Goal: Navigation & Orientation: Find specific page/section

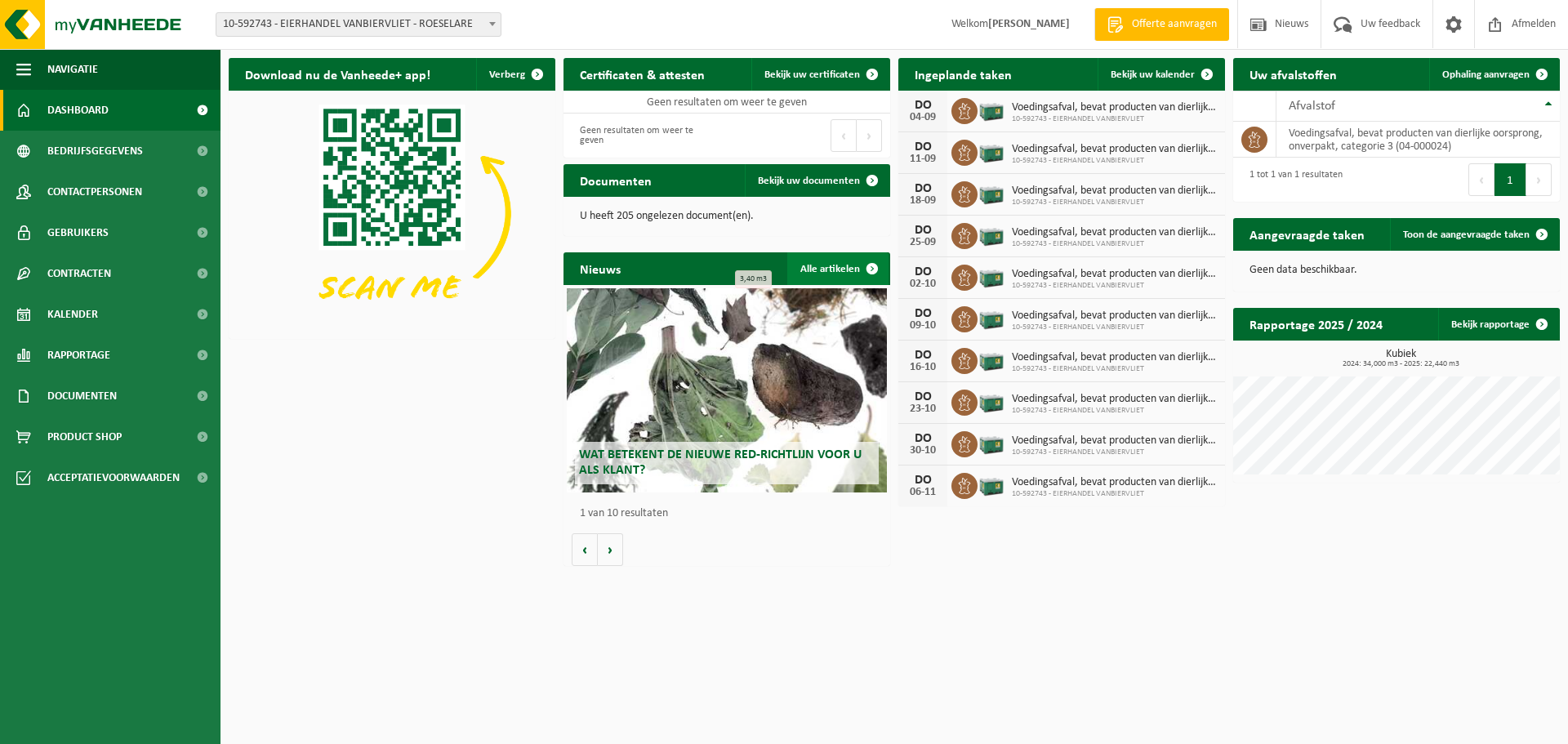
click at [867, 272] on span at bounding box center [872, 268] width 33 height 33
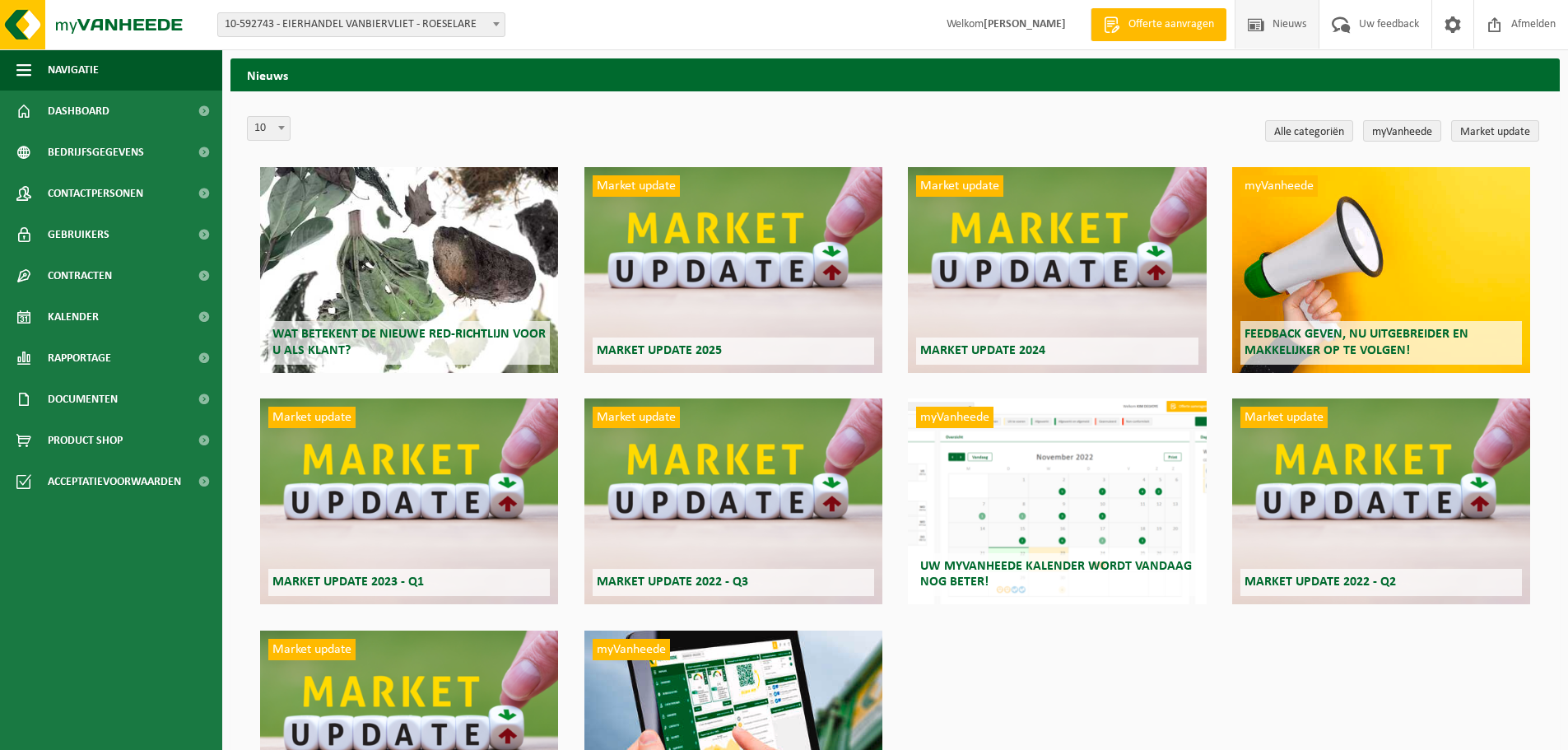
click at [398, 325] on h2 "Wat betekent de nieuwe RED-richtlijn voor u als klant?" at bounding box center [409, 342] width 281 height 43
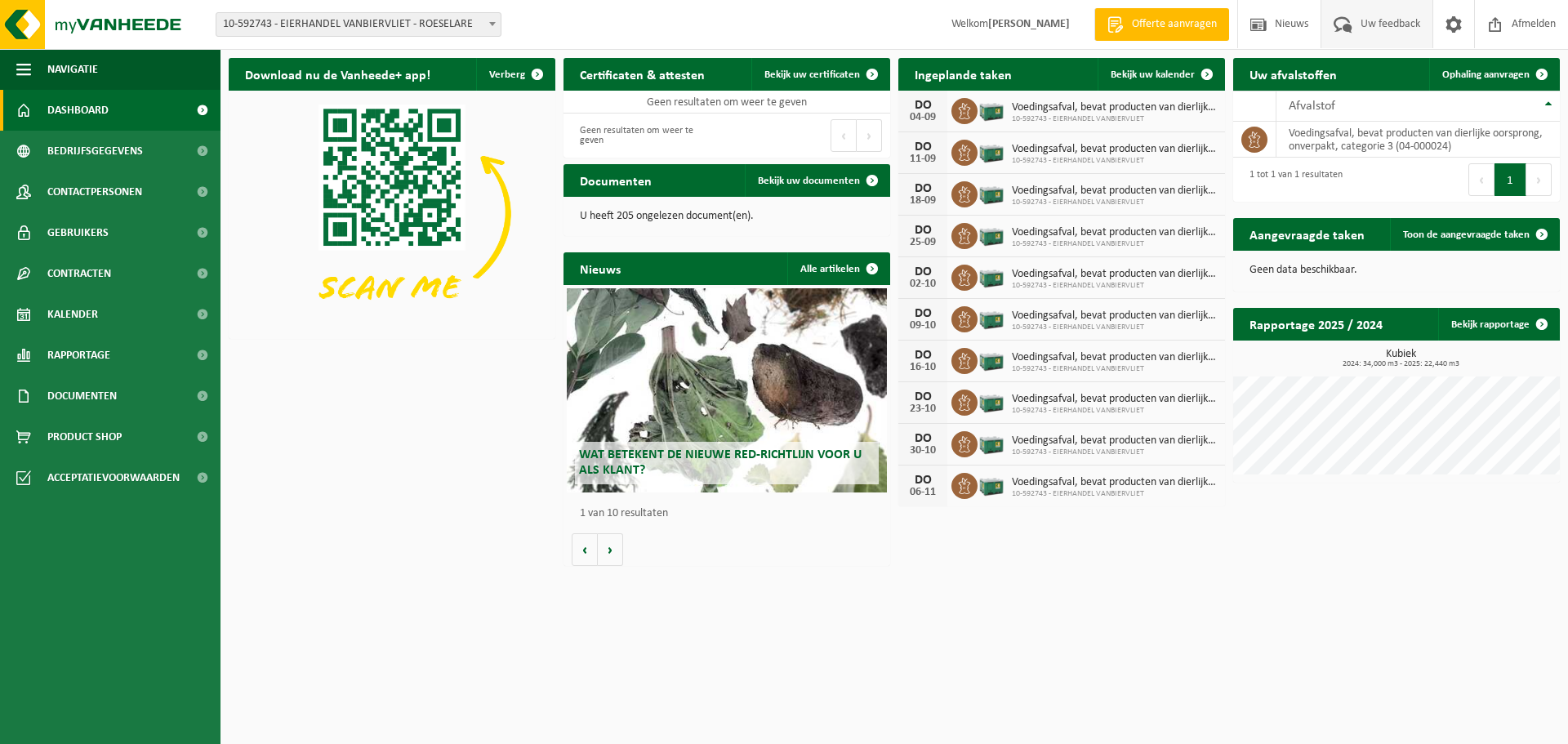
click at [1387, 27] on span "Uw feedback" at bounding box center [1390, 24] width 68 height 48
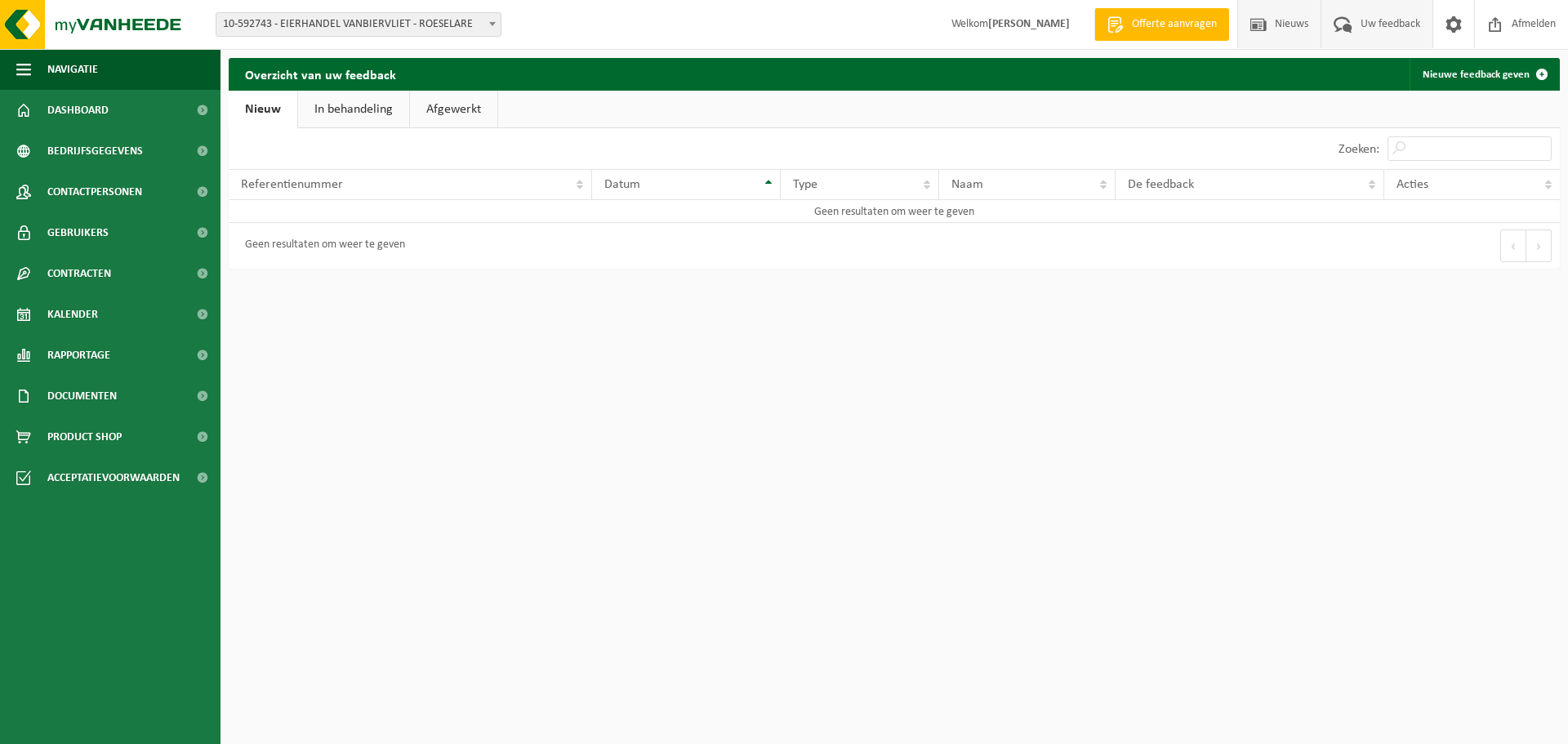
click at [1262, 26] on span at bounding box center [1258, 24] width 24 height 48
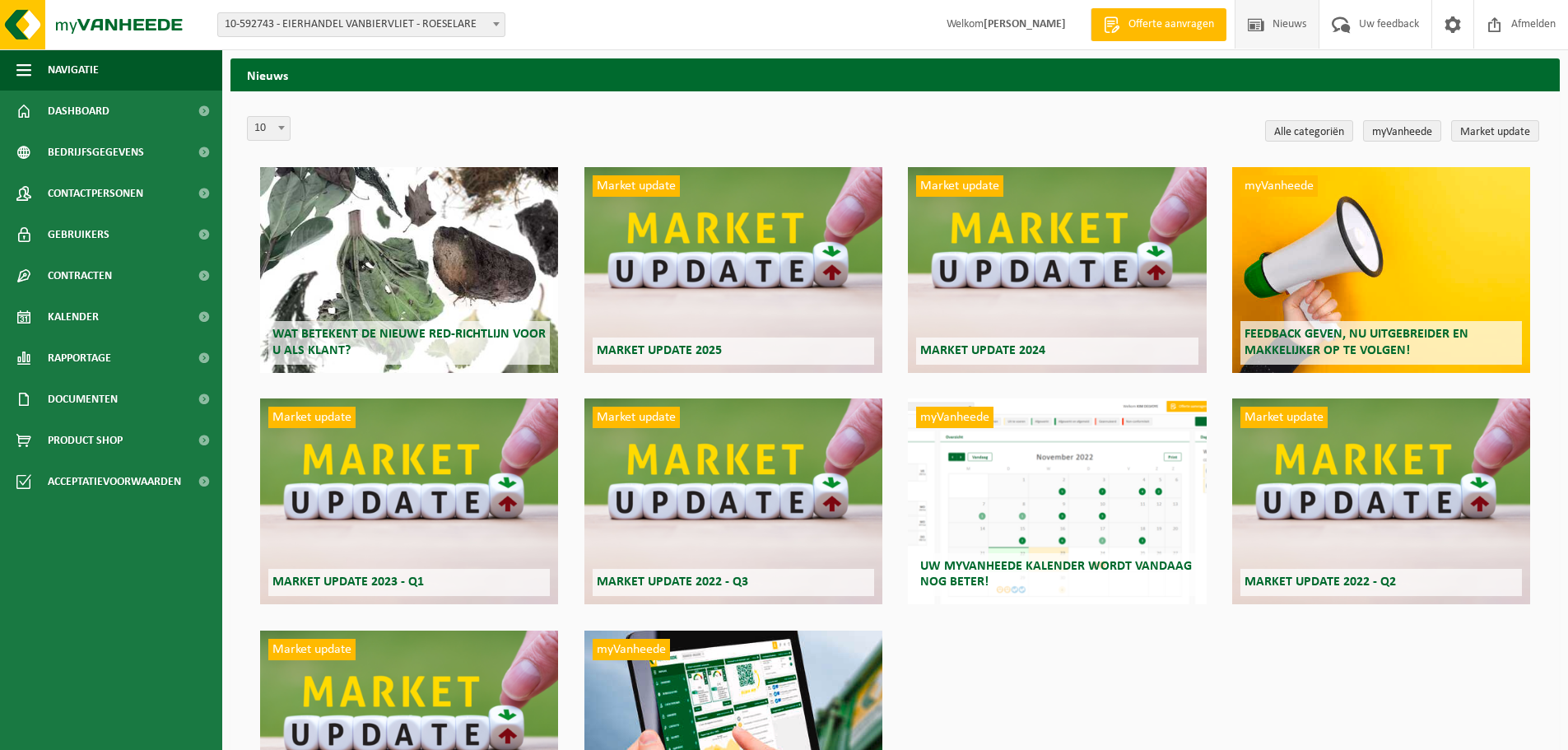
click at [1155, 29] on span "Offerte aanvragen" at bounding box center [1171, 25] width 94 height 17
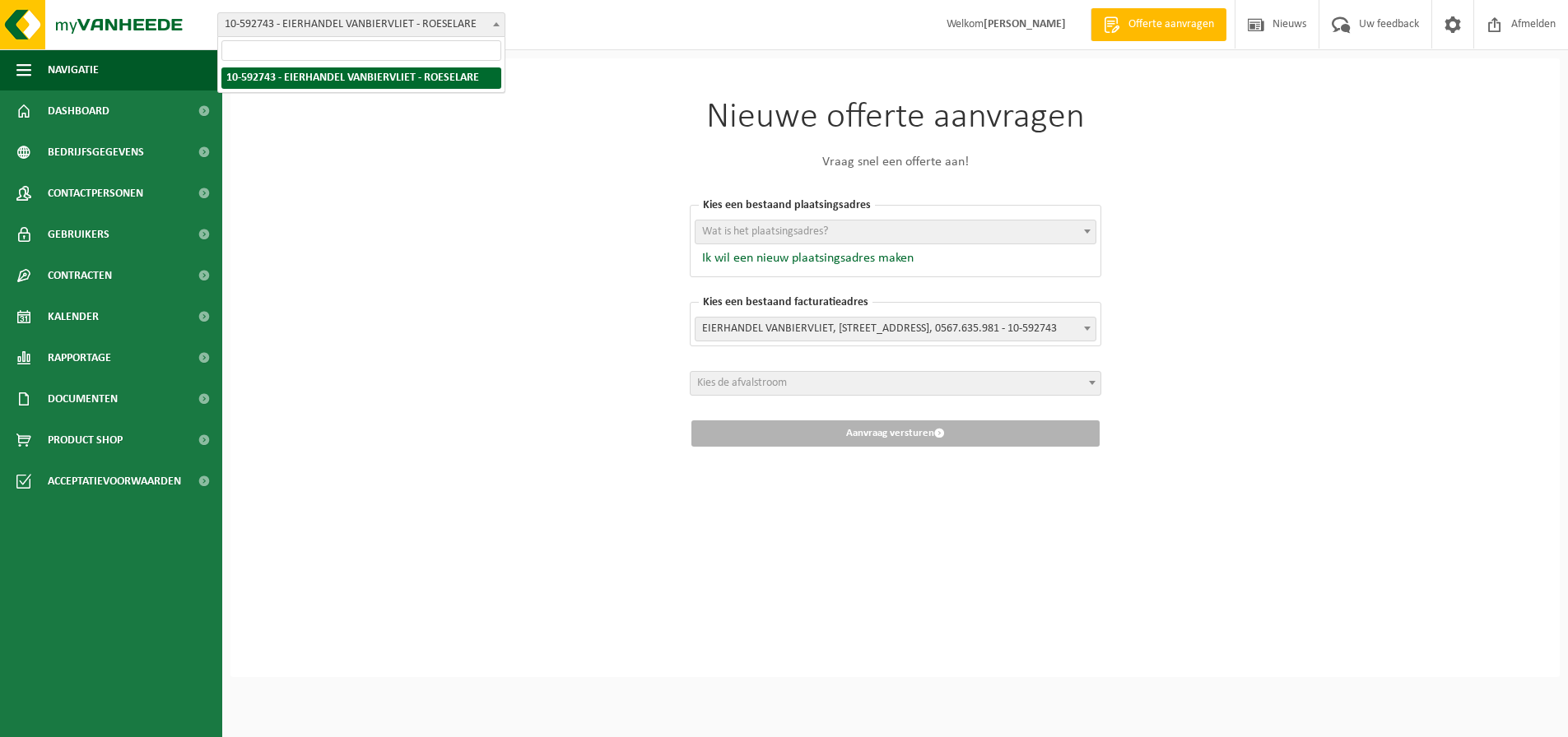
click at [334, 21] on span "10-592743 - EIERHANDEL VANBIERVLIET - ROESELARE" at bounding box center [361, 24] width 286 height 23
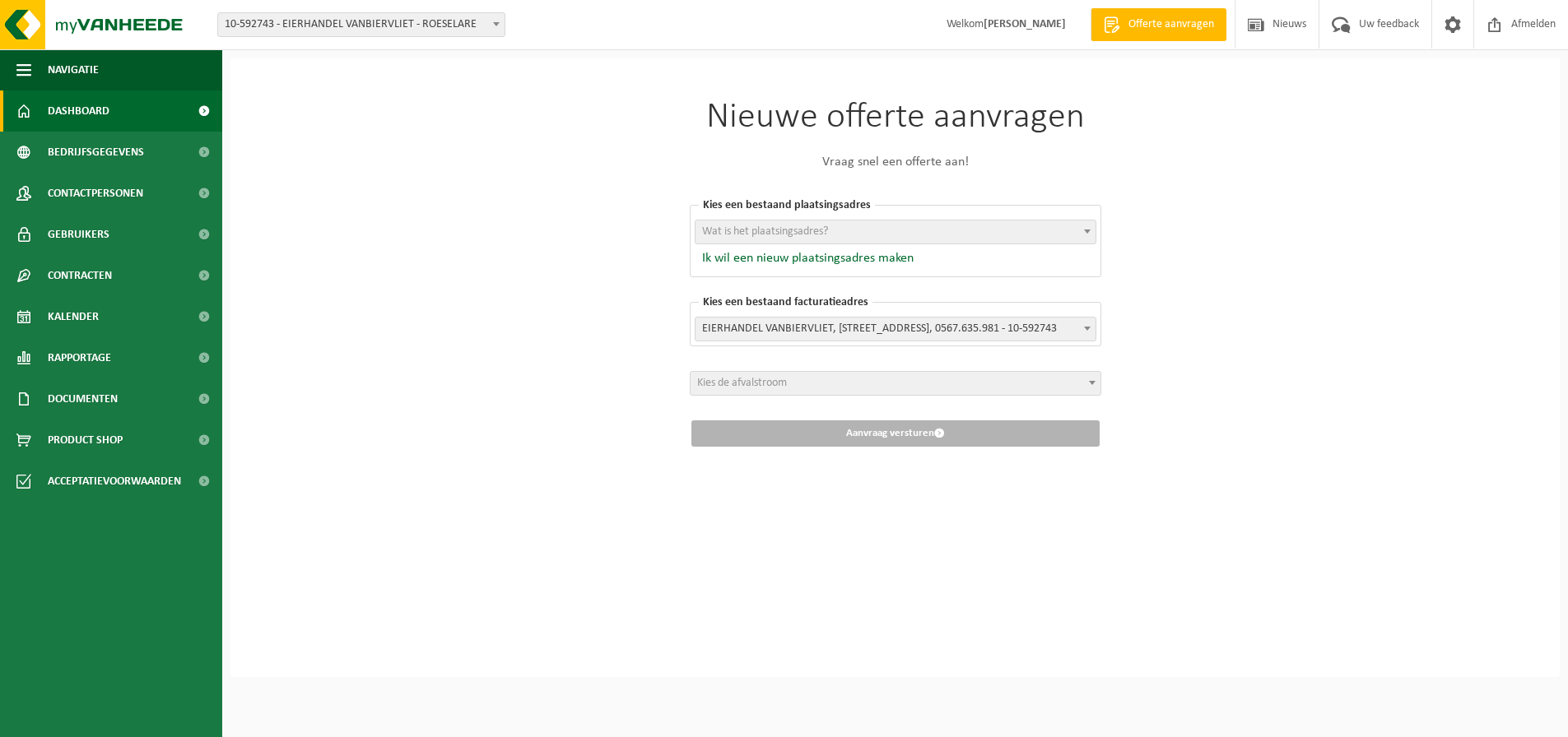
click at [78, 116] on span "Dashboard" at bounding box center [78, 110] width 62 height 41
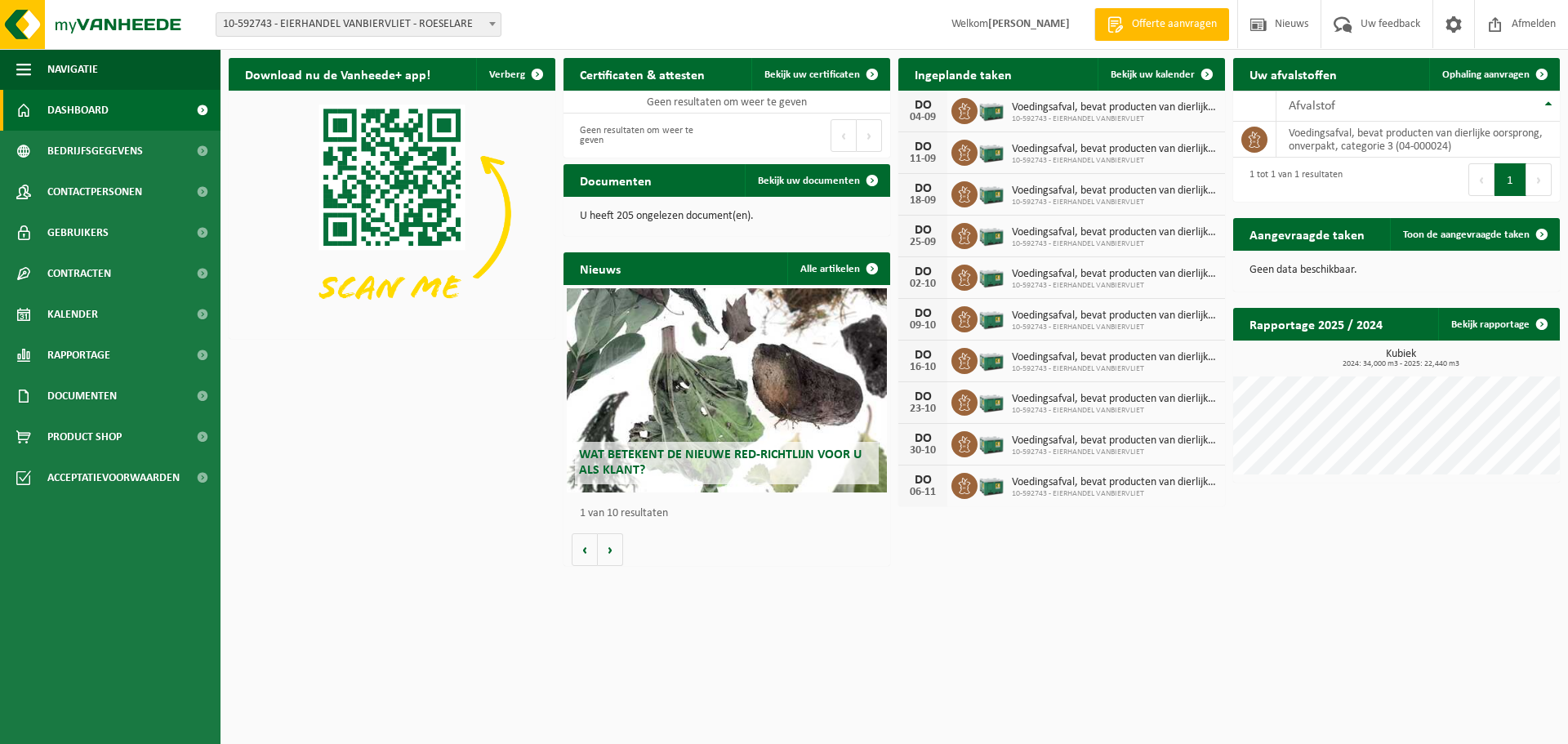
click at [13, 107] on link "Dashboard" at bounding box center [110, 110] width 221 height 41
click at [87, 404] on span "Documenten" at bounding box center [82, 395] width 69 height 41
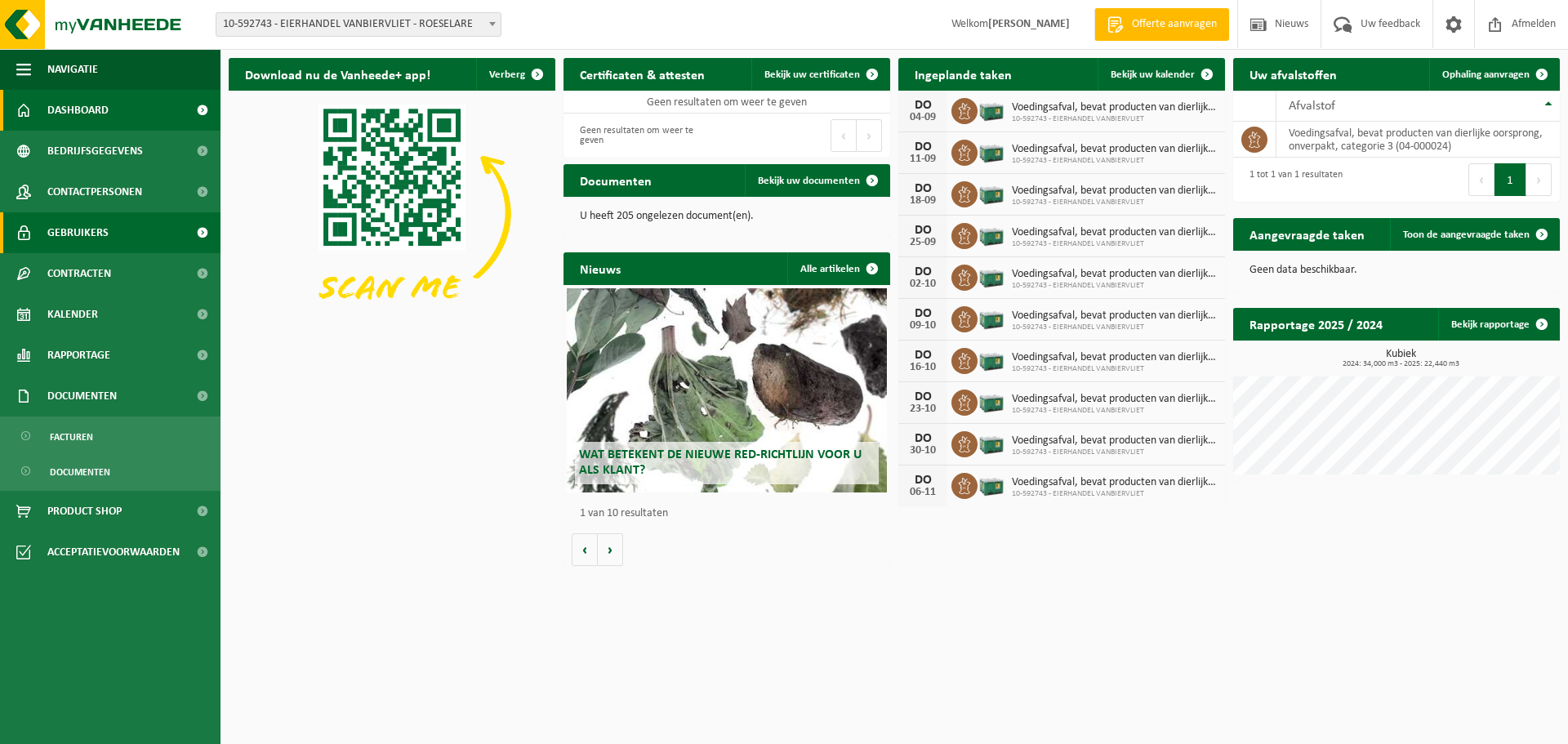
click at [69, 237] on span "Gebruikers" at bounding box center [78, 232] width 61 height 41
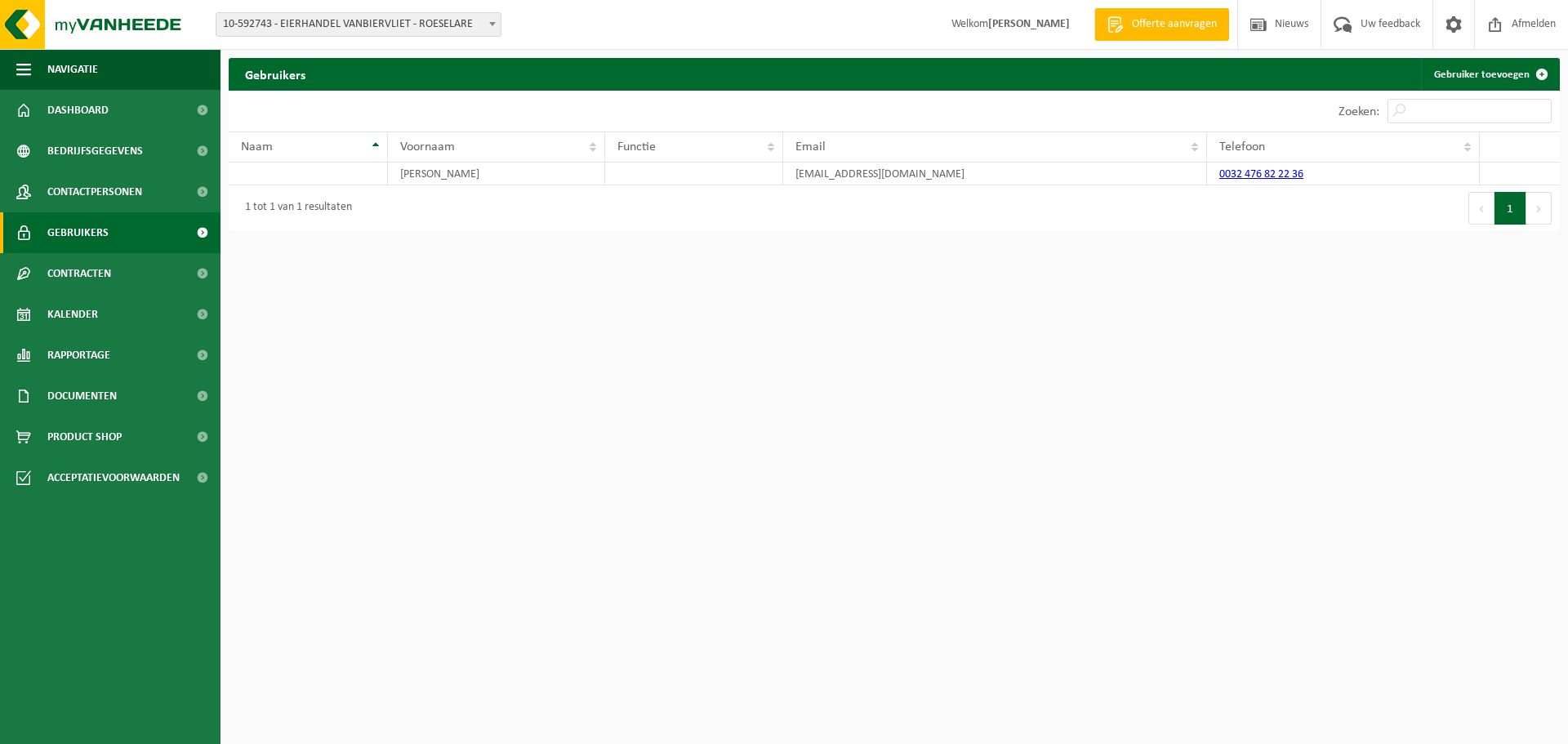
click at [79, 196] on span "Contactpersonen" at bounding box center [94, 191] width 94 height 41
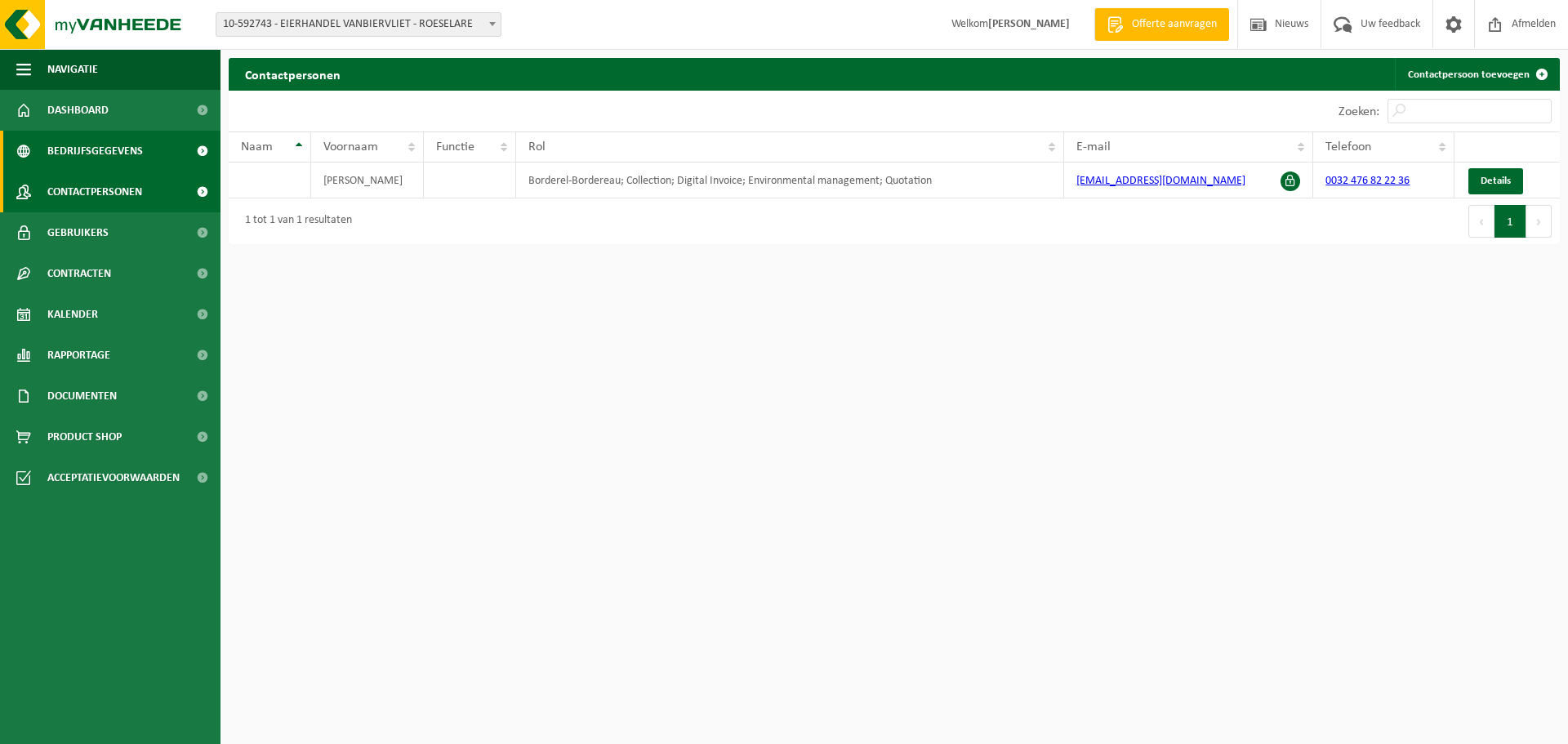
click at [93, 162] on span "Bedrijfsgegevens" at bounding box center [95, 150] width 95 height 41
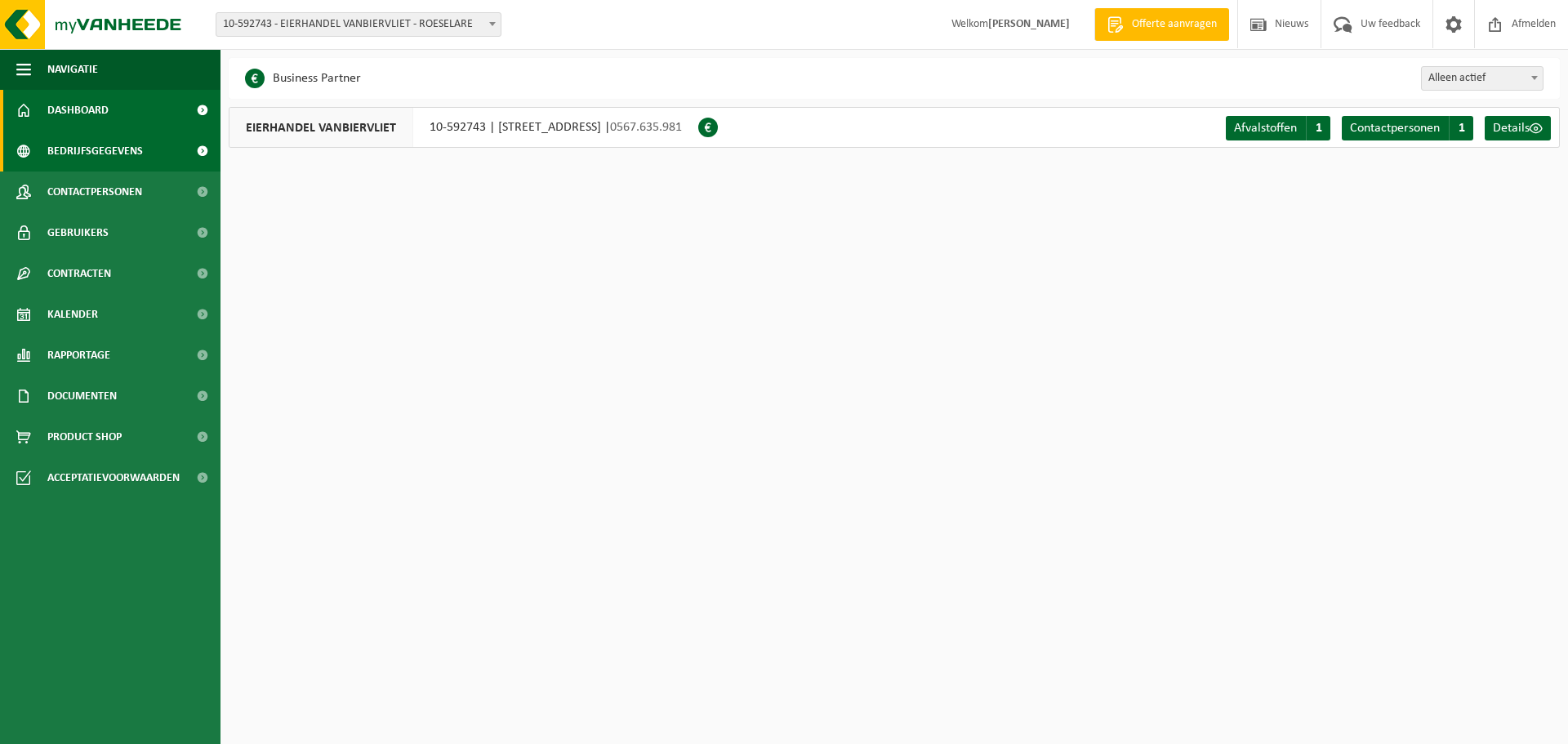
click at [84, 111] on span "Dashboard" at bounding box center [78, 110] width 61 height 41
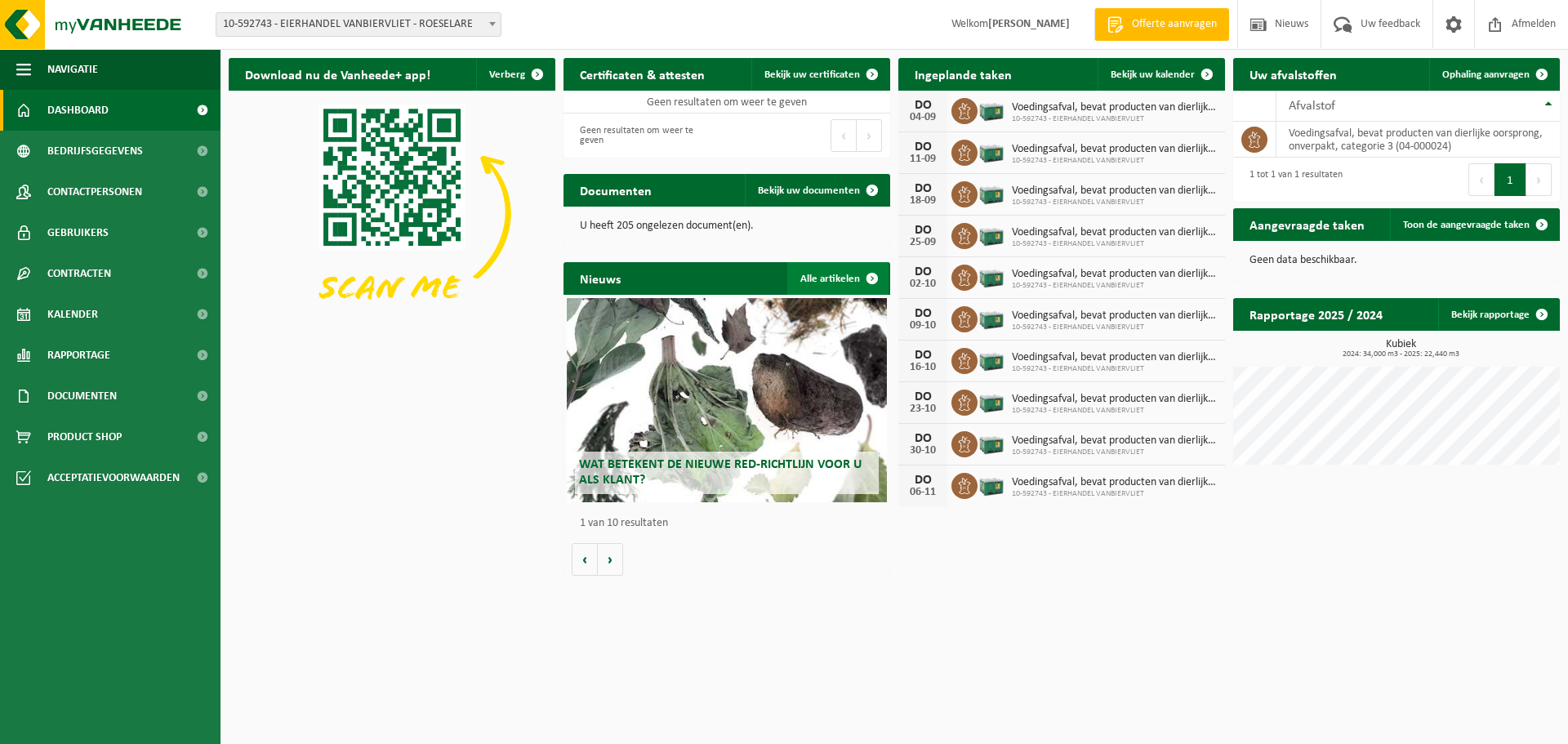
click at [866, 279] on span at bounding box center [872, 278] width 33 height 33
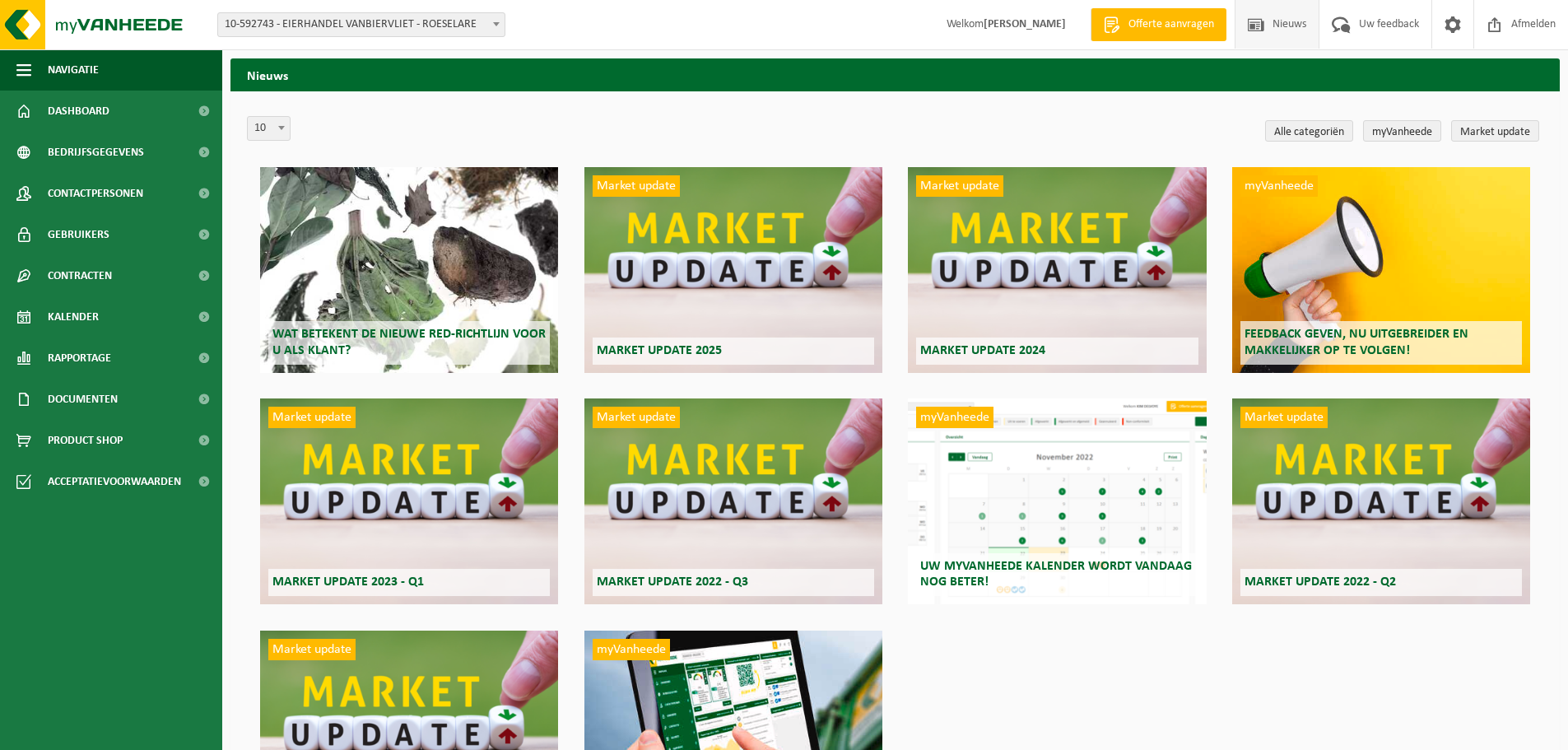
click at [381, 338] on span "Wat betekent de nieuwe RED-richtlijn voor u als klant?" at bounding box center [409, 342] width 273 height 29
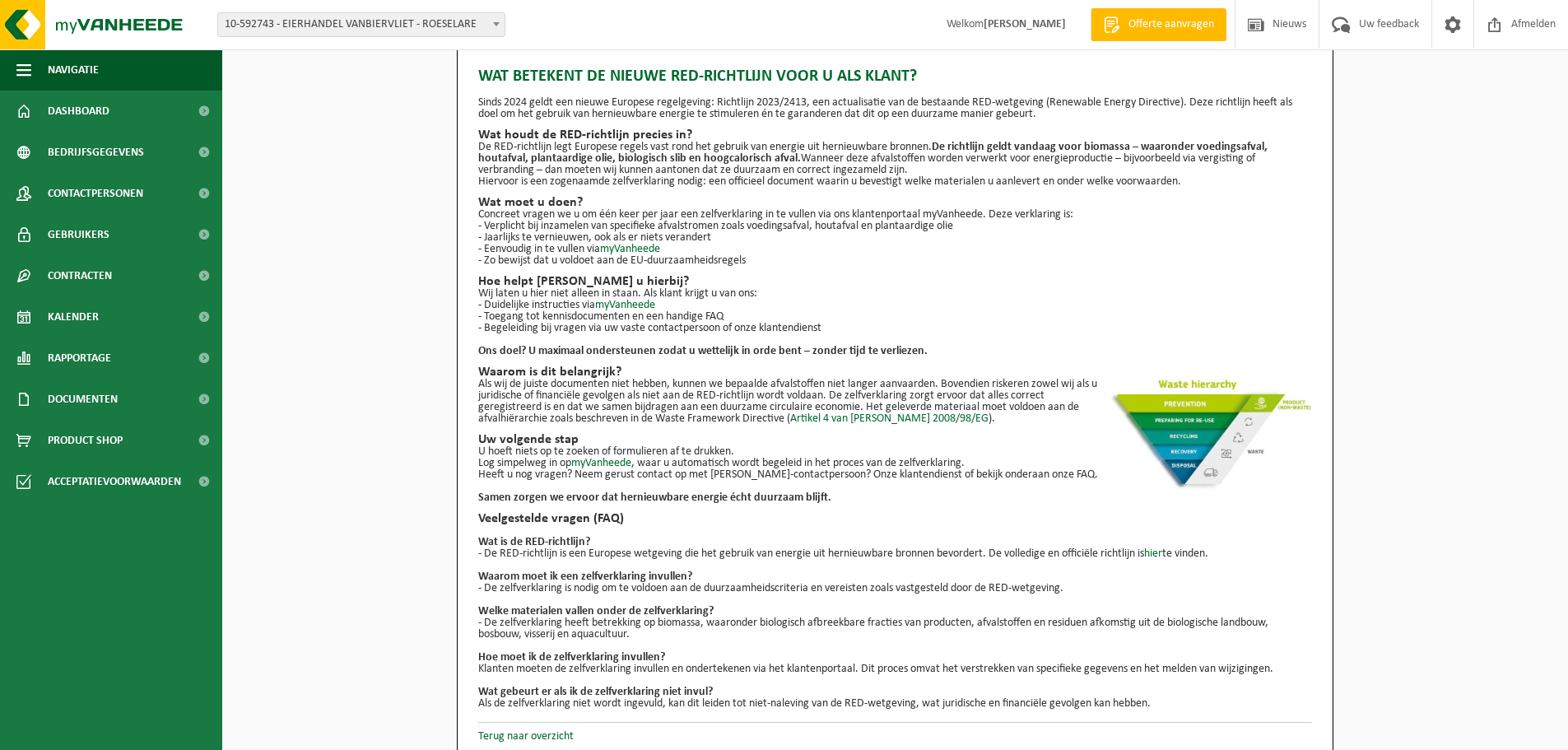
scroll to position [29, 0]
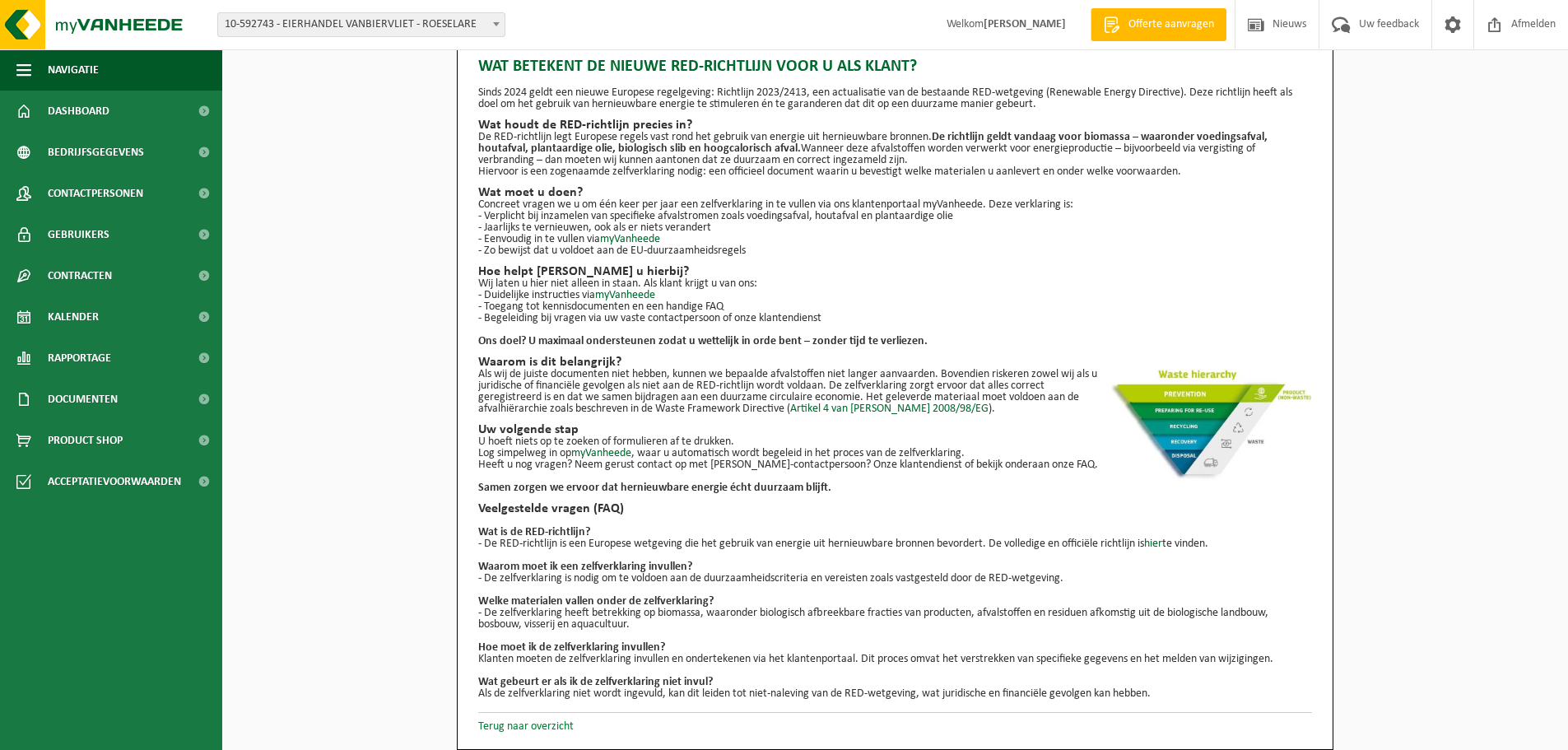
click at [495, 728] on link "Terug naar overzicht" at bounding box center [526, 726] width 95 height 13
click at [72, 26] on img at bounding box center [99, 24] width 197 height 50
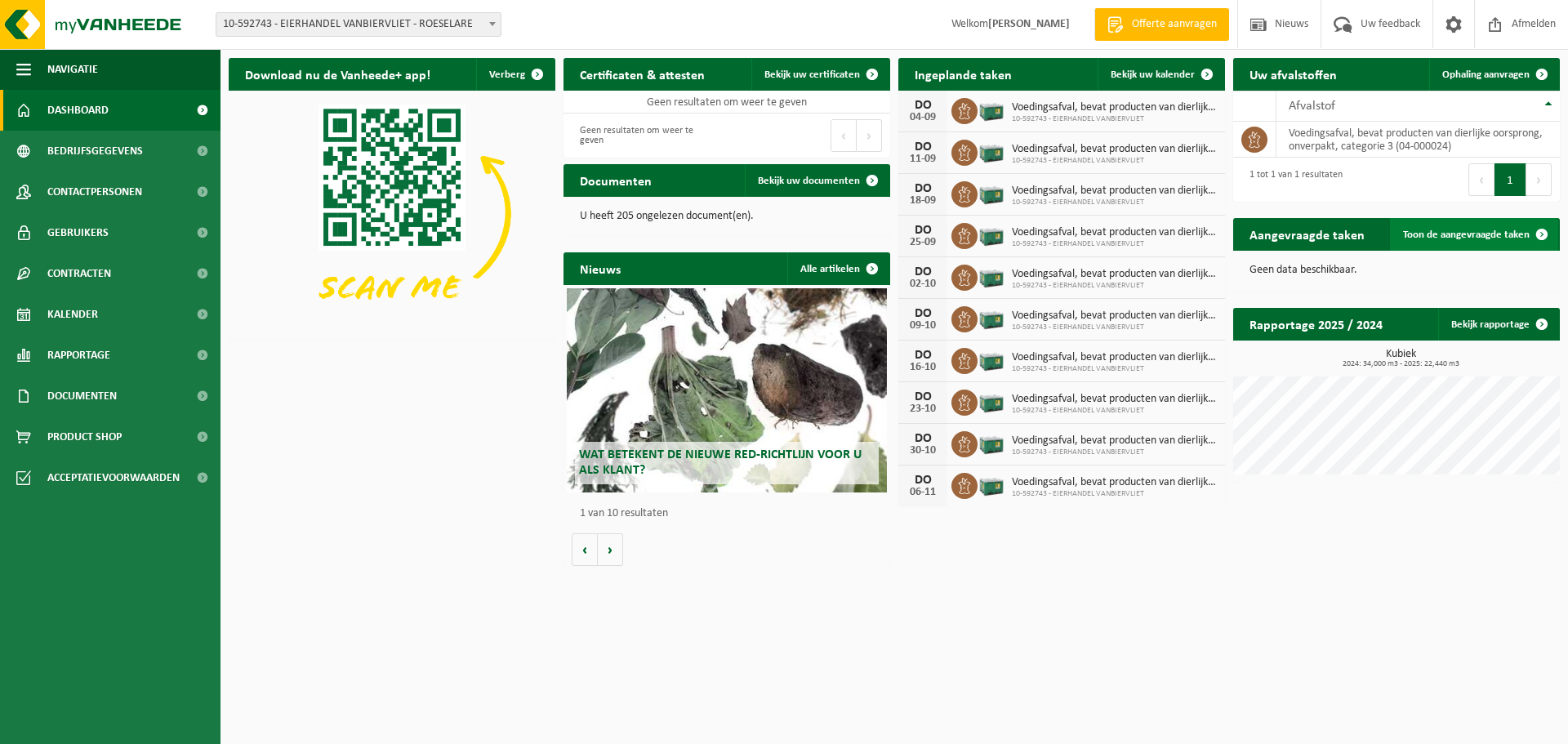
click at [1469, 232] on span "Toon de aangevraagde taken" at bounding box center [1466, 235] width 126 height 11
click at [811, 176] on span "Bekijk uw documenten" at bounding box center [809, 181] width 102 height 11
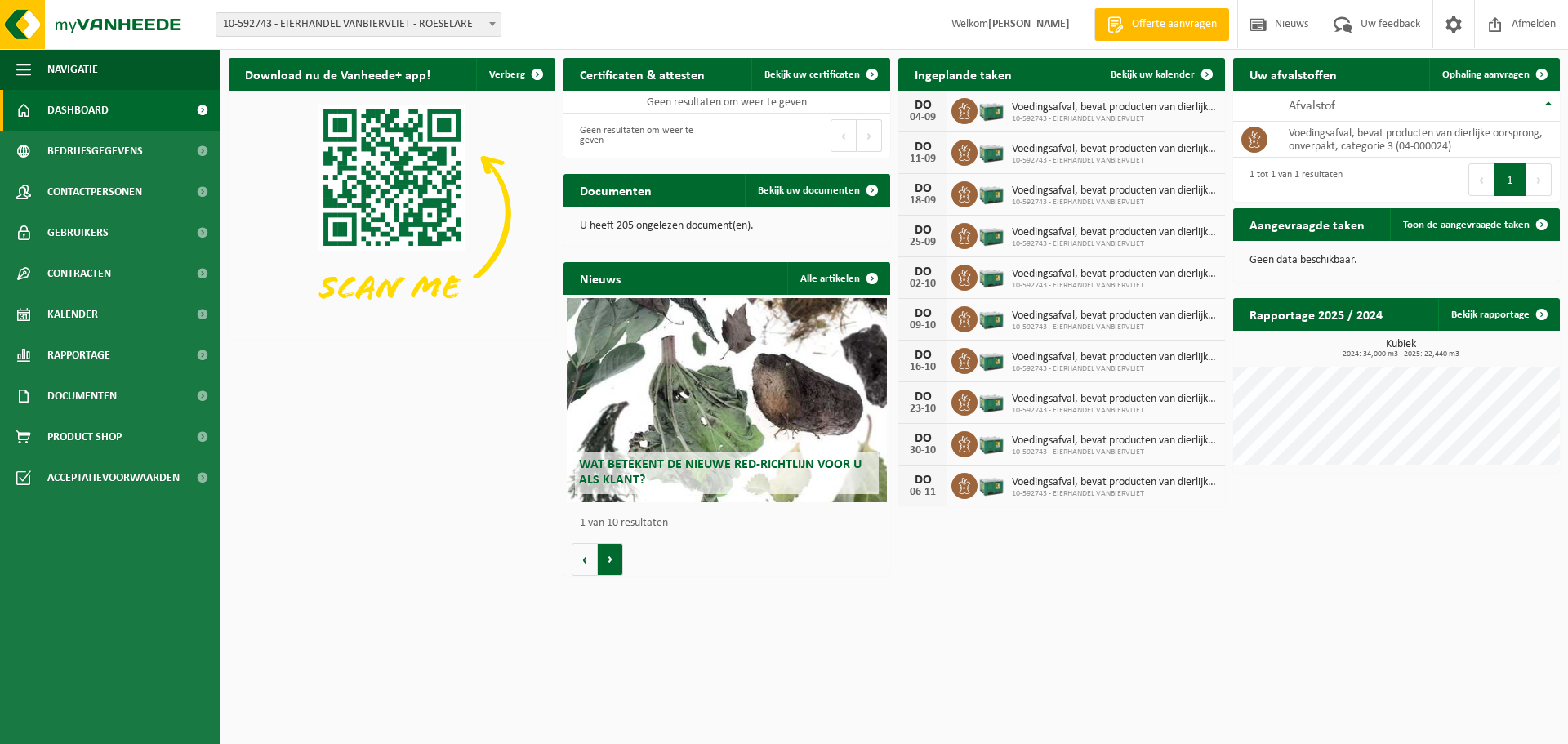
click at [608, 568] on button "Volgende" at bounding box center [610, 559] width 25 height 33
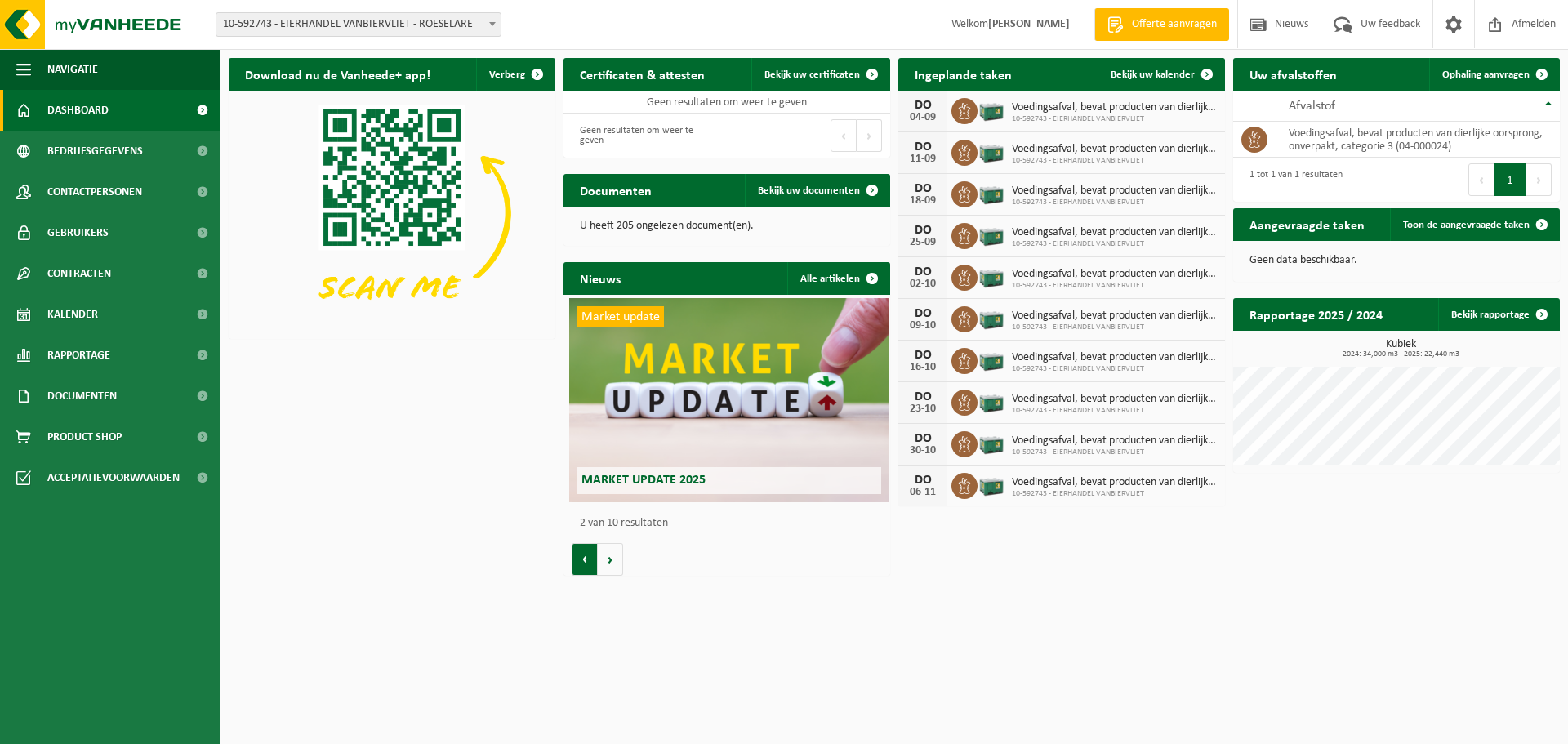
click at [579, 563] on button "Vorige" at bounding box center [584, 559] width 26 height 33
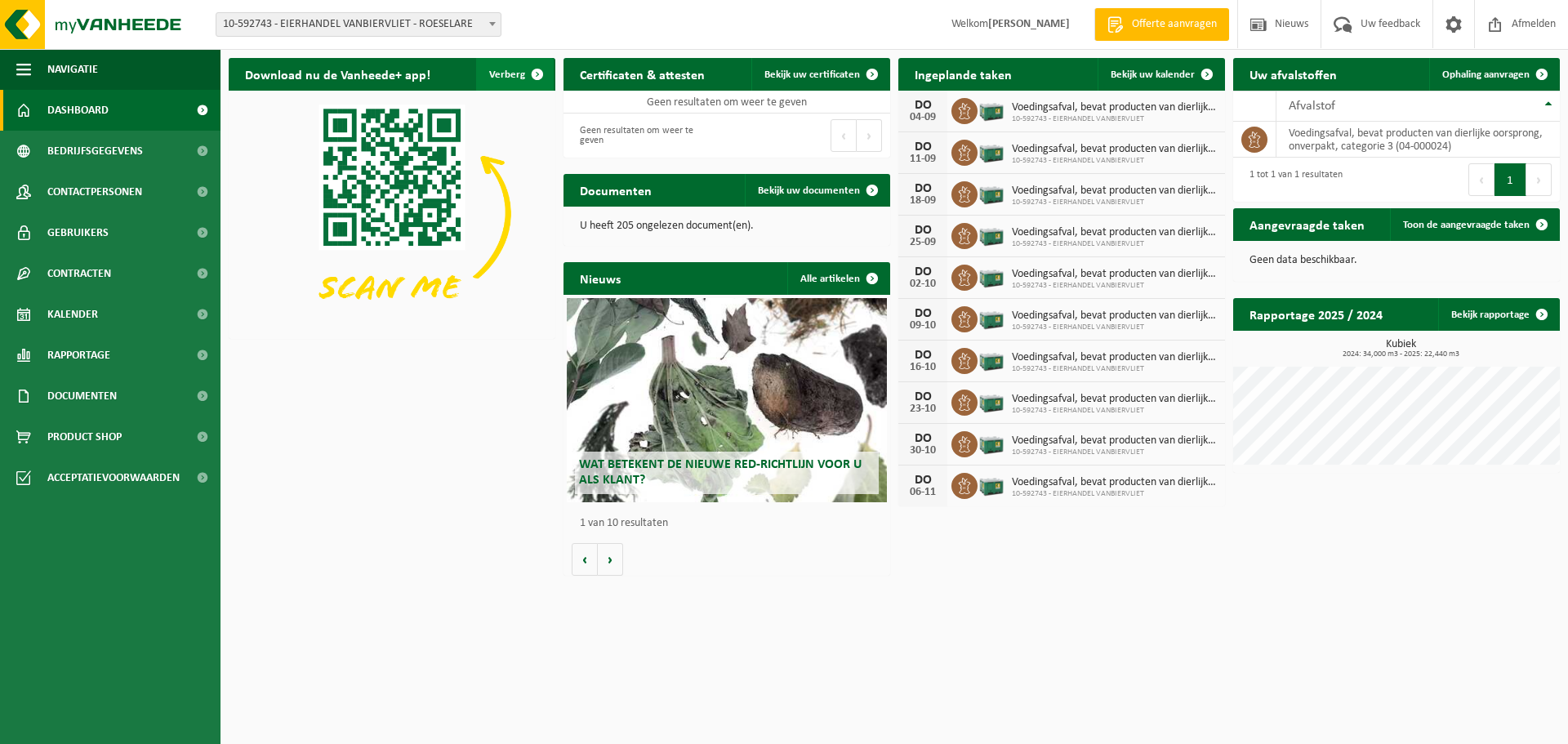
click at [539, 79] on span "button" at bounding box center [537, 74] width 33 height 33
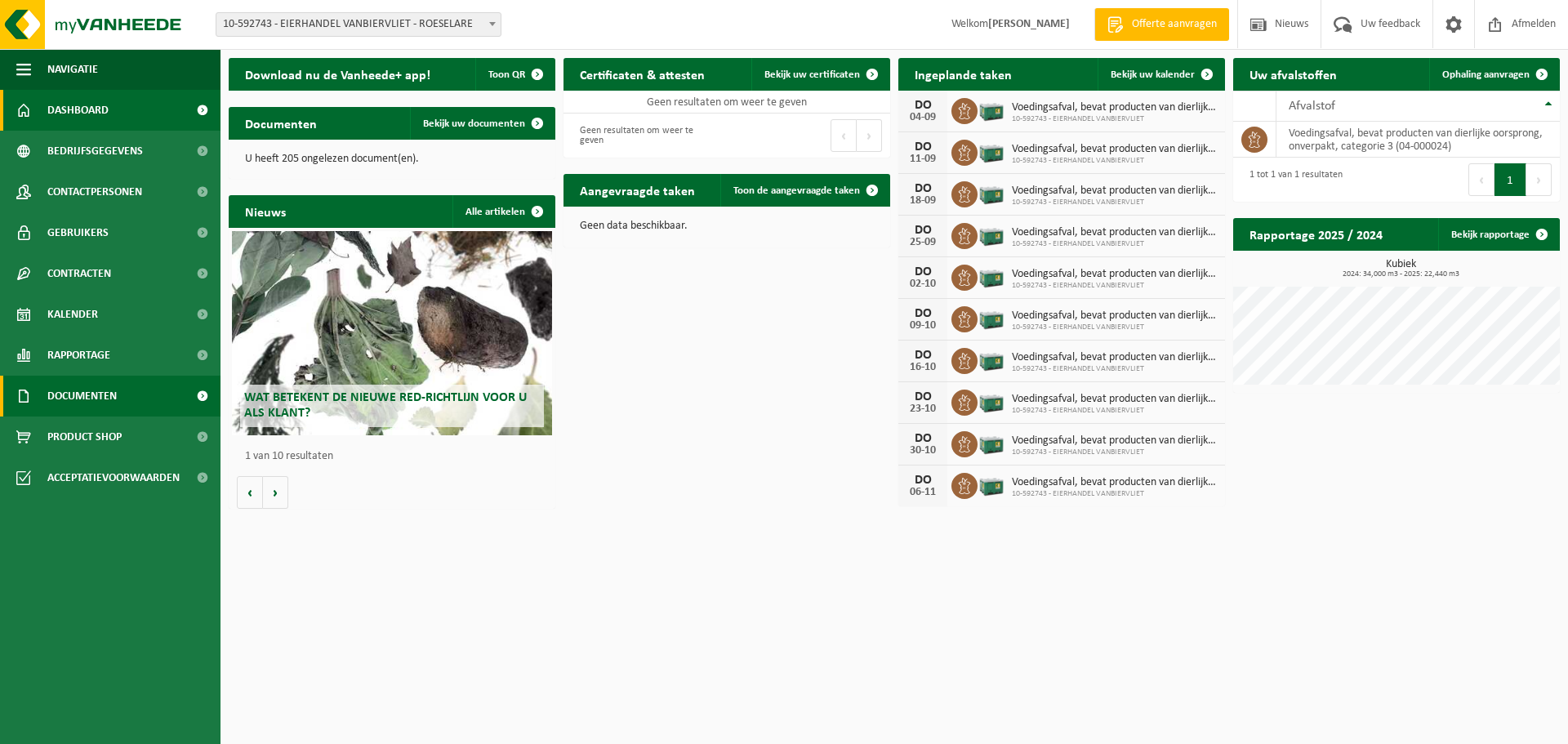
click at [56, 403] on span "Documenten" at bounding box center [82, 395] width 69 height 41
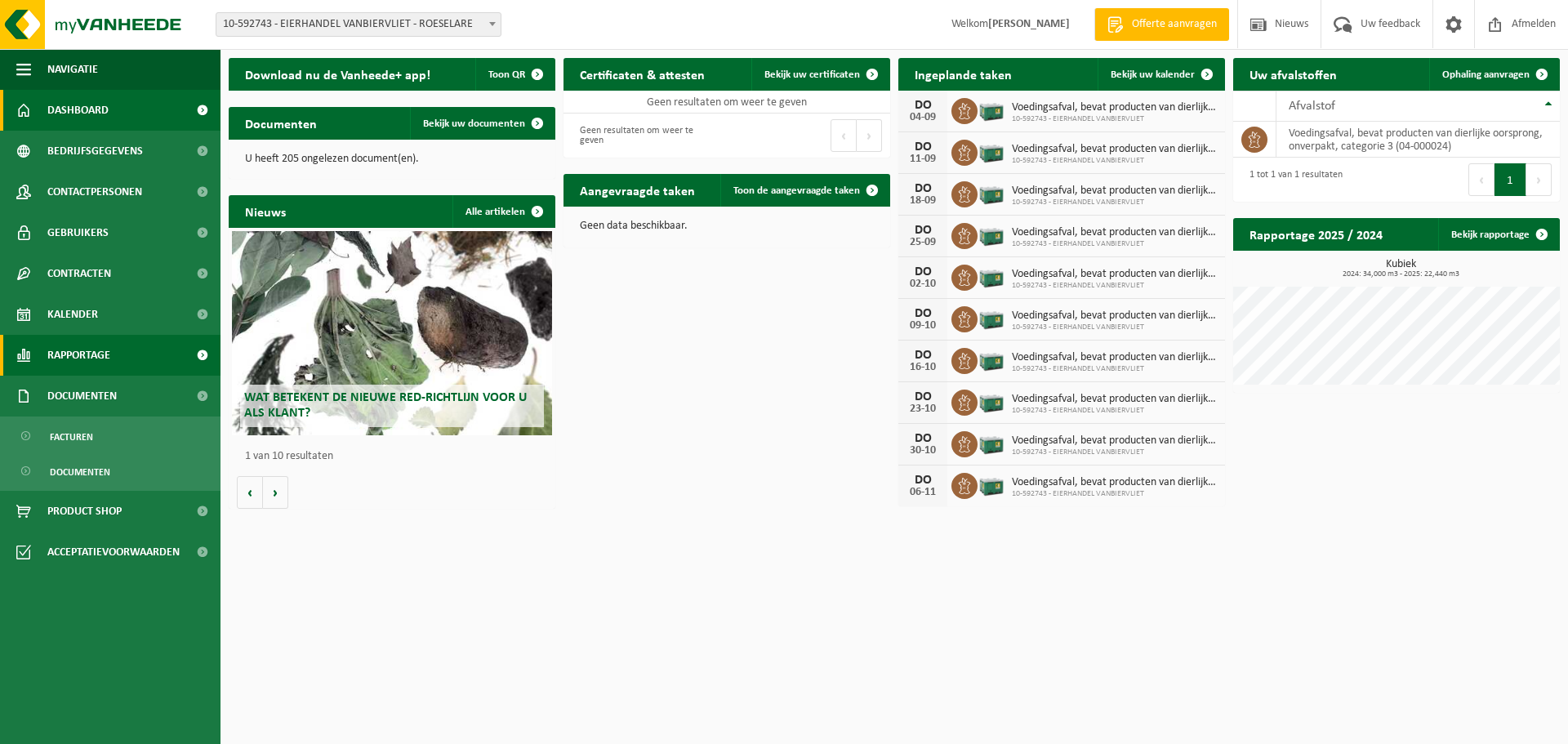
click at [74, 352] on span "Rapportage" at bounding box center [79, 355] width 63 height 41
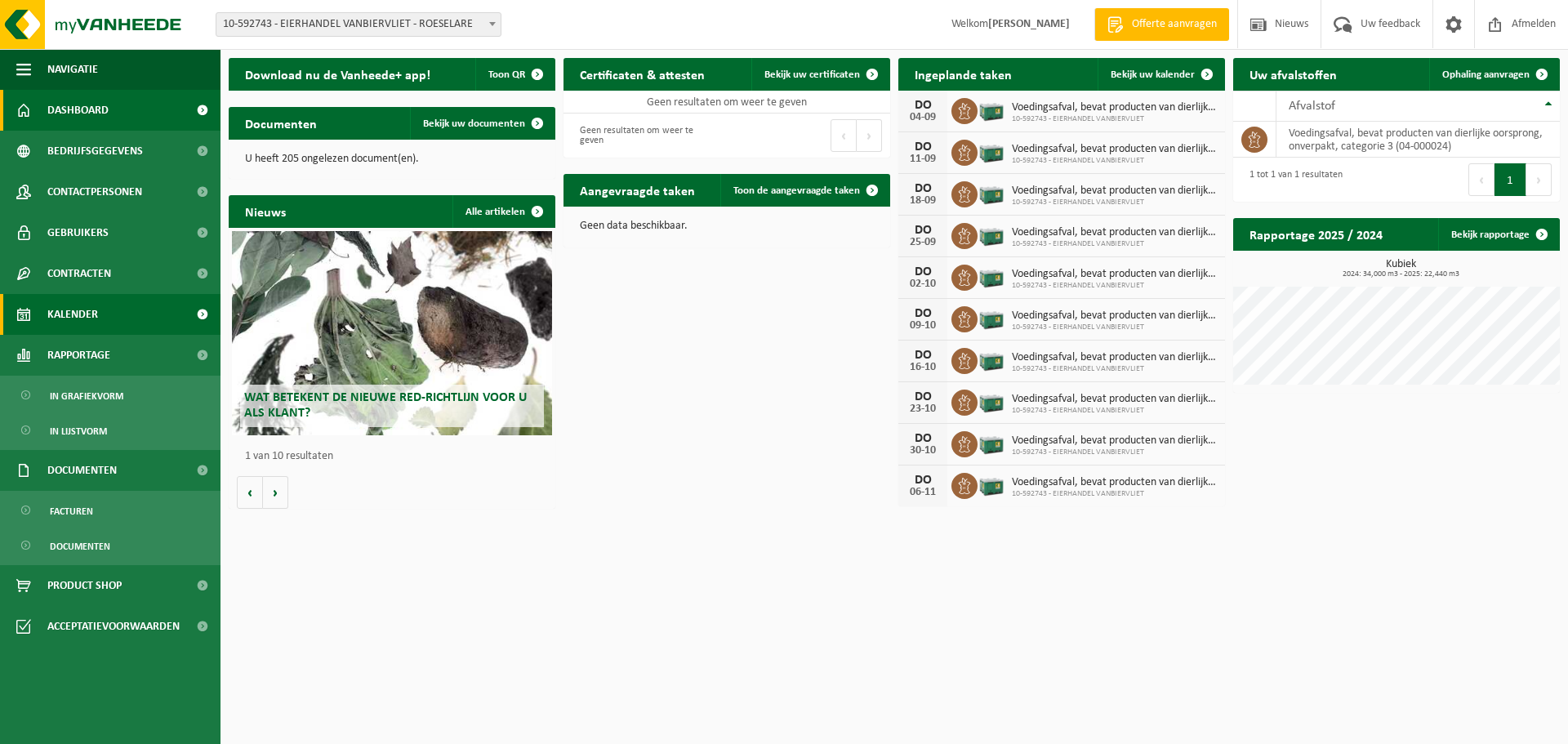
click at [89, 316] on span "Kalender" at bounding box center [73, 314] width 51 height 41
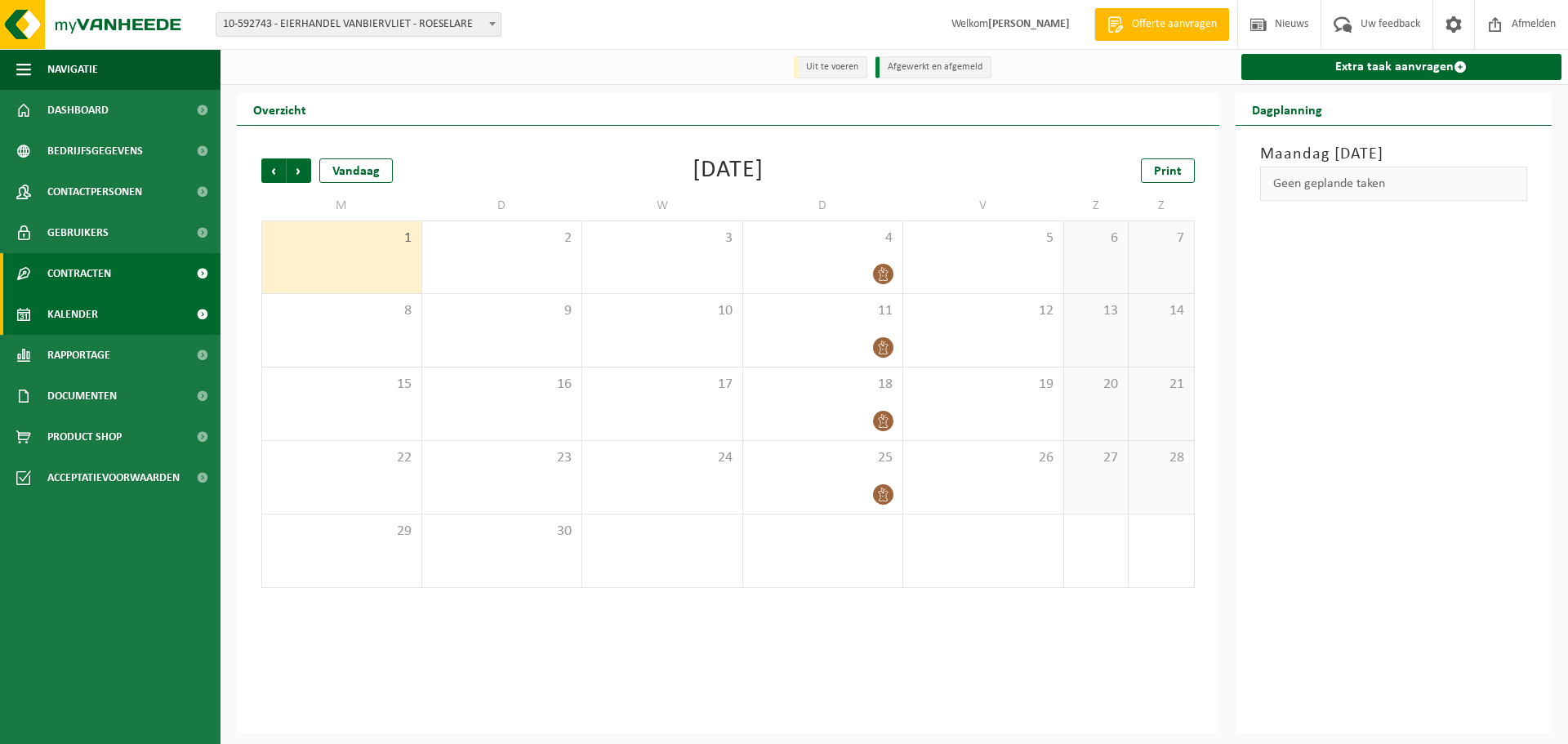
click at [99, 272] on span "Contracten" at bounding box center [79, 273] width 64 height 41
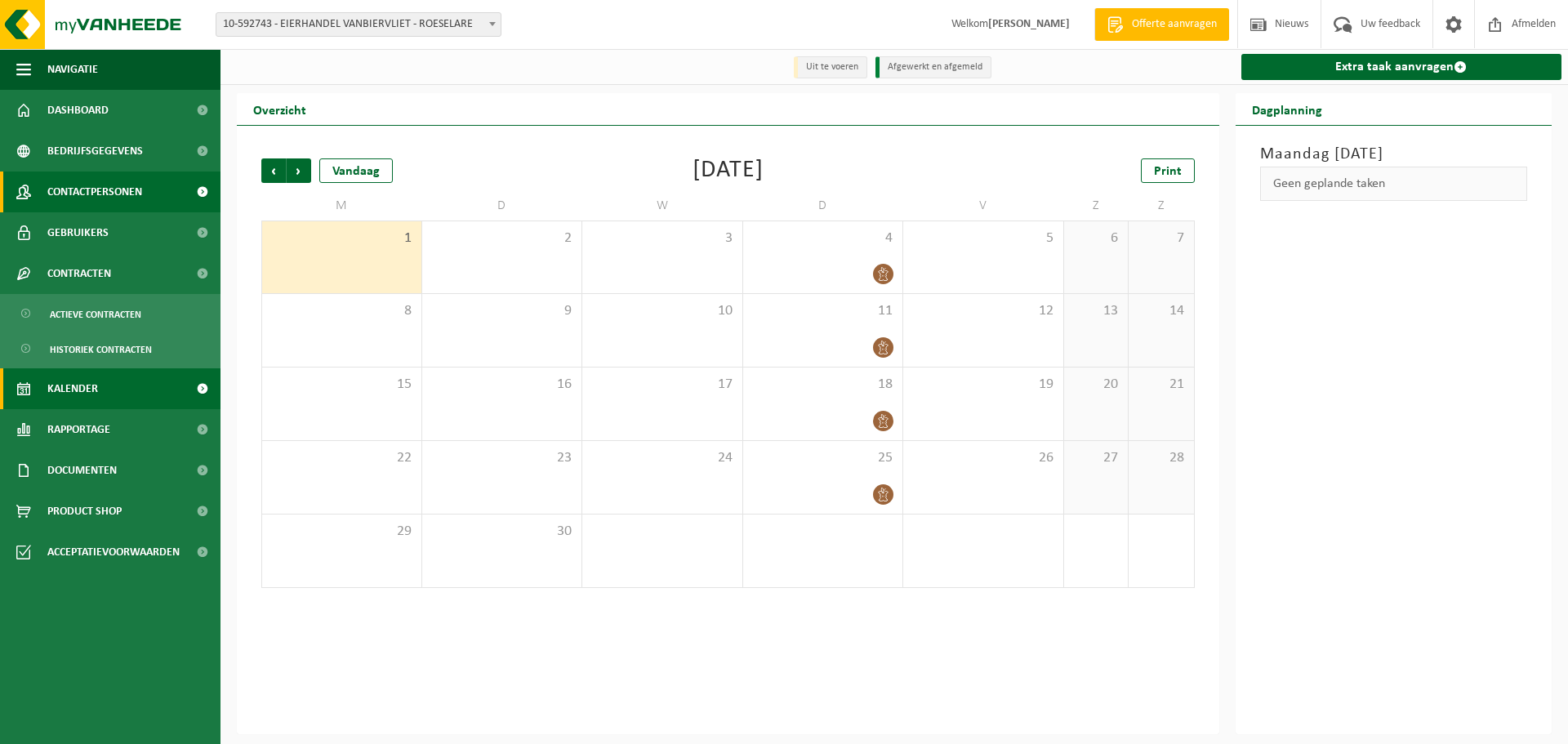
click at [85, 194] on span "Contactpersonen" at bounding box center [94, 191] width 94 height 41
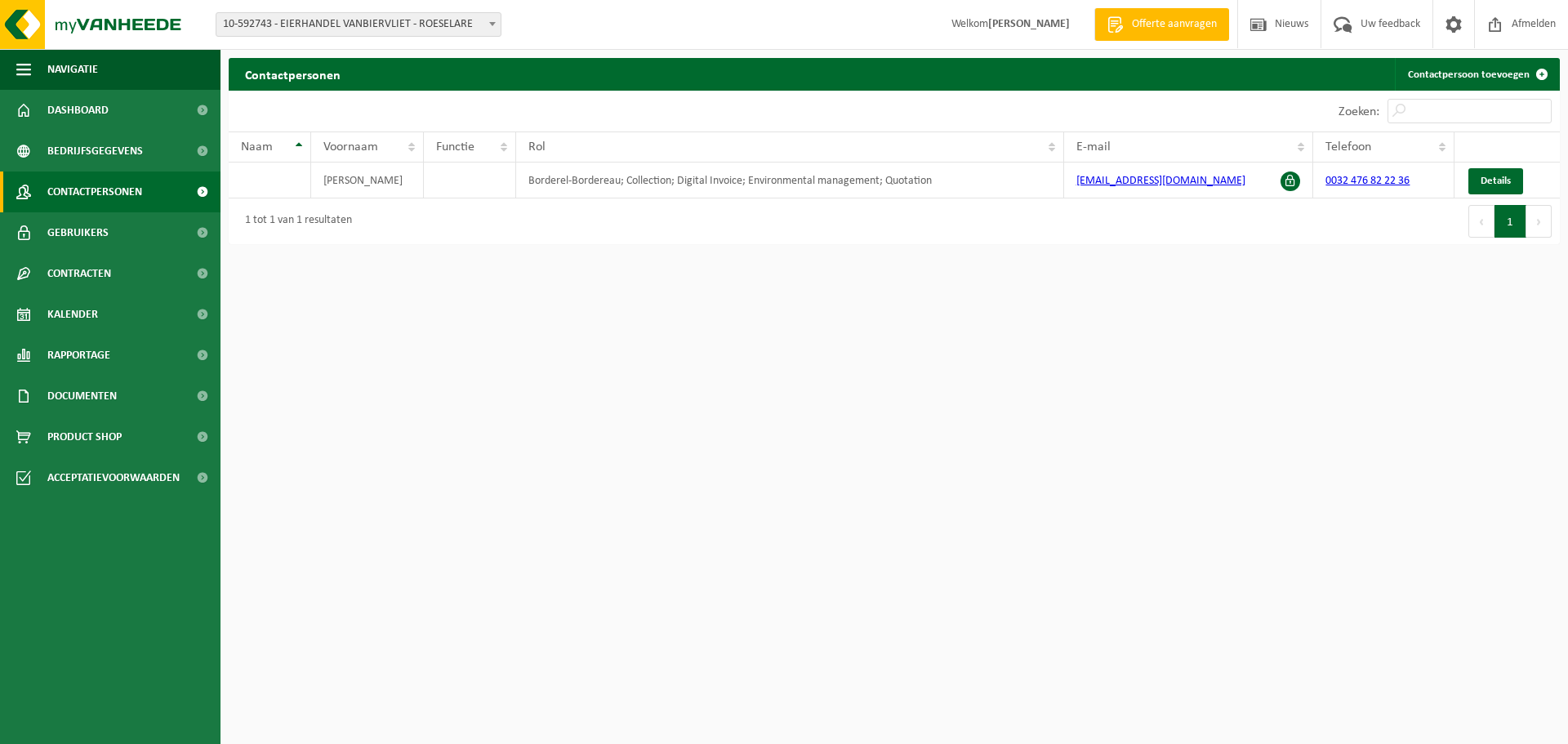
click at [107, 150] on span "Bedrijfsgegevens" at bounding box center [95, 150] width 95 height 41
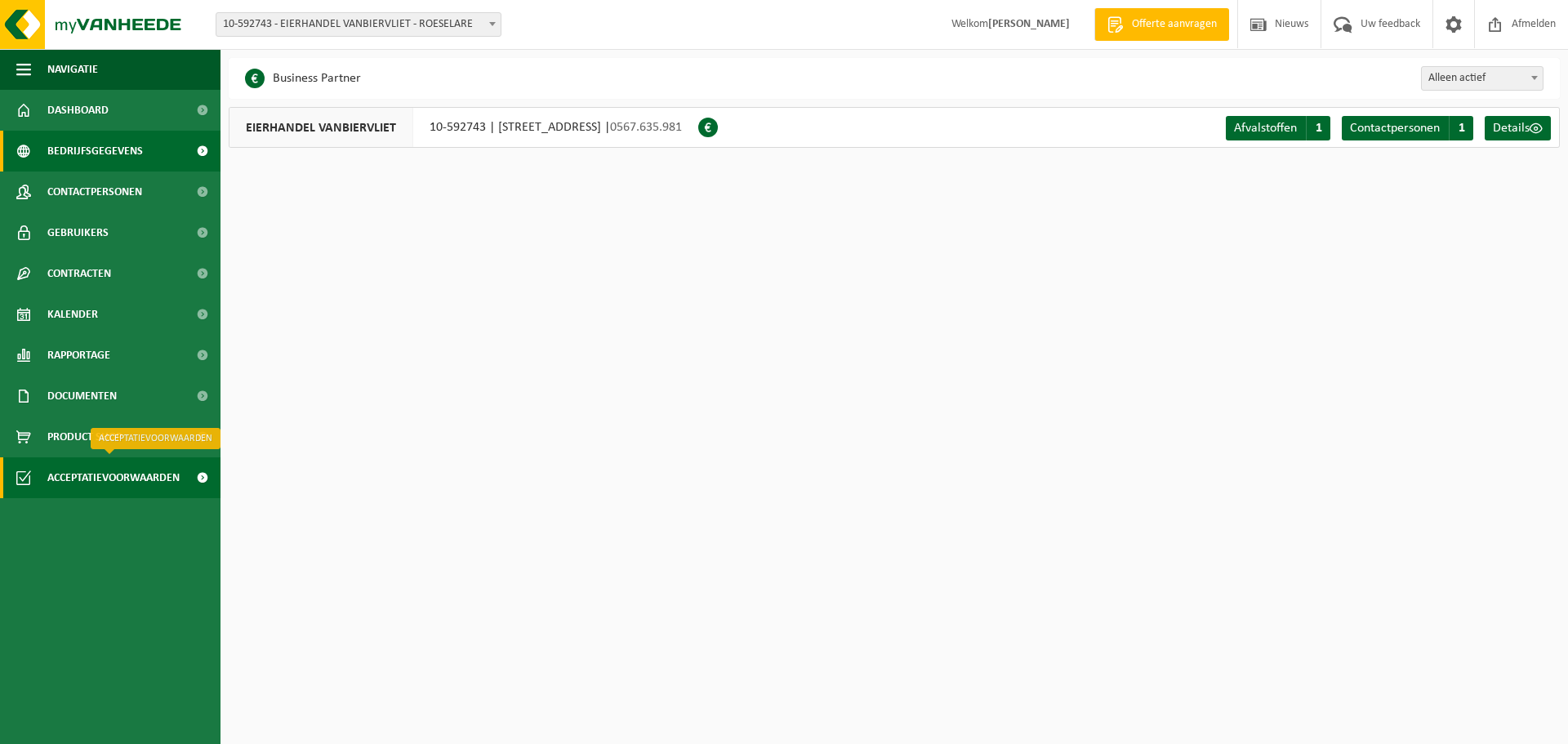
click at [104, 465] on span "Acceptatievoorwaarden" at bounding box center [114, 477] width 132 height 41
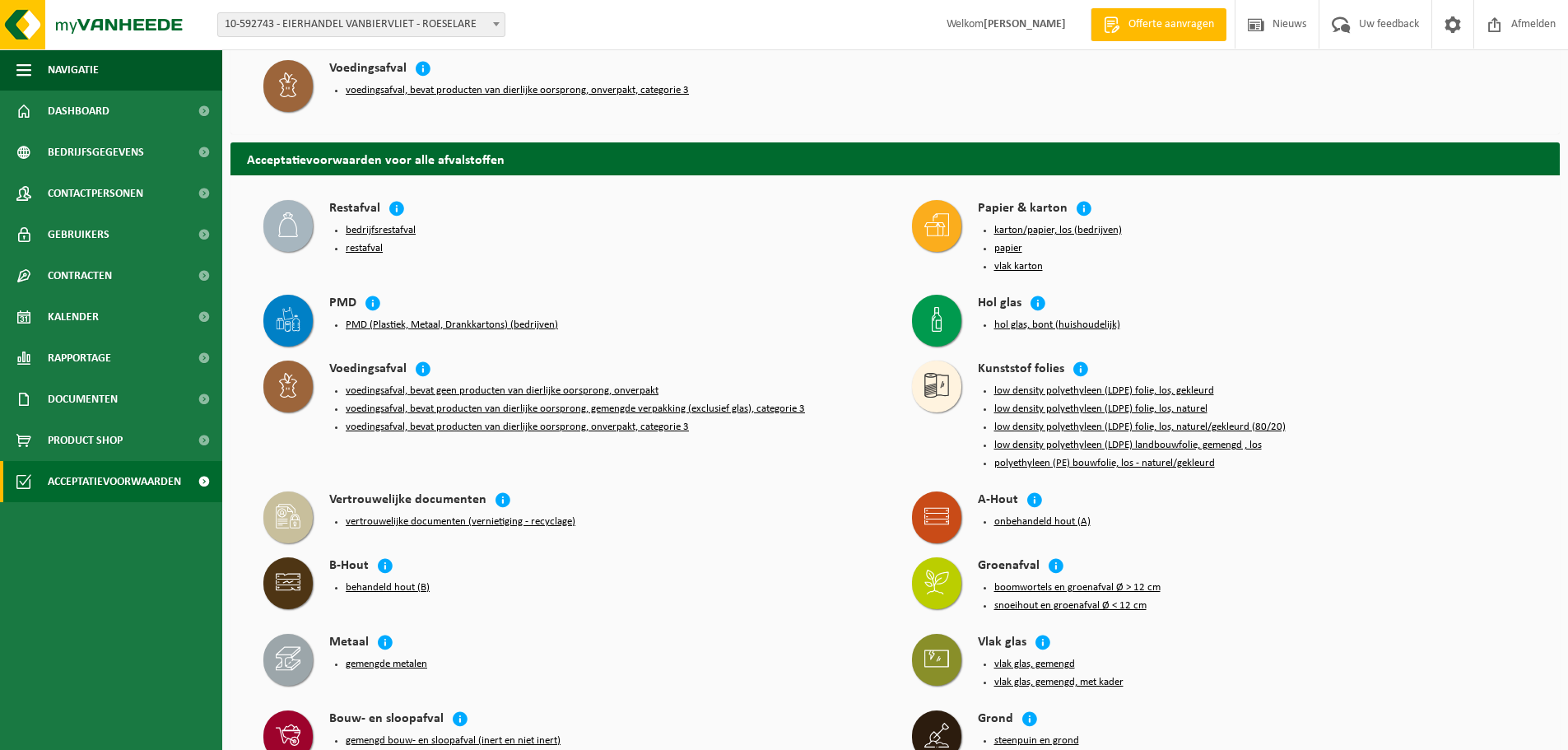
scroll to position [44, 0]
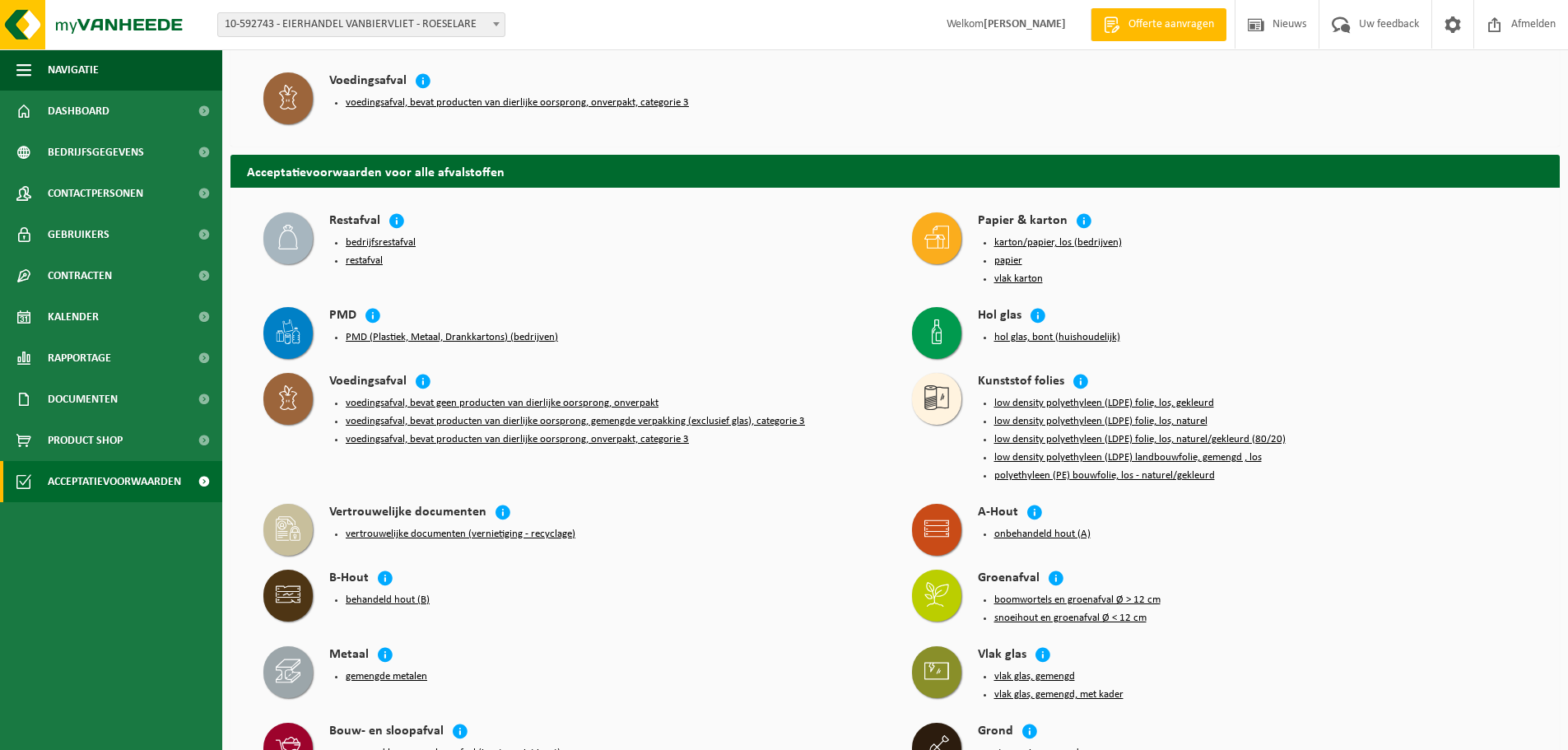
click at [1013, 281] on button "vlak karton" at bounding box center [1019, 279] width 49 height 13
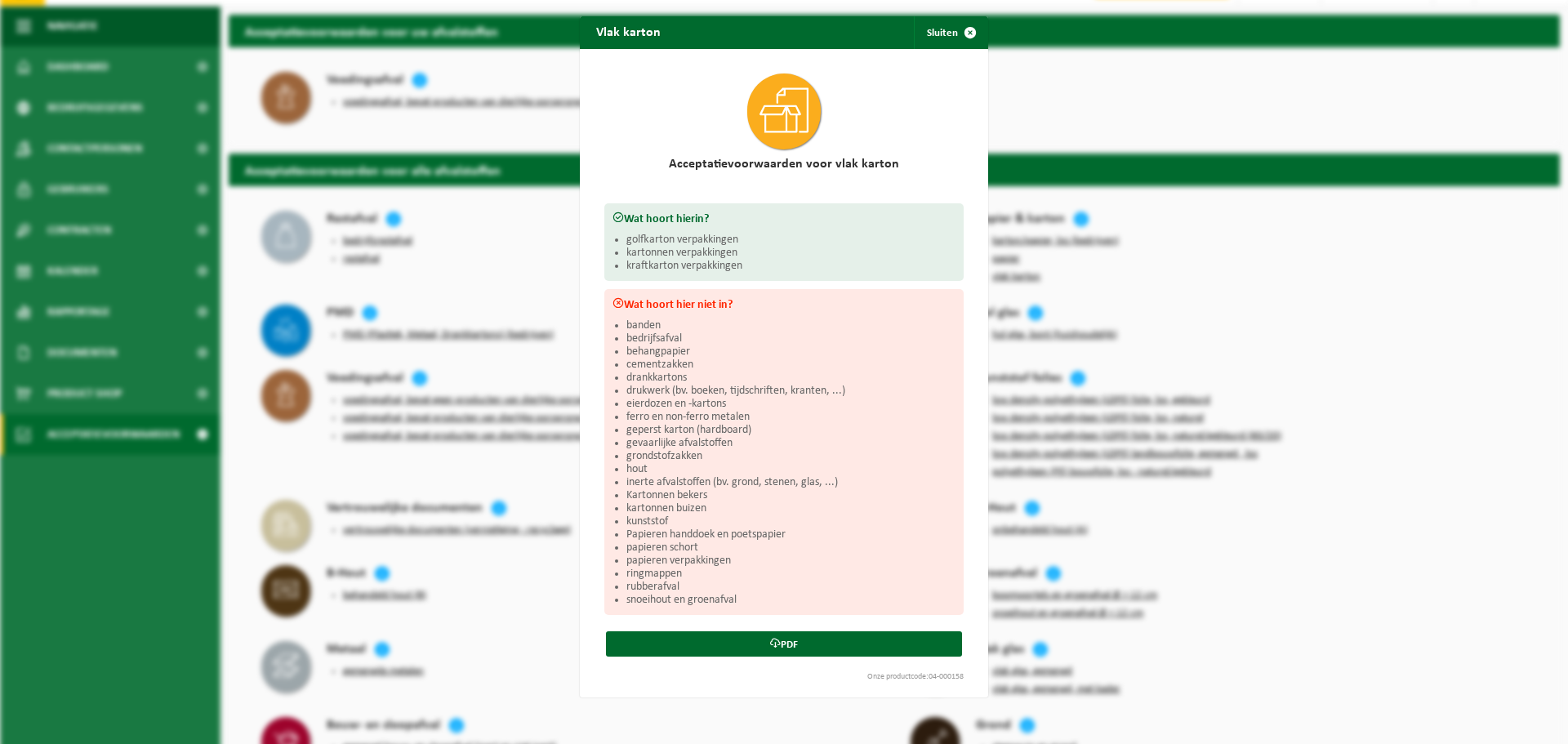
click at [1344, 298] on div "Vlak karton Sluiten Acceptatievoorwaarden voor vlak karton Wat hoort hierin? go…" at bounding box center [784, 372] width 1568 height 744
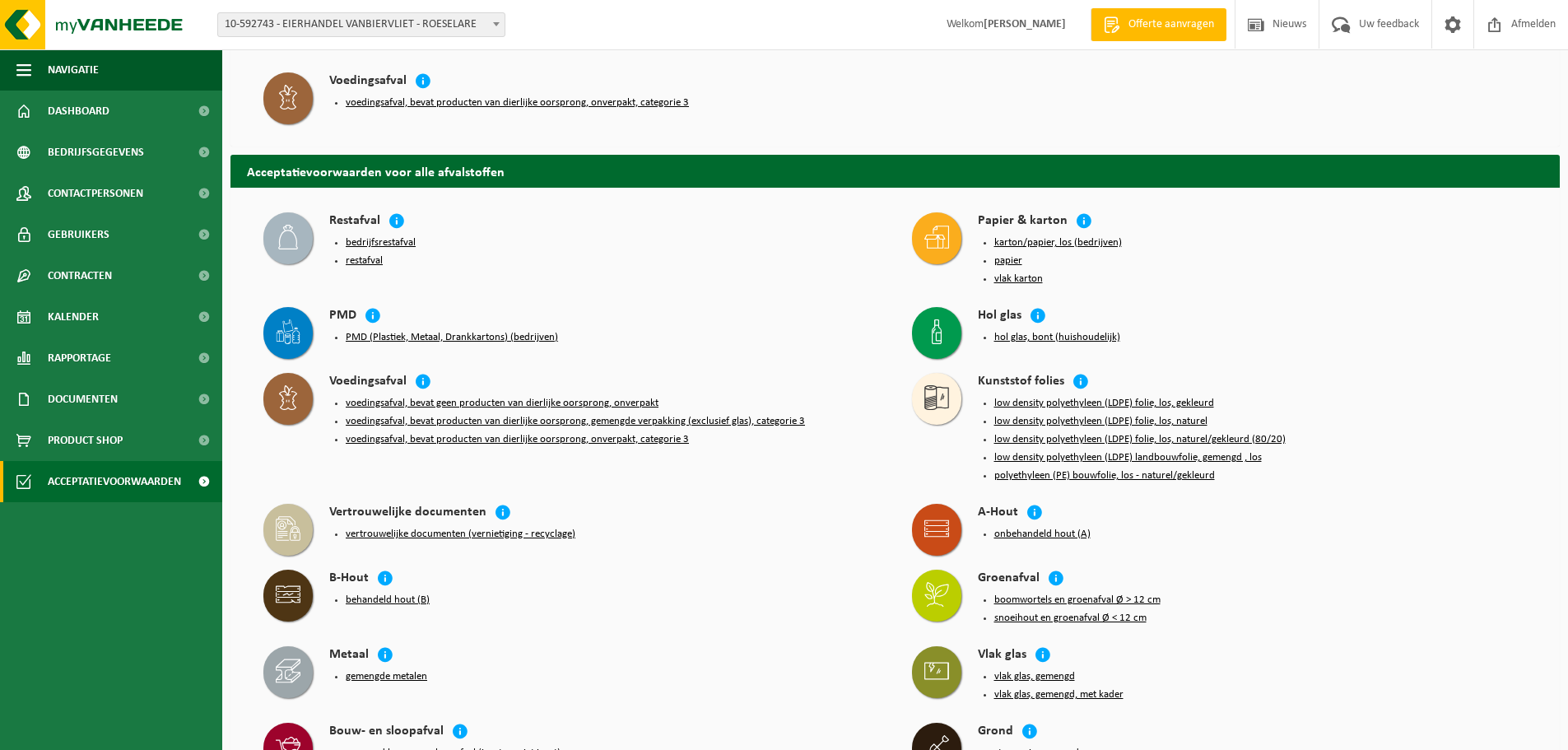
click at [1009, 259] on button "papier" at bounding box center [1008, 261] width 28 height 13
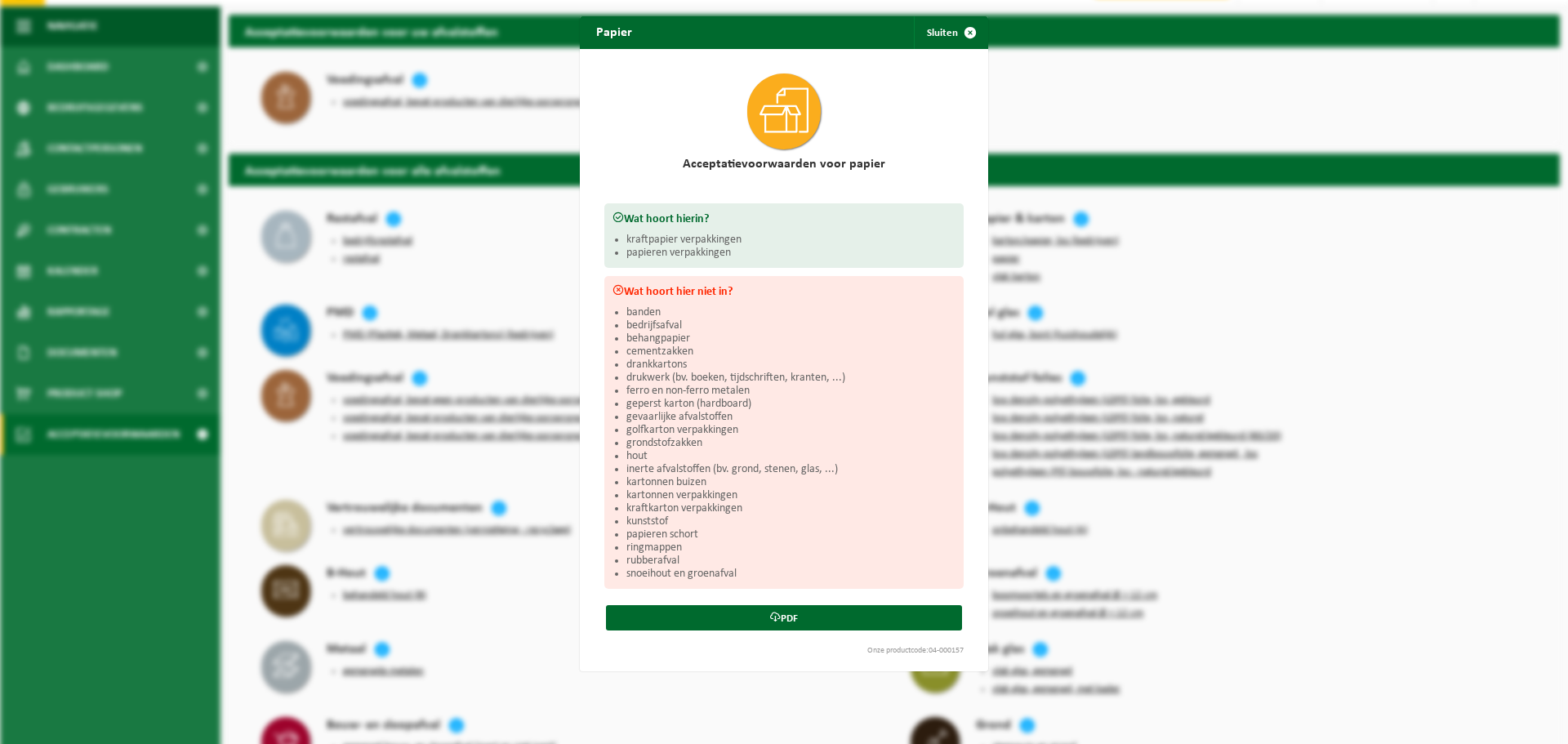
click at [1246, 283] on div "Papier Sluiten Acceptatievoorwaarden voor papier Wat hoort hierin? kraftpapier …" at bounding box center [784, 372] width 1568 height 744
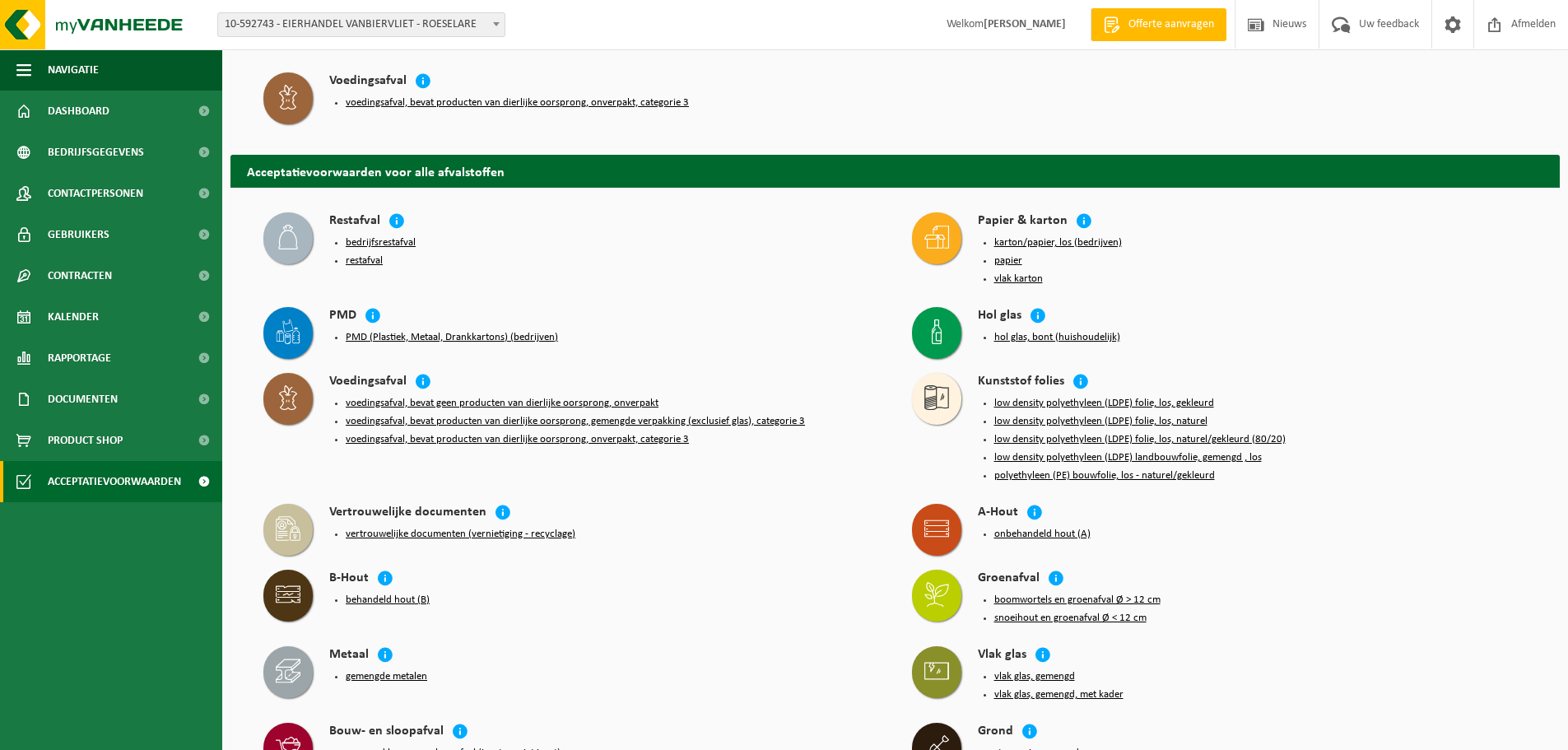
click at [1030, 242] on button "karton/papier, los (bedrijven)" at bounding box center [1057, 243] width 127 height 13
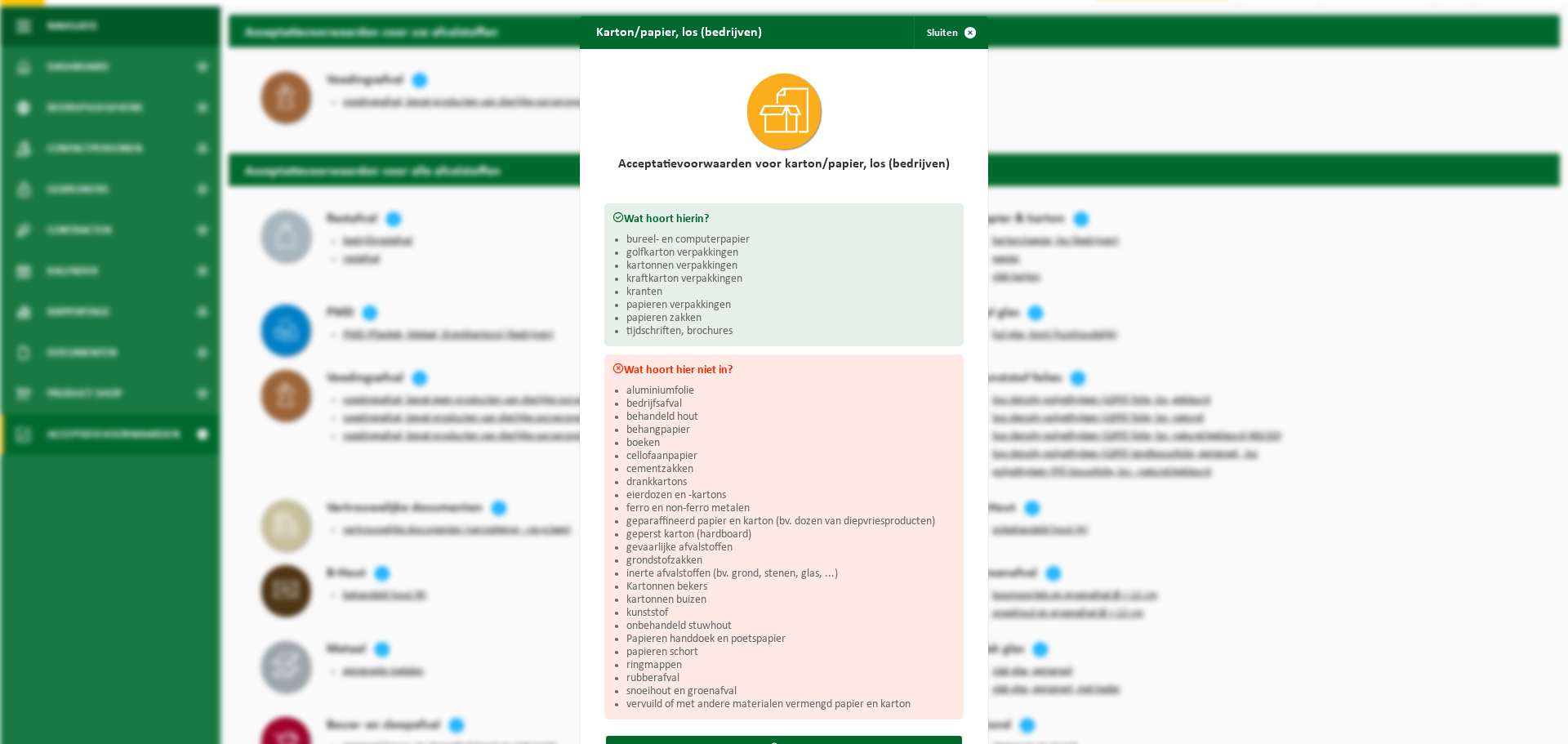
click at [668, 498] on li "eierdozen en -kartons" at bounding box center [791, 496] width 329 height 13
click at [1341, 293] on div "Karton/papier, los (bedrijven) Sluiten Acceptatievoorwaarden voor karton/papier…" at bounding box center [784, 372] width 1568 height 744
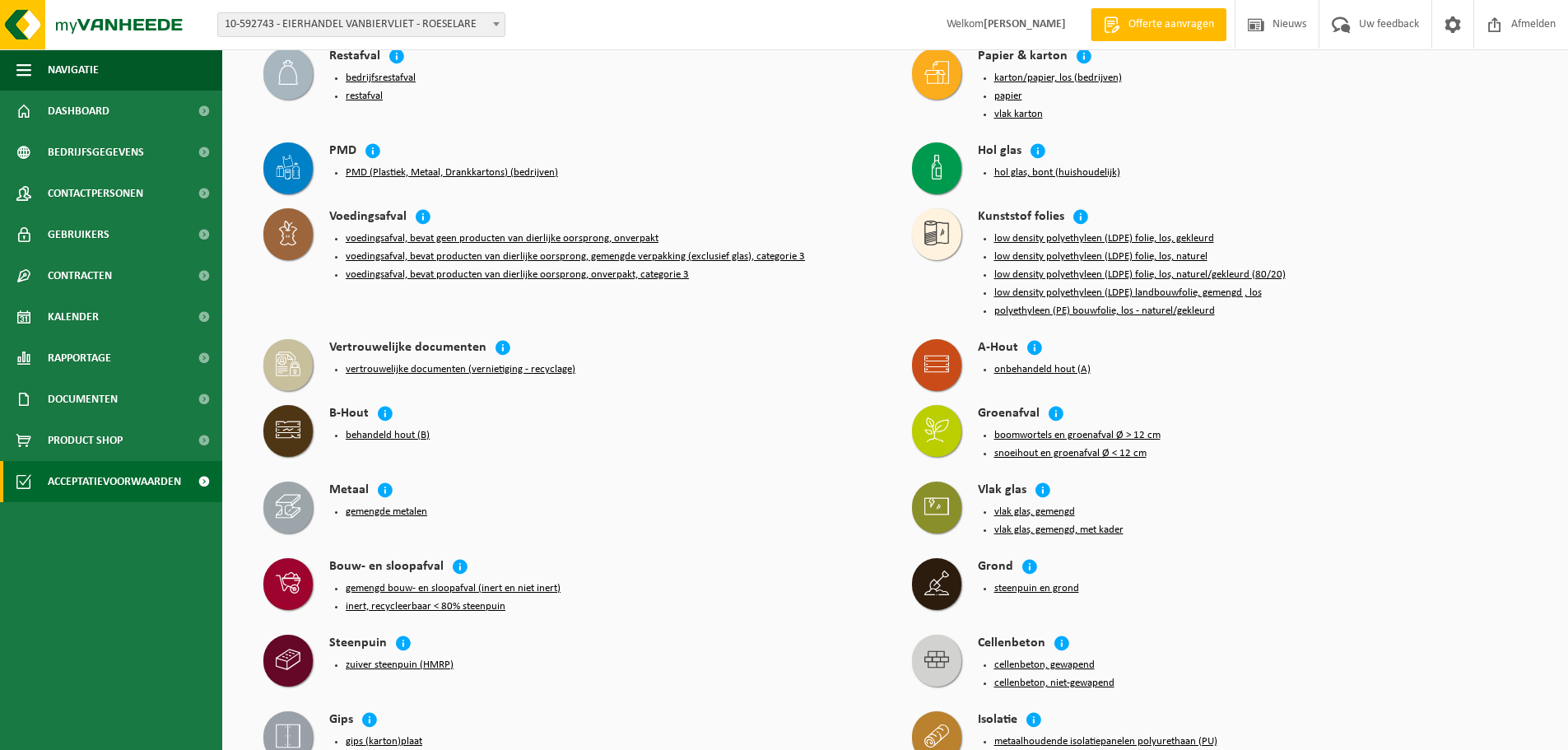
scroll to position [0, 0]
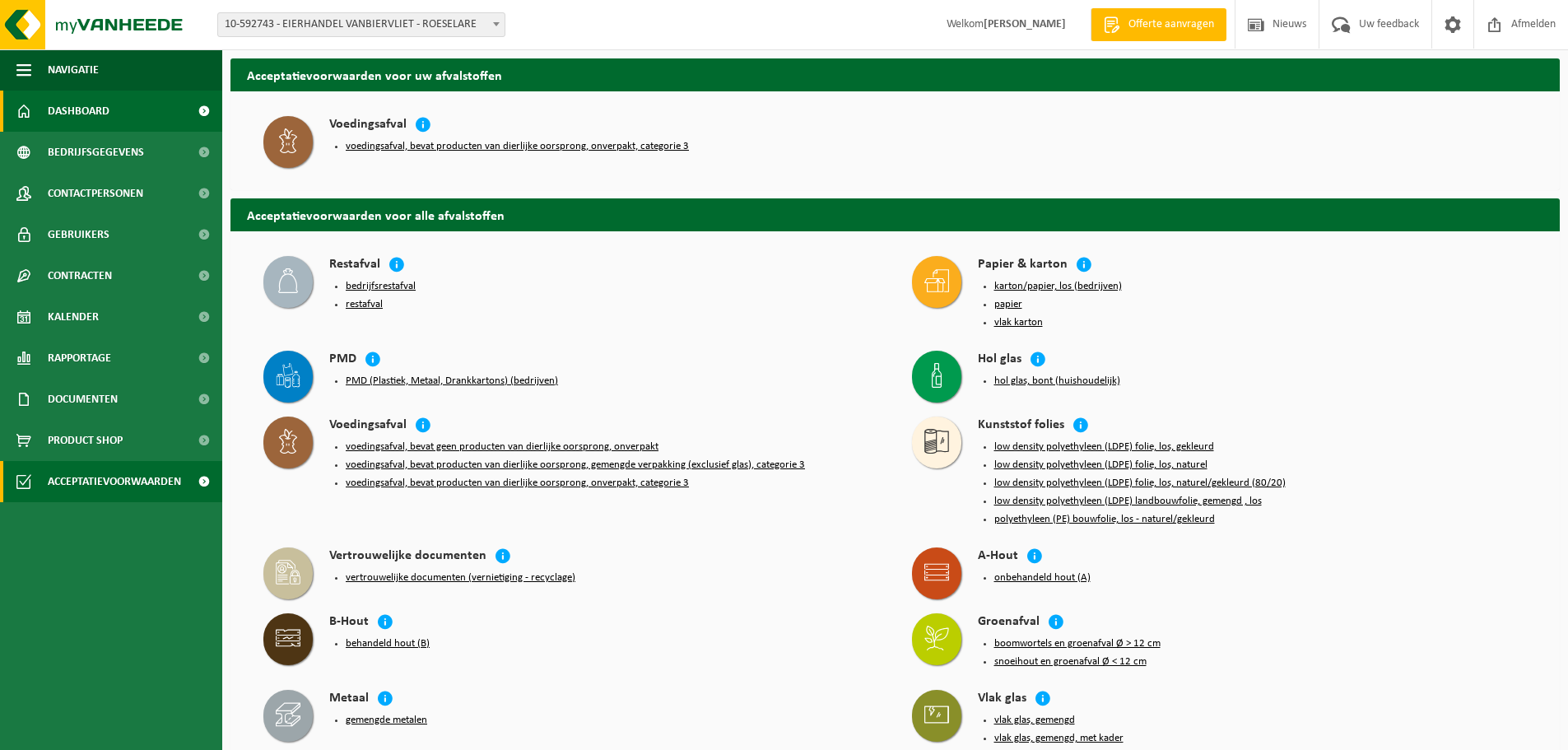
click at [84, 112] on span "Dashboard" at bounding box center [78, 110] width 62 height 41
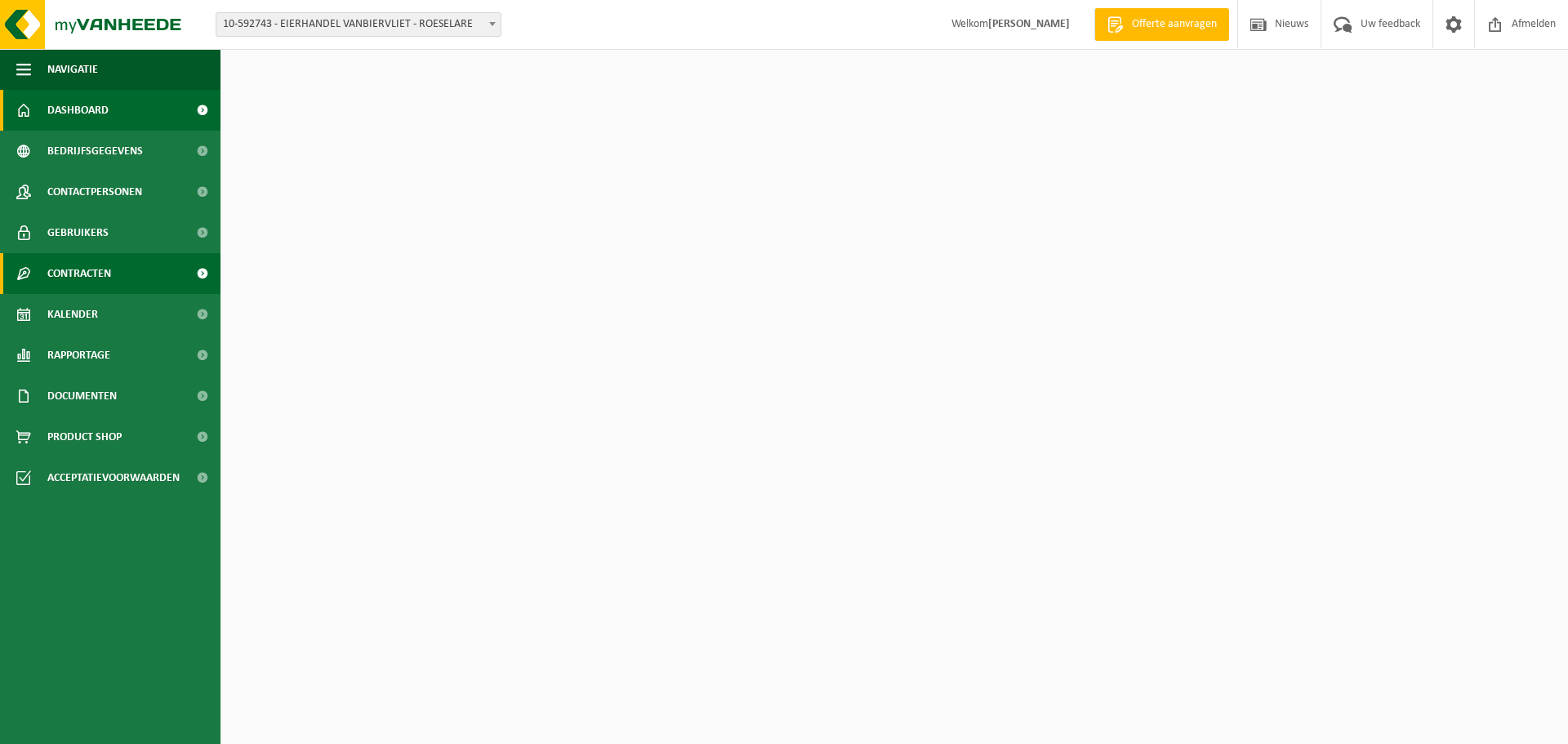
click at [45, 270] on link "Contracten" at bounding box center [110, 273] width 221 height 41
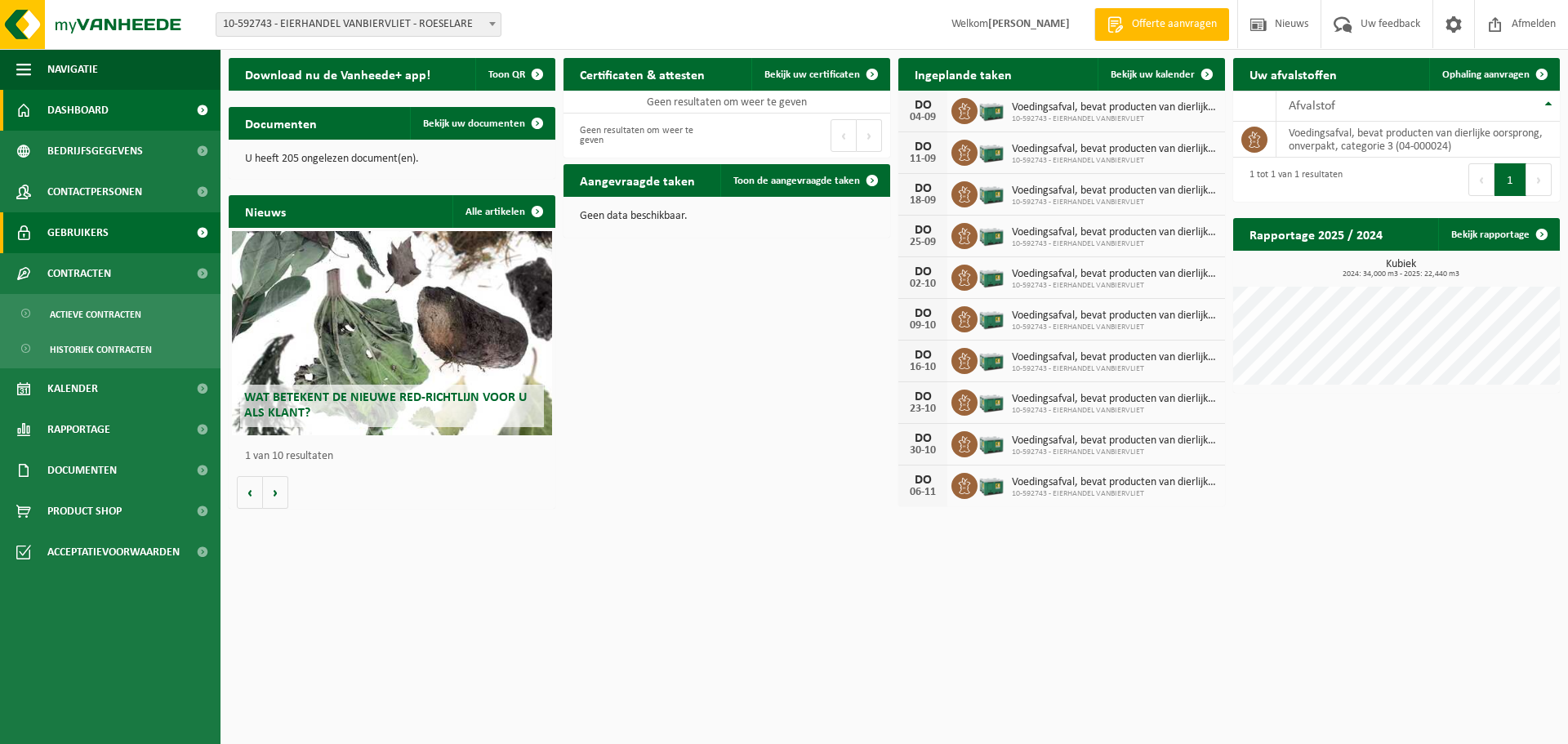
click at [59, 242] on span "Gebruikers" at bounding box center [78, 232] width 61 height 41
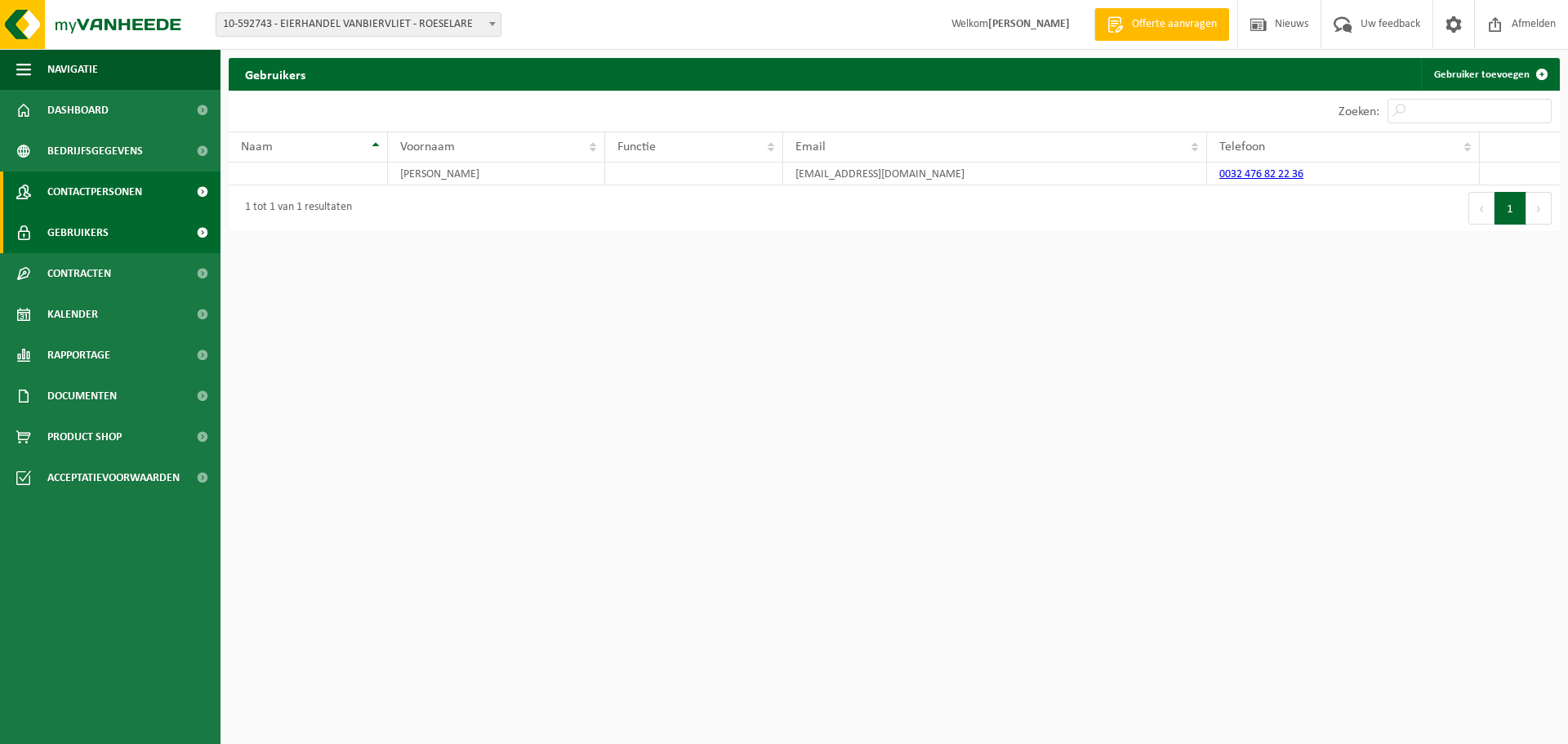
click at [89, 201] on span "Contactpersonen" at bounding box center [94, 191] width 94 height 41
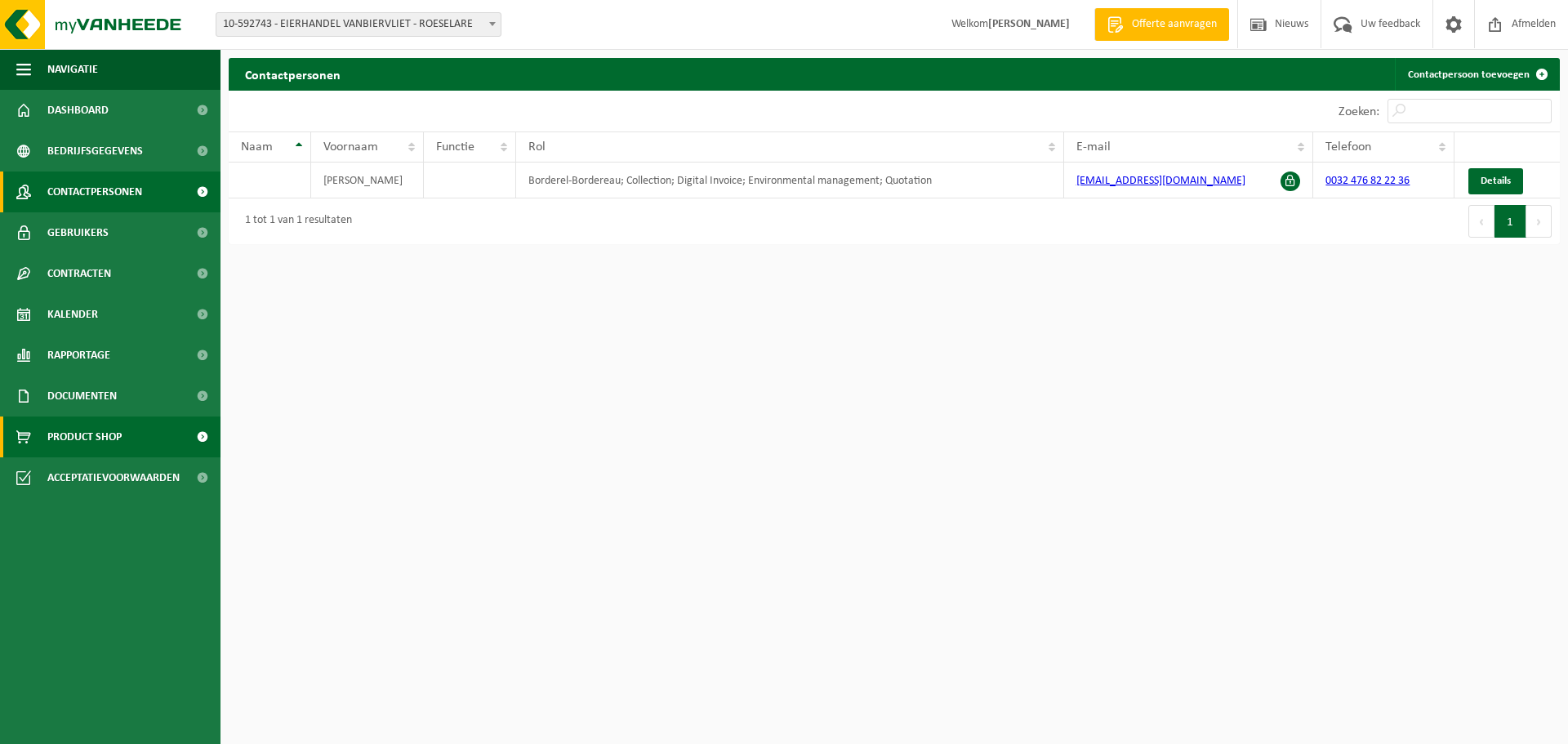
click at [85, 451] on span "Product Shop" at bounding box center [84, 436] width 74 height 41
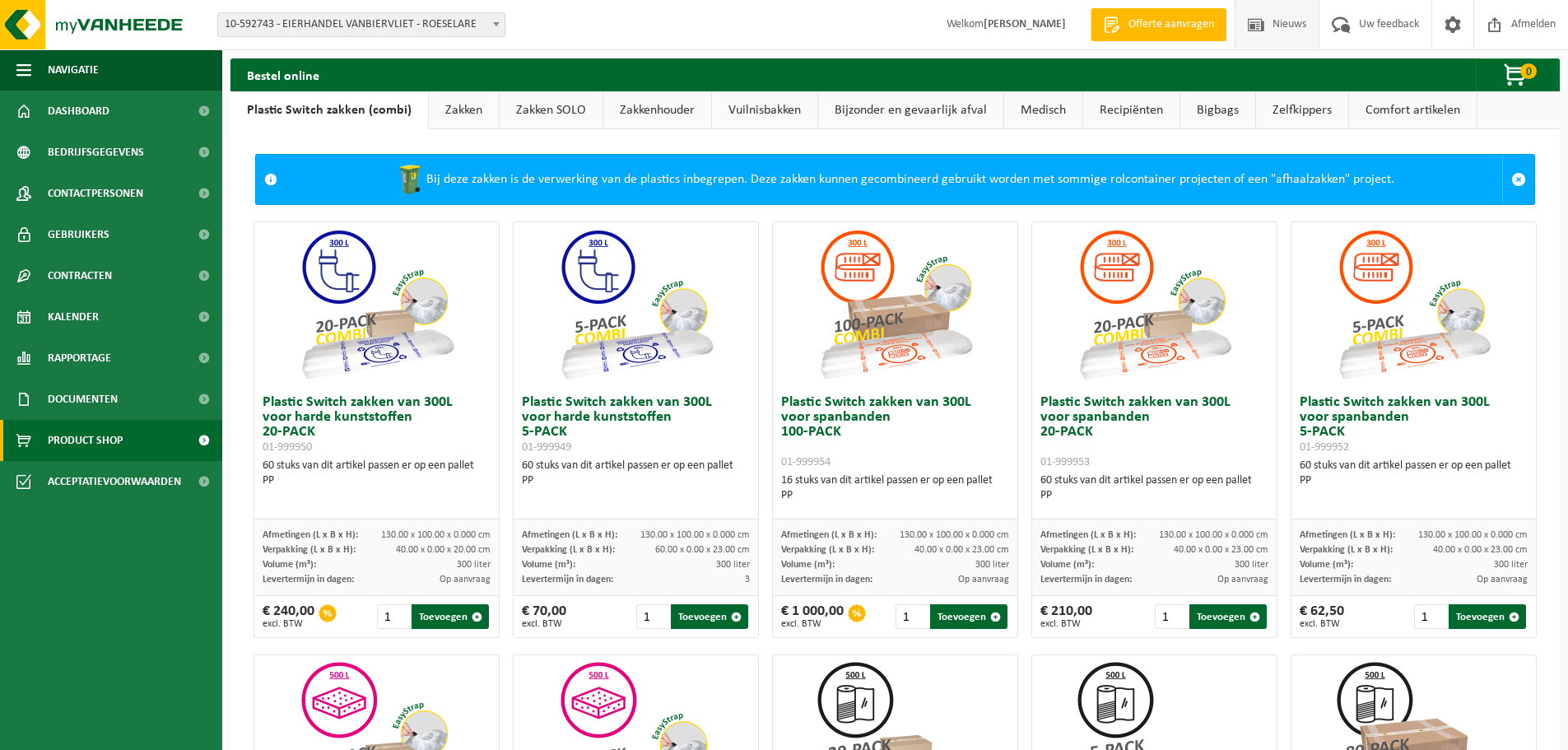
click at [1284, 18] on span "Nieuws" at bounding box center [1290, 24] width 42 height 49
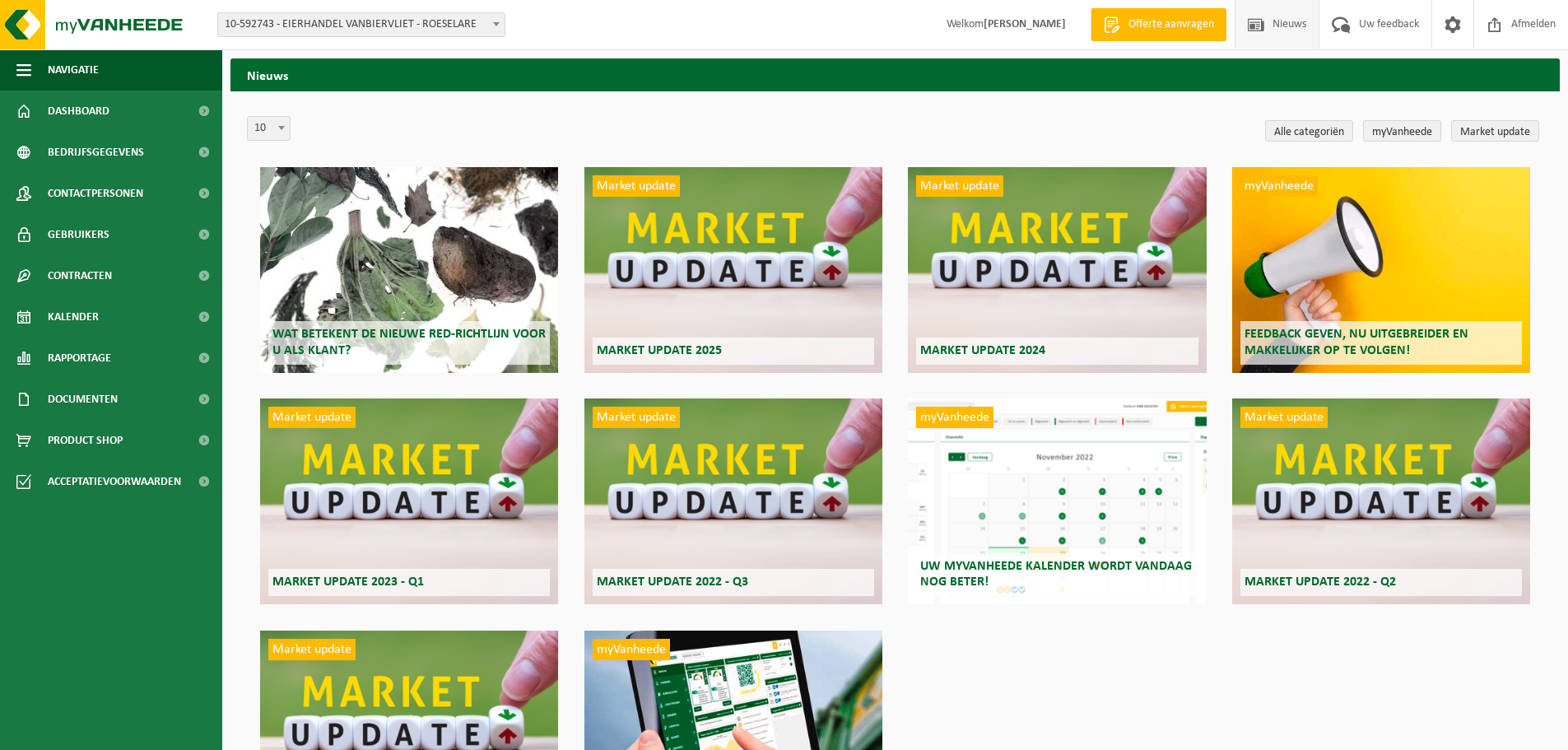
click at [379, 337] on span "Wat betekent de nieuwe RED-richtlijn voor u als klant?" at bounding box center [409, 342] width 273 height 29
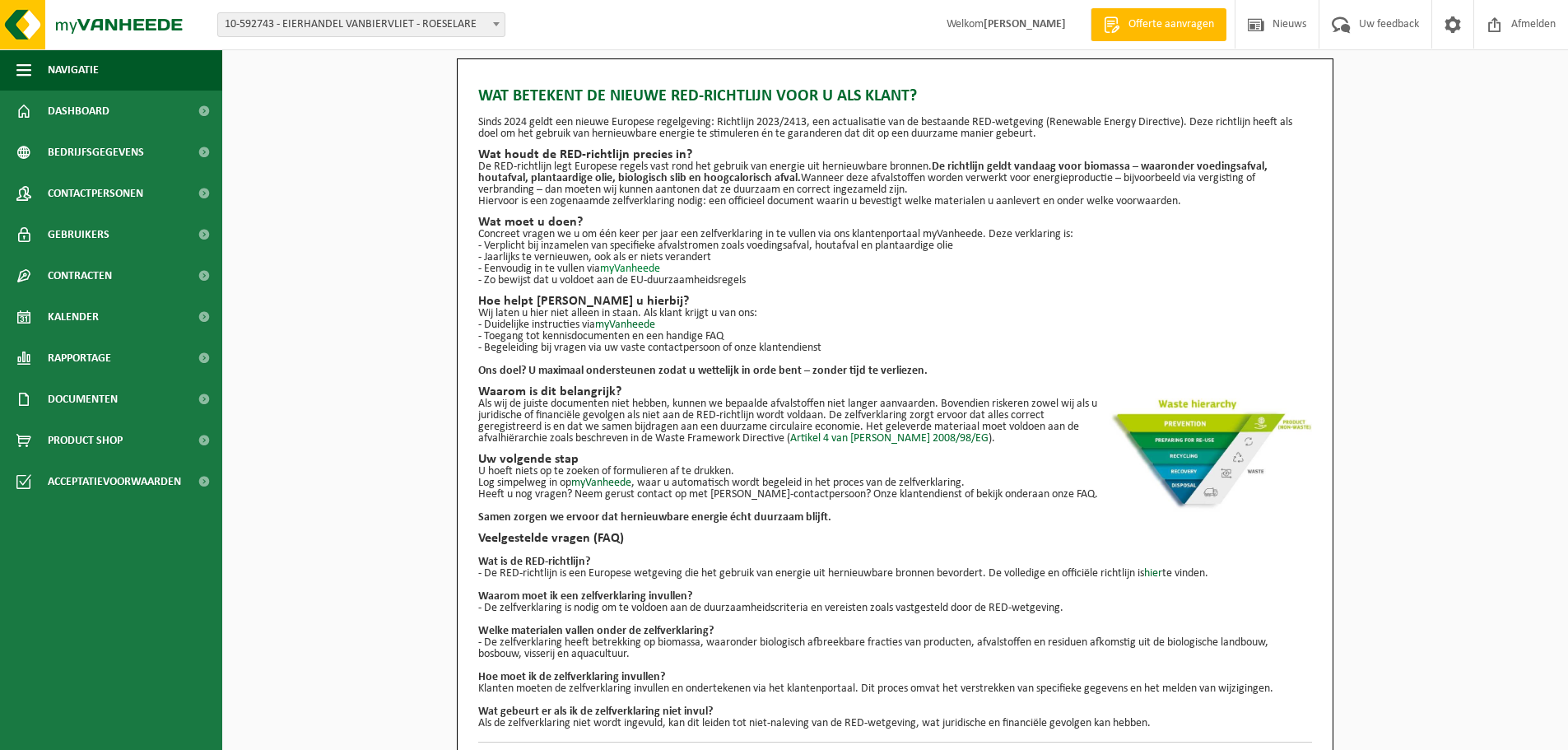
click at [646, 269] on link "myVanheede" at bounding box center [629, 269] width 60 height 13
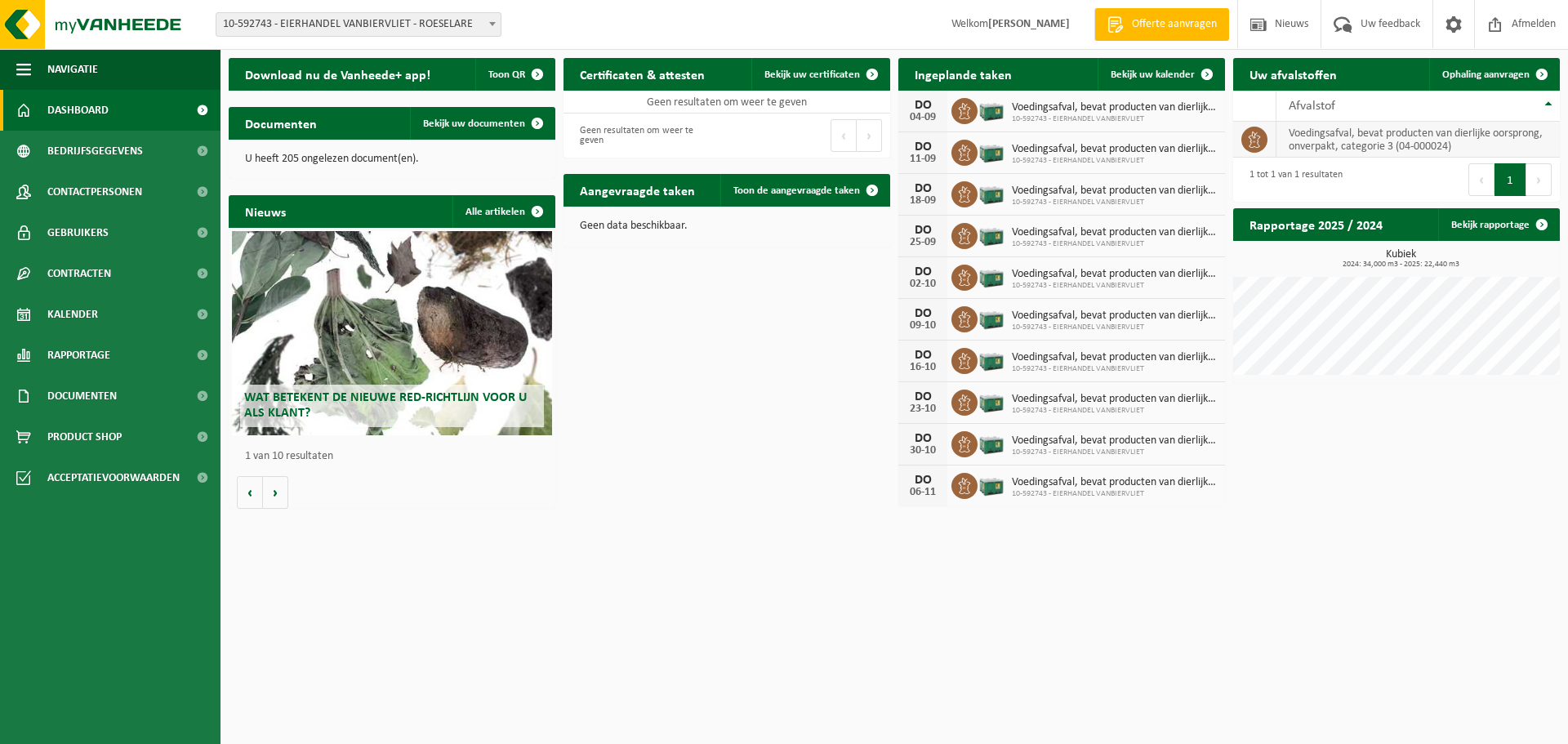
click at [1298, 139] on td "voedingsafval, bevat producten van dierlijke oorsprong, onverpakt, categorie 3 …" at bounding box center [1418, 140] width 283 height 36
click at [1386, 134] on td "voedingsafval, bevat producten van dierlijke oorsprong, onverpakt, categorie 3 …" at bounding box center [1418, 140] width 283 height 36
click at [1323, 110] on span "Afvalstof" at bounding box center [1312, 106] width 47 height 13
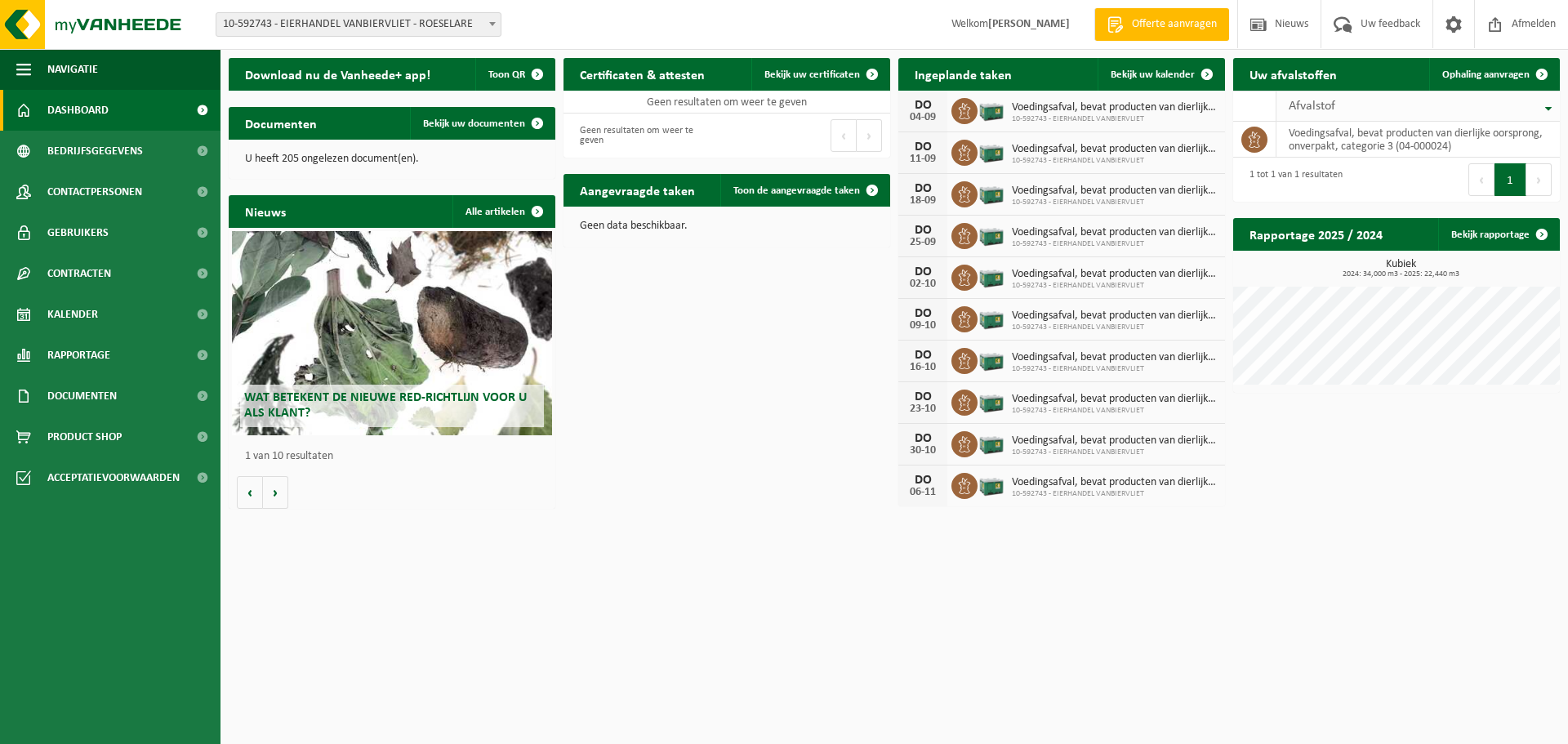
click at [1335, 110] on span "Afvalstof" at bounding box center [1312, 106] width 47 height 13
click at [1292, 104] on span "Afvalstof" at bounding box center [1312, 106] width 47 height 13
click at [1256, 126] on span at bounding box center [1254, 139] width 26 height 26
click at [1252, 149] on span at bounding box center [1254, 139] width 26 height 26
click at [108, 481] on span "Acceptatievoorwaarden" at bounding box center [114, 477] width 132 height 41
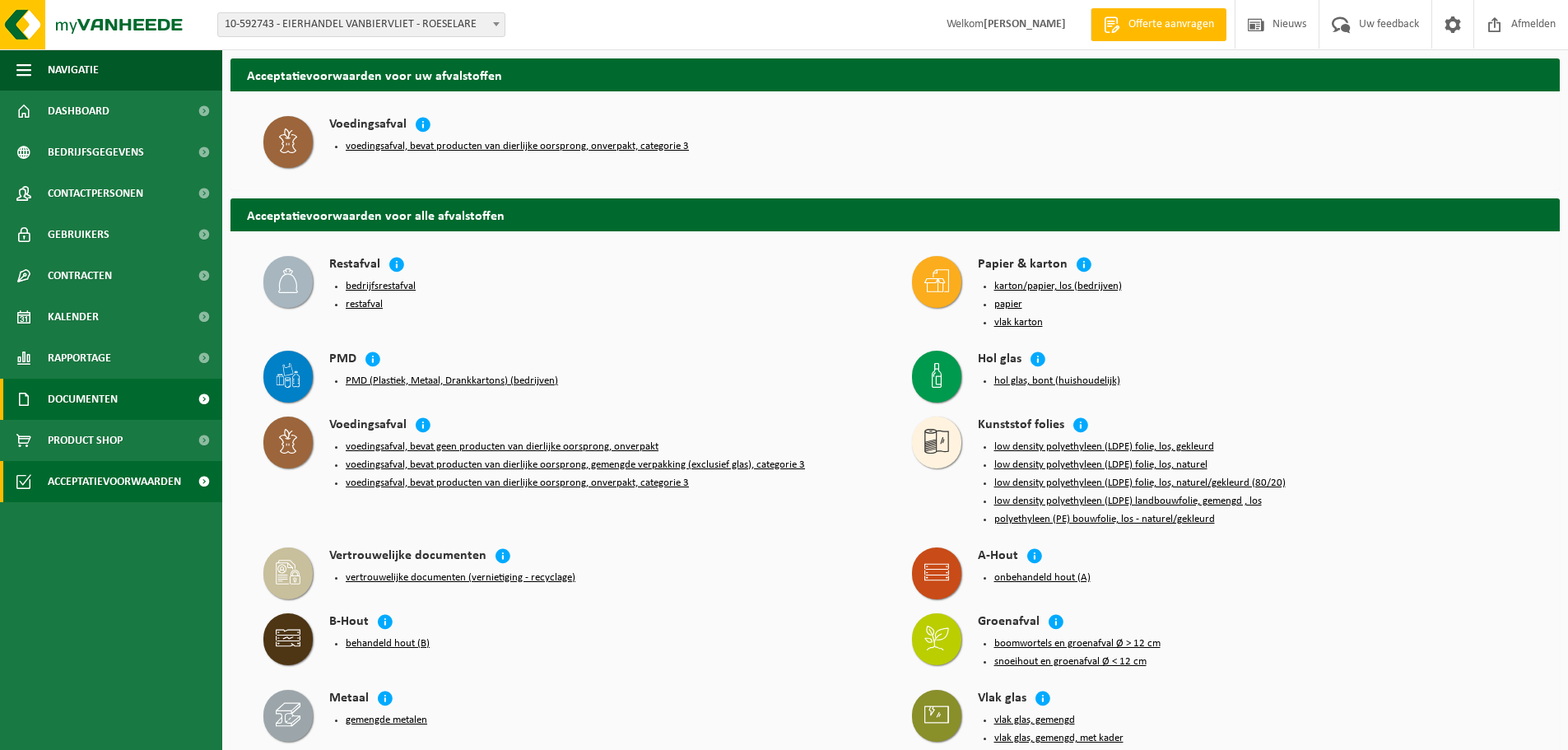
click at [83, 410] on span "Documenten" at bounding box center [83, 399] width 70 height 41
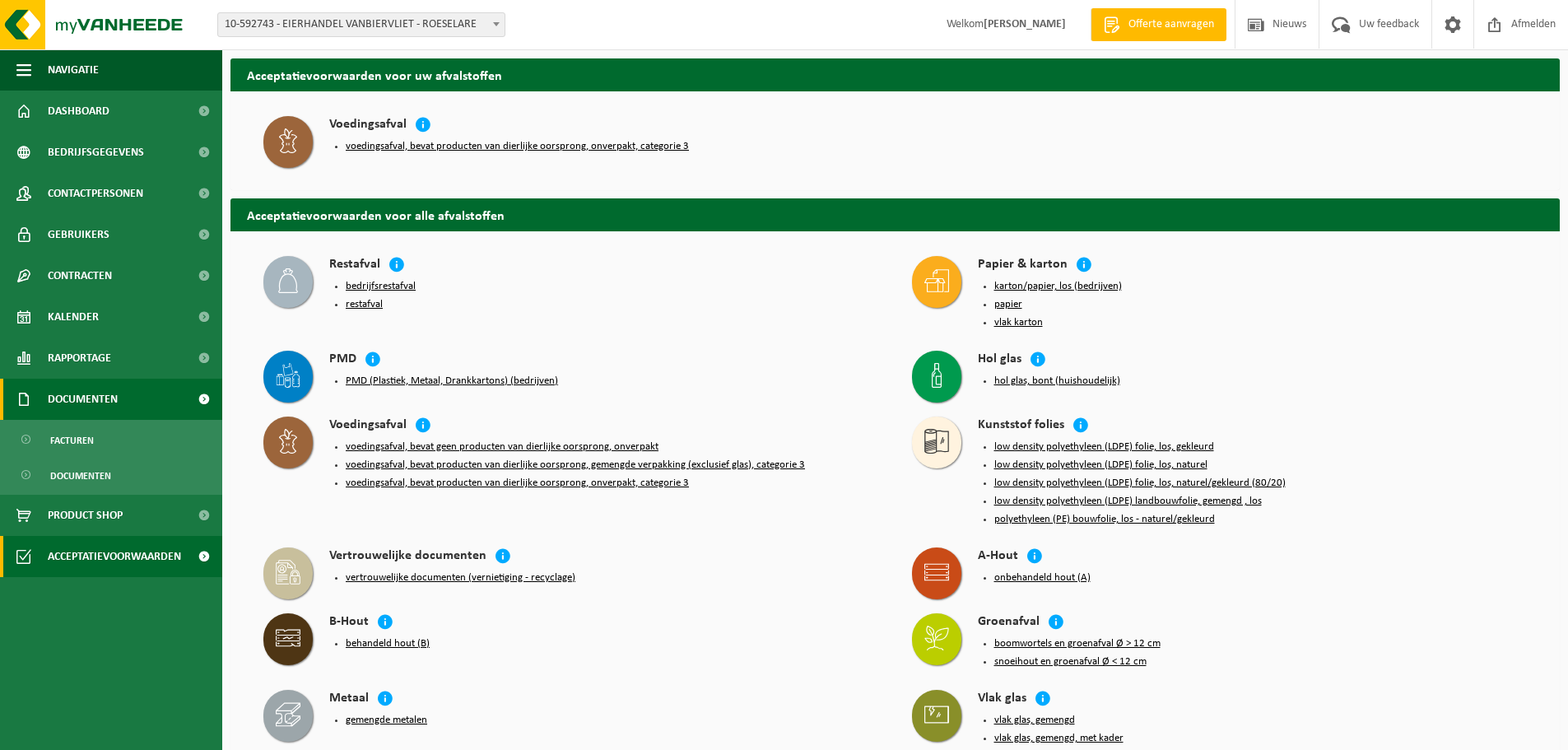
click at [44, 409] on link "Documenten" at bounding box center [111, 399] width 222 height 41
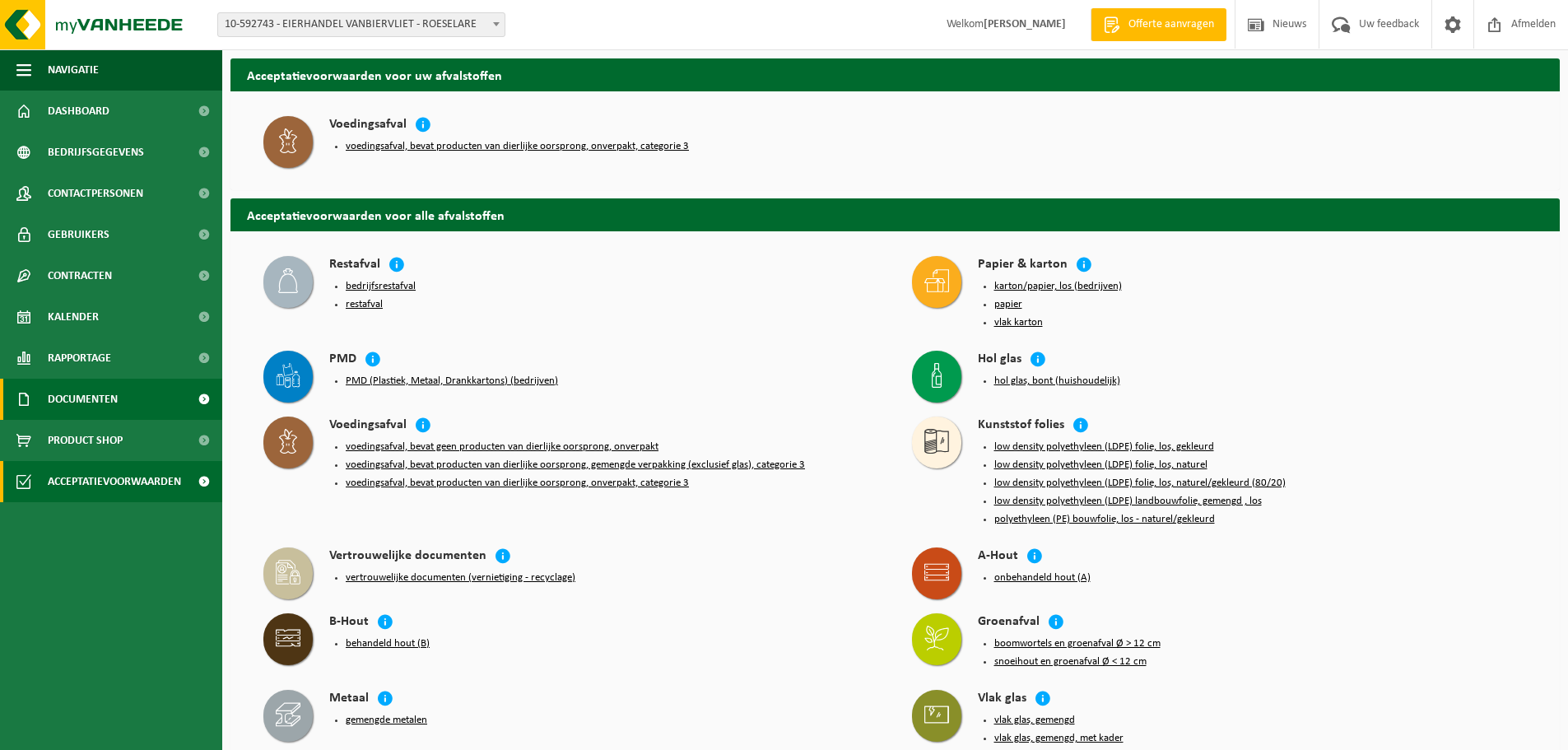
click at [51, 396] on span "Documenten" at bounding box center [83, 399] width 70 height 41
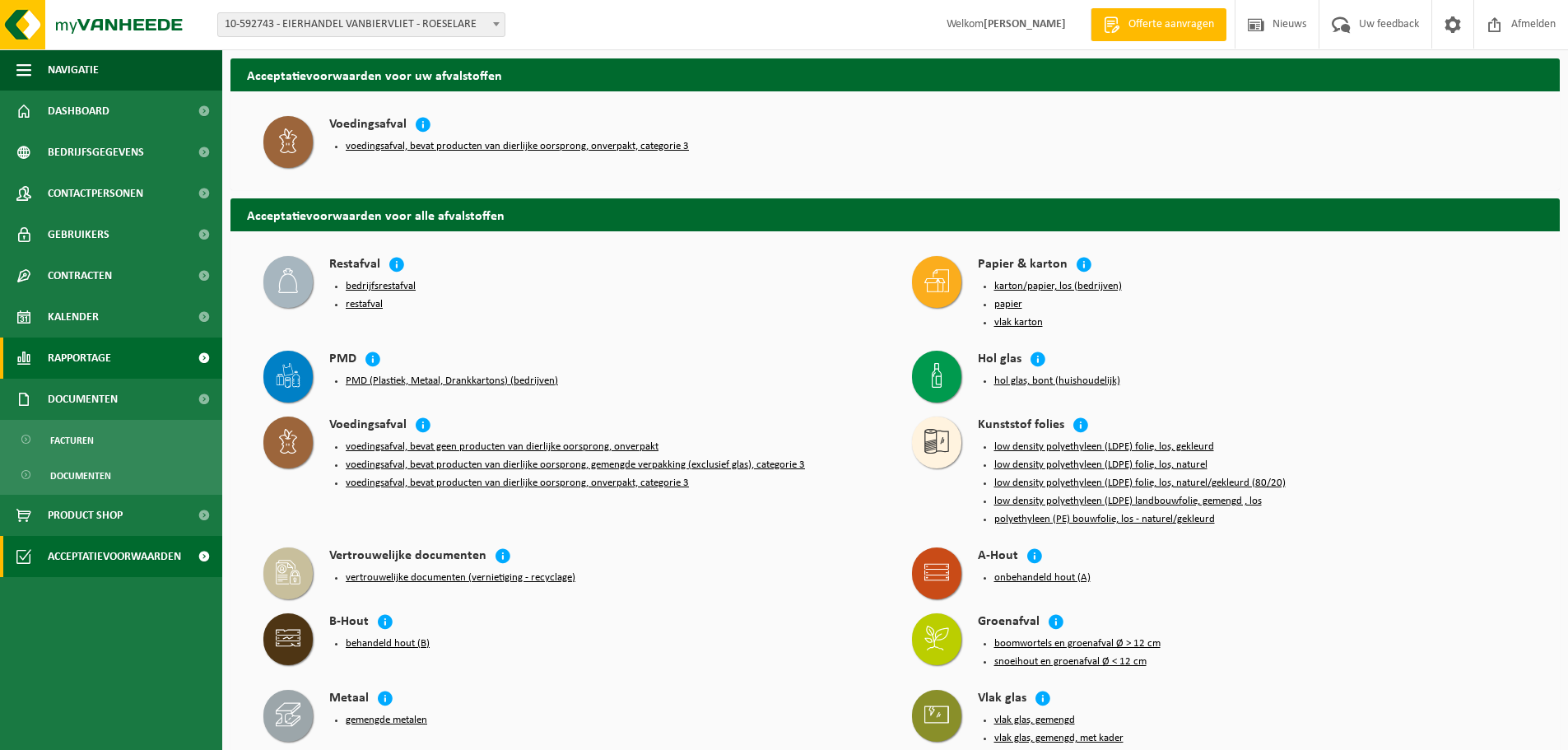
drag, startPoint x: 68, startPoint y: 365, endPoint x: 71, endPoint y: 348, distance: 17.3
click at [69, 364] on span "Rapportage" at bounding box center [79, 358] width 63 height 41
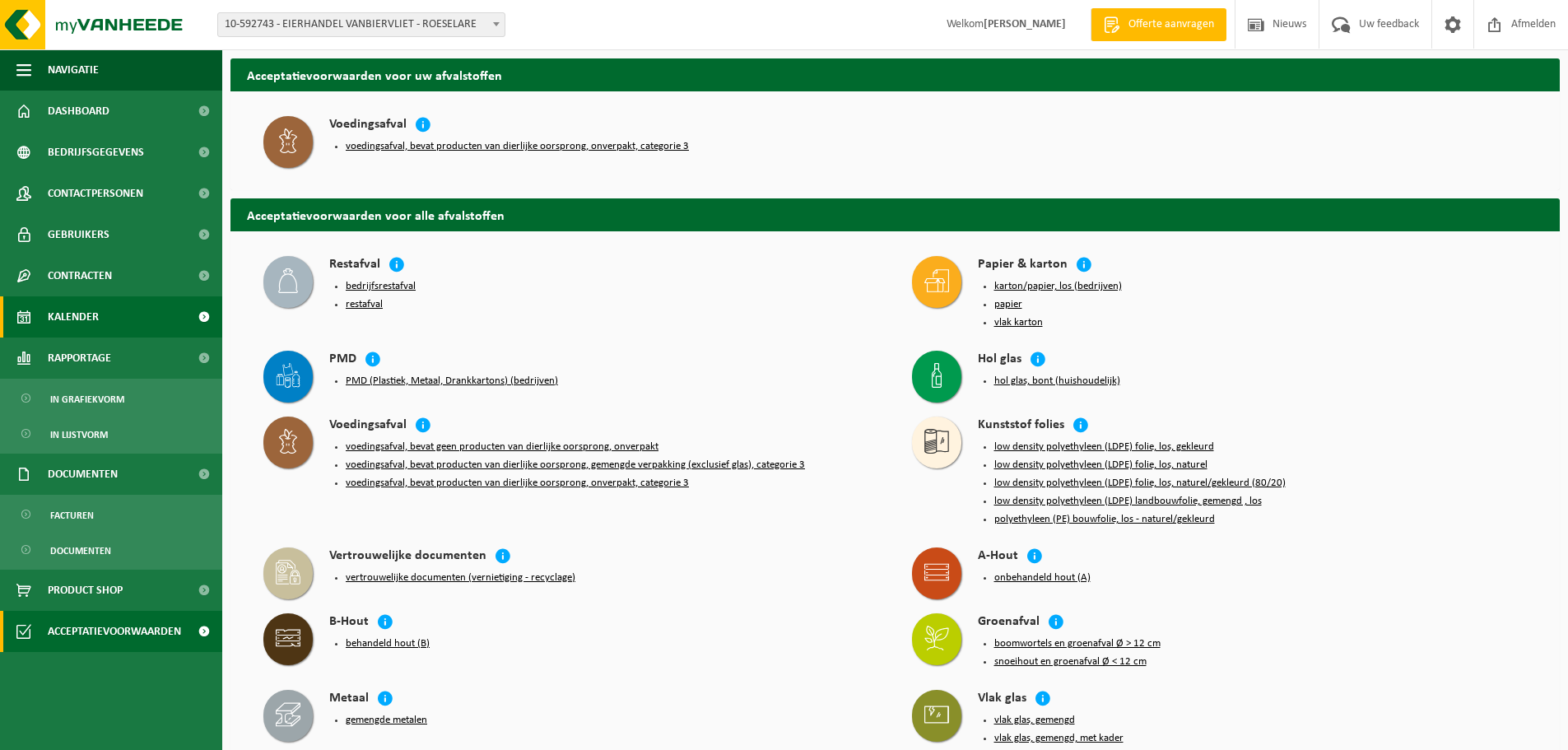
click at [65, 316] on span "Kalender" at bounding box center [73, 317] width 51 height 41
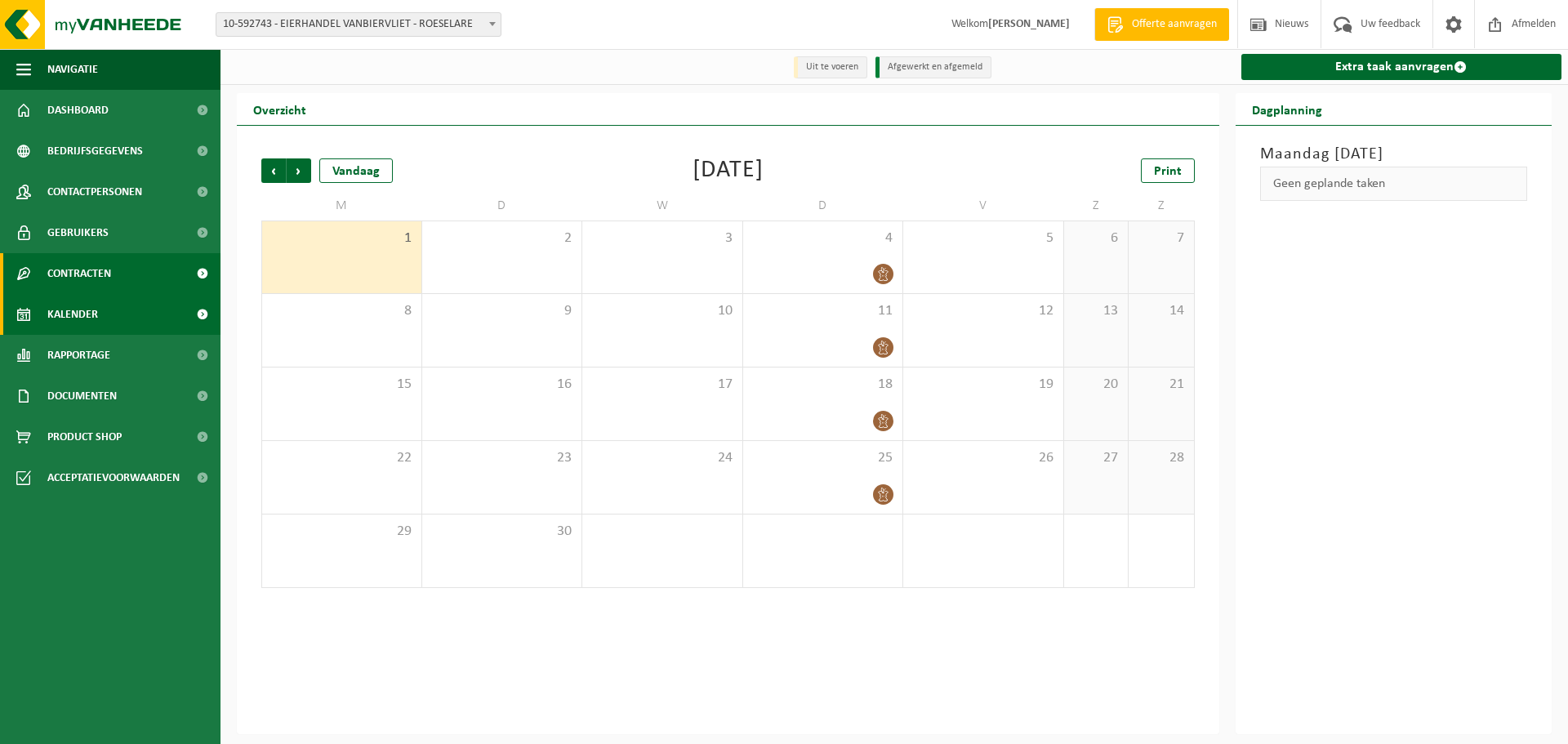
click at [75, 254] on span "Contracten" at bounding box center [79, 273] width 64 height 41
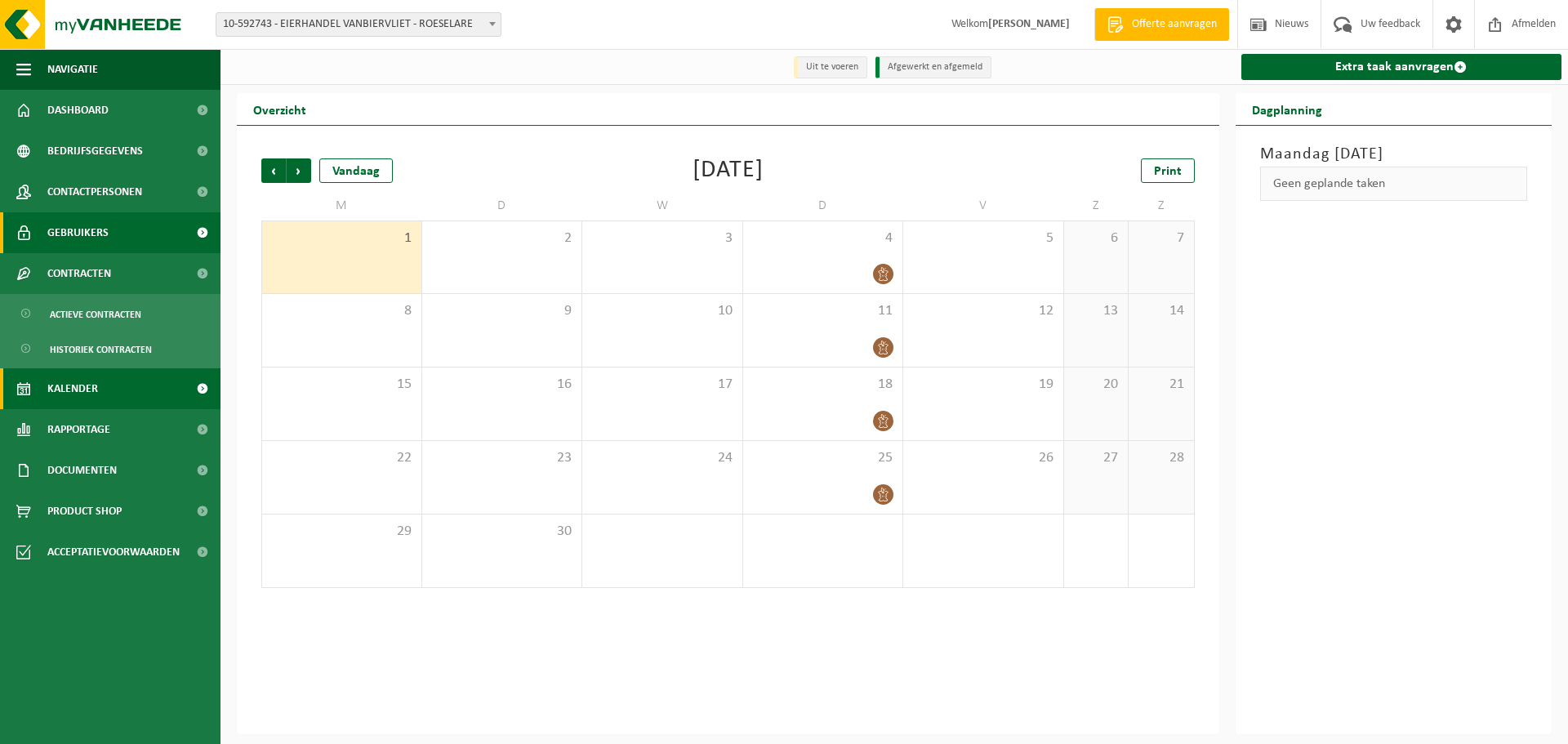
click at [75, 243] on span "Gebruikers" at bounding box center [78, 232] width 61 height 41
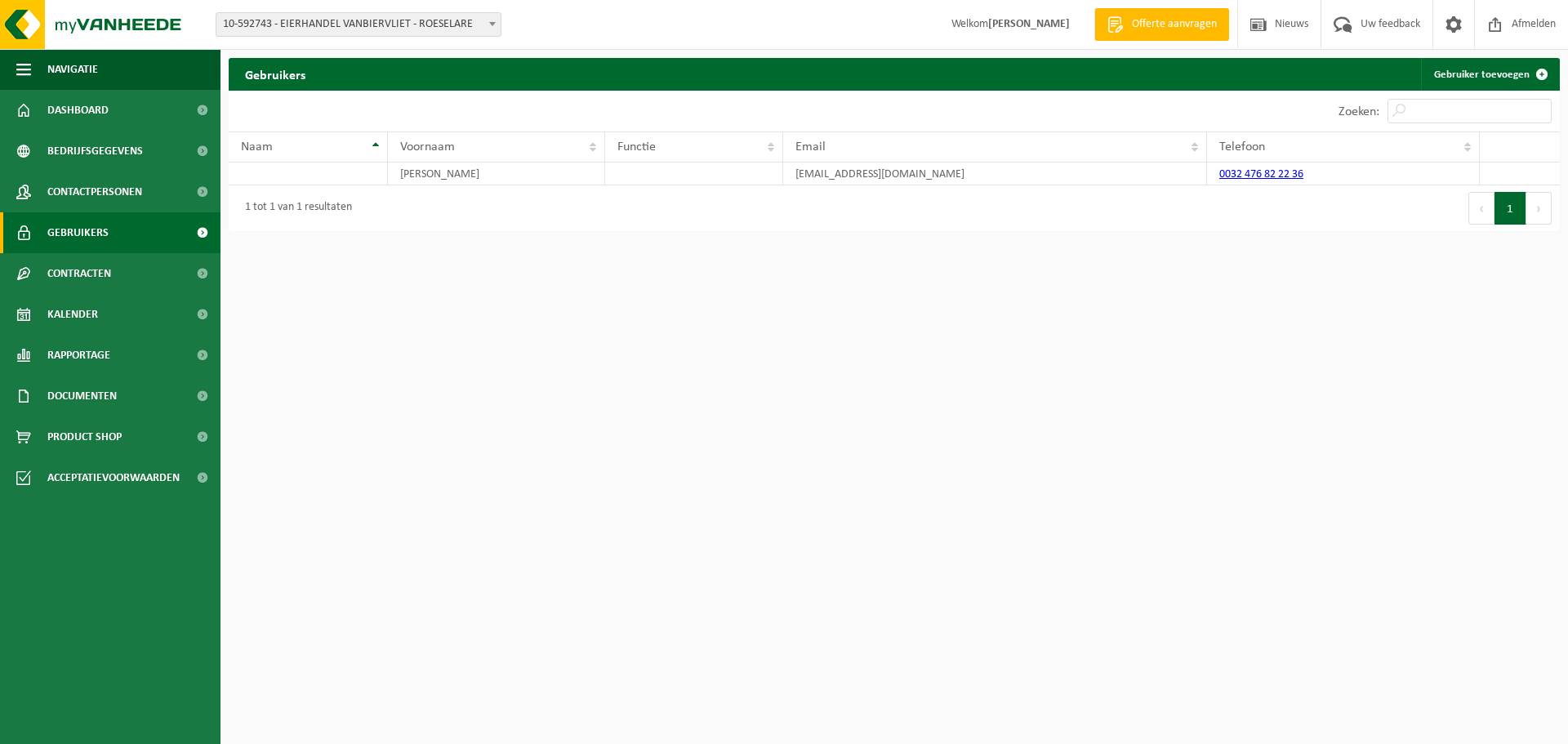
drag, startPoint x: 0, startPoint y: 0, endPoint x: 78, endPoint y: 190, distance: 205.4
click at [79, 196] on span "Contactpersonen" at bounding box center [94, 191] width 94 height 41
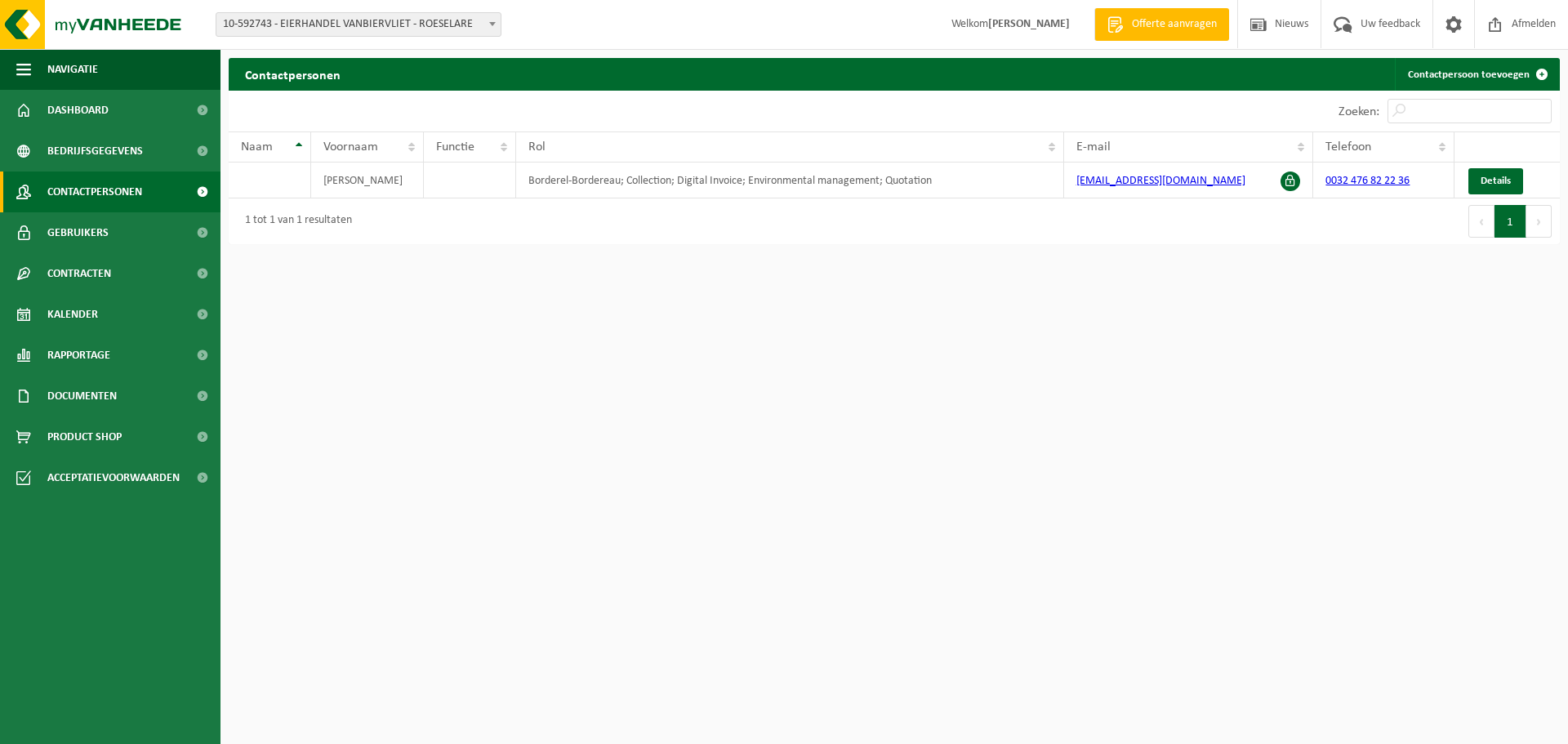
click at [83, 149] on span "Bedrijfsgegevens" at bounding box center [95, 150] width 95 height 41
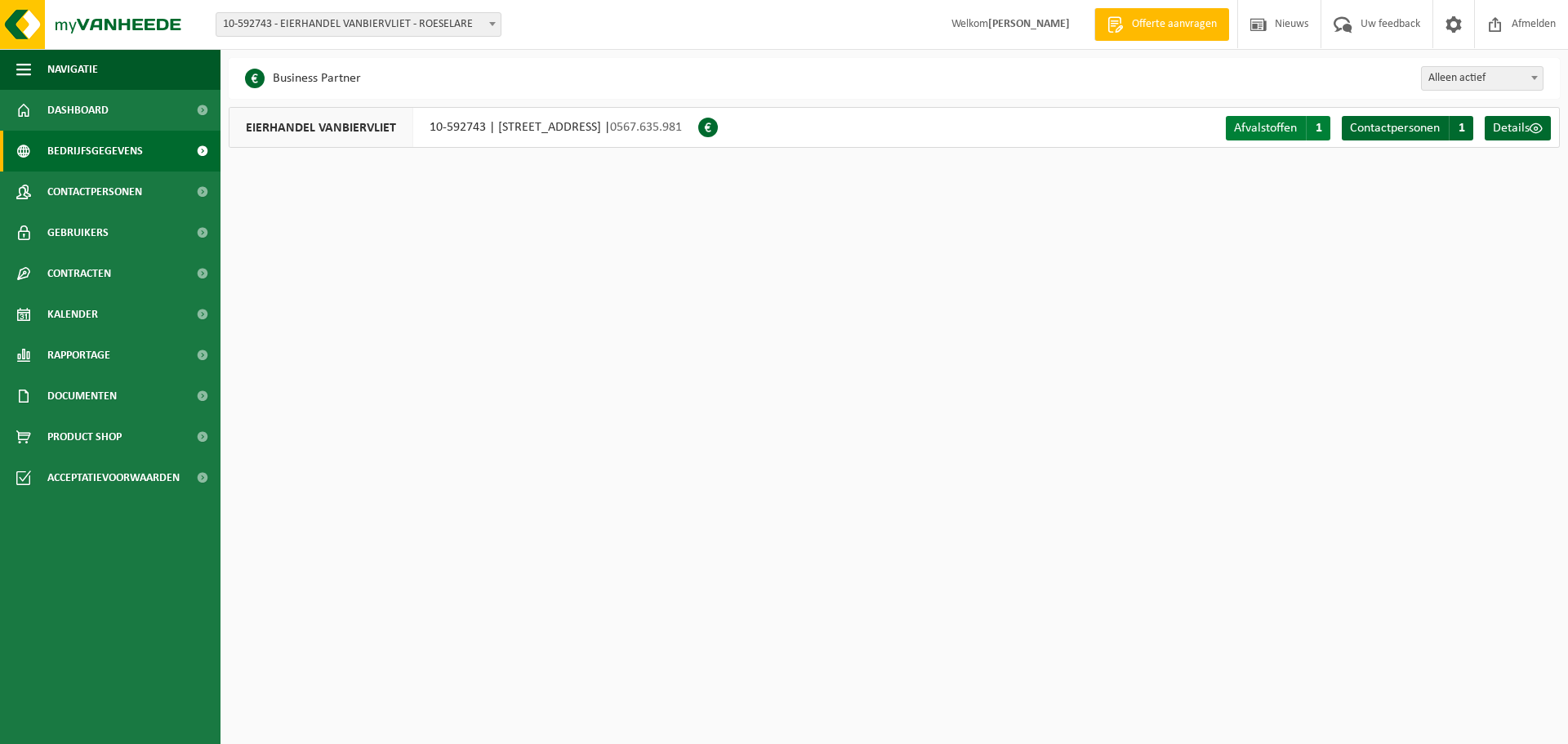
click at [1270, 130] on span "Afvalstoffen" at bounding box center [1265, 129] width 63 height 13
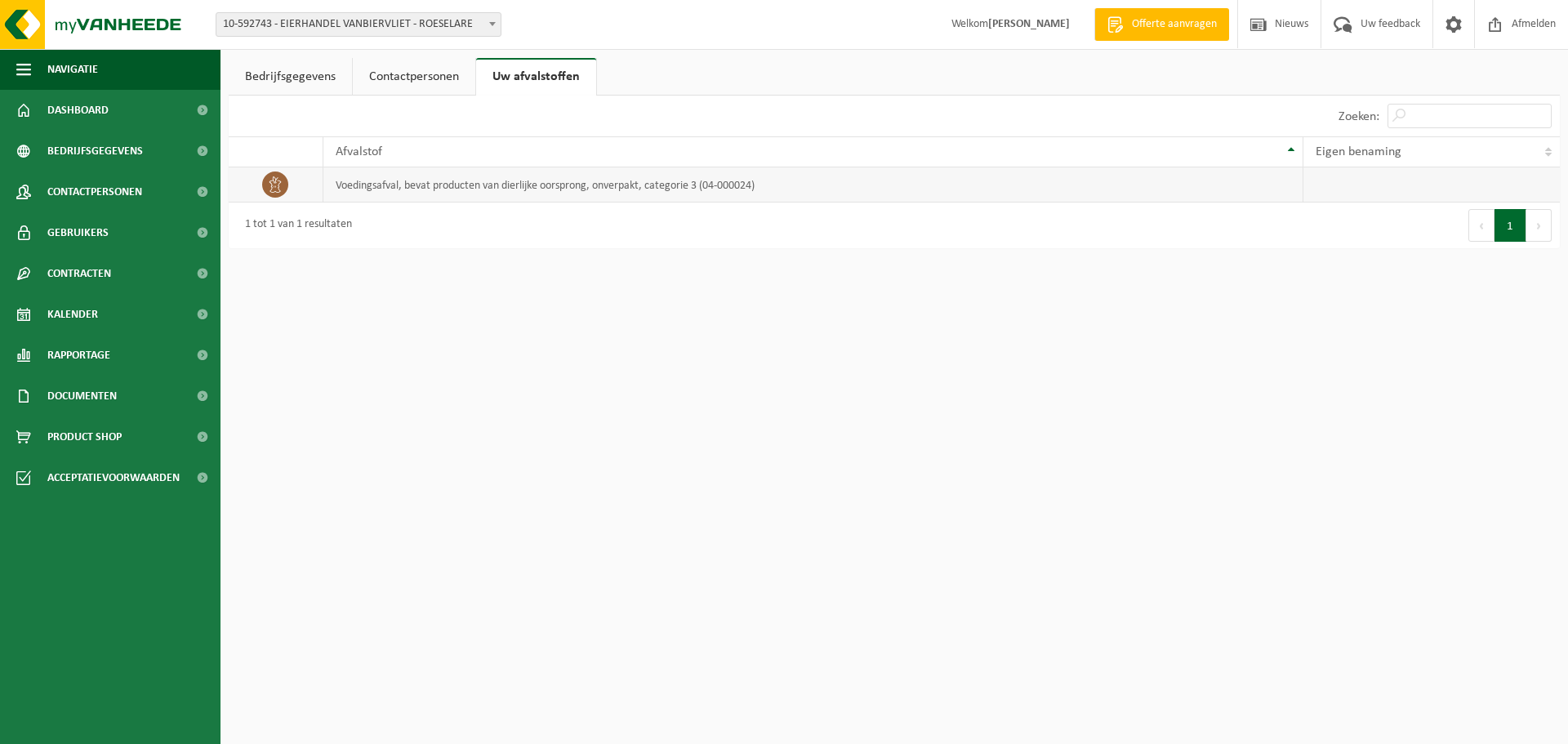
click at [1432, 176] on td at bounding box center [1431, 185] width 257 height 35
drag, startPoint x: 1079, startPoint y: 197, endPoint x: 1051, endPoint y: 200, distance: 28.2
click at [1051, 200] on td "voedingsafval, bevat producten van dierlijke oorsprong, onverpakt, categorie 3 …" at bounding box center [813, 185] width 980 height 35
click at [689, 191] on td "voedingsafval, bevat producten van dierlijke oorsprong, onverpakt, categorie 3 …" at bounding box center [813, 185] width 980 height 35
drag, startPoint x: 689, startPoint y: 191, endPoint x: 502, endPoint y: 189, distance: 187.0
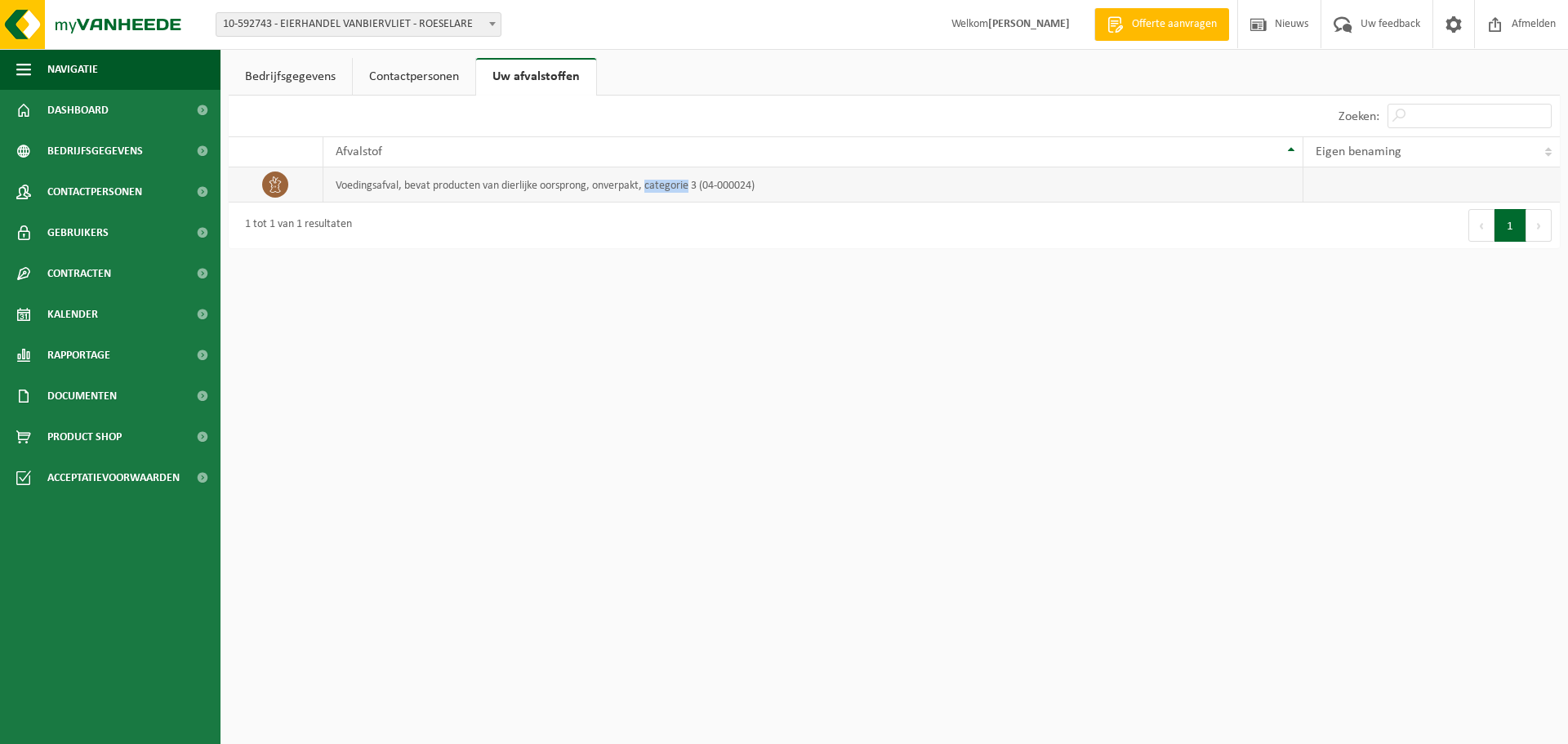
click at [659, 191] on td "voedingsafval, bevat producten van dierlijke oorsprong, onverpakt, categorie 3 …" at bounding box center [813, 185] width 980 height 35
click at [275, 181] on icon at bounding box center [275, 185] width 17 height 17
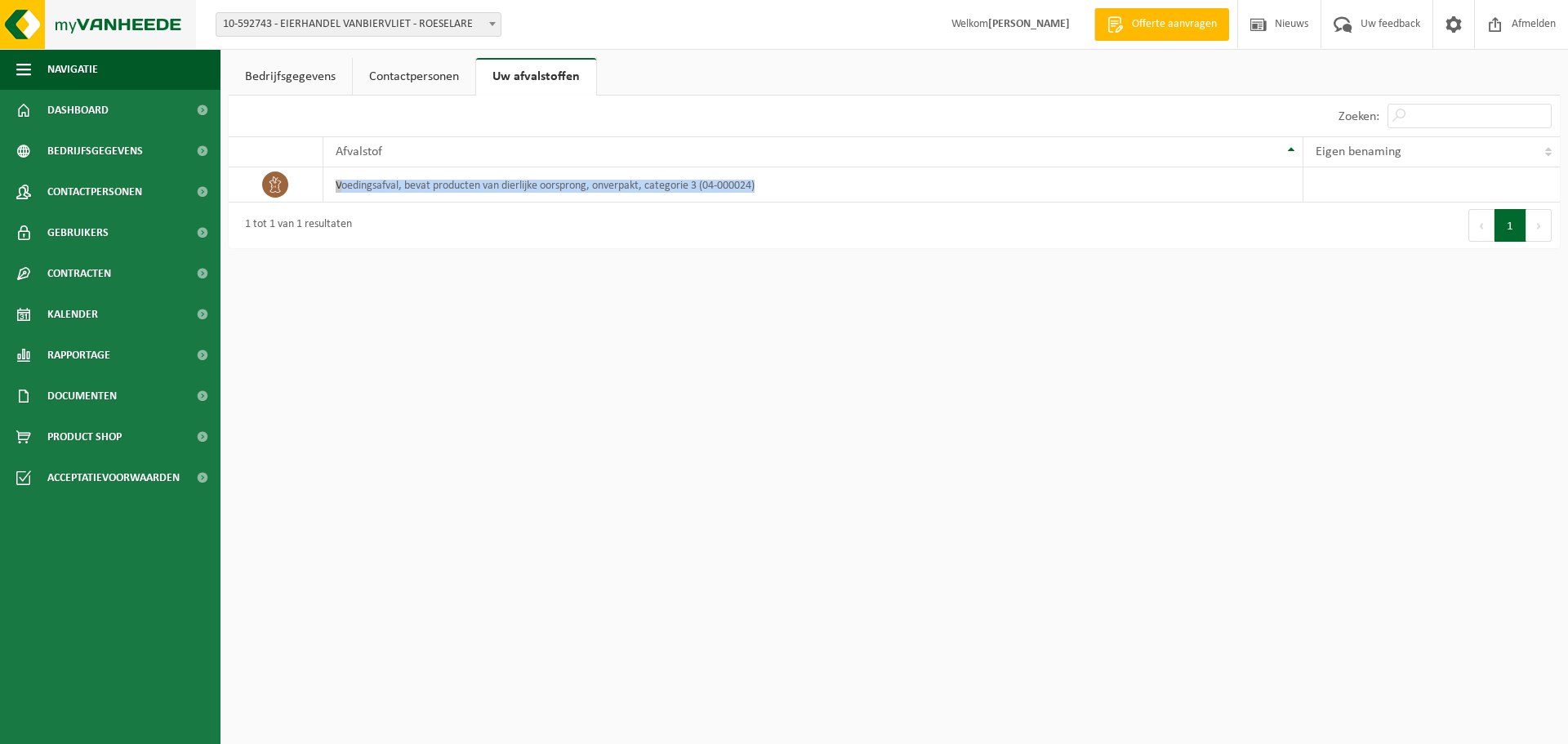
click at [78, 28] on img at bounding box center [98, 24] width 196 height 49
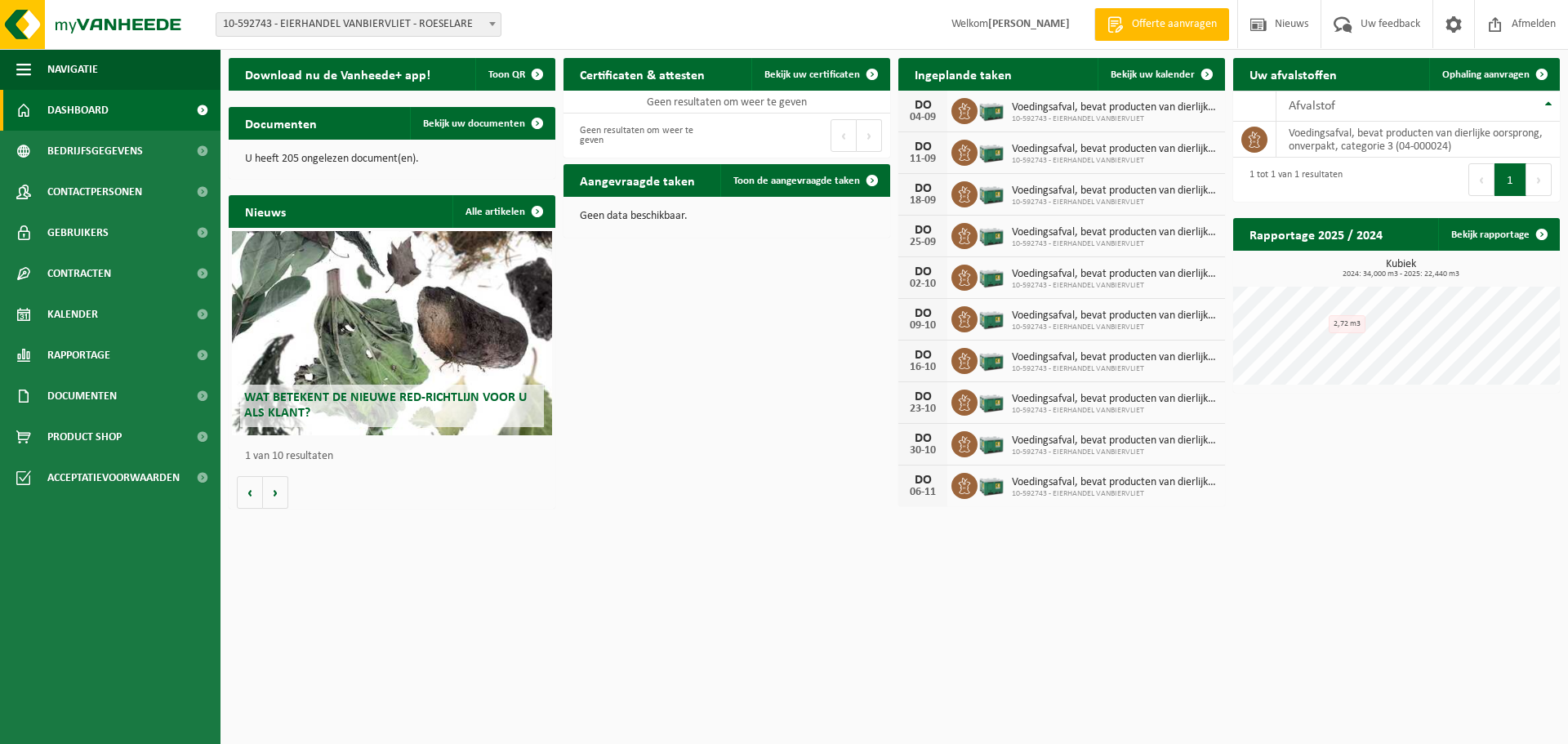
click at [481, 29] on span "10-592743 - EIERHANDEL VANBIERVLIET - ROESELARE" at bounding box center [359, 24] width 284 height 23
click at [708, 383] on div "Download nu de Vanheede+ app! Toon QR Certificaten & attesten Bekijk uw certifi…" at bounding box center [894, 283] width 1339 height 467
click at [460, 127] on span "Bekijk uw documenten" at bounding box center [474, 124] width 102 height 11
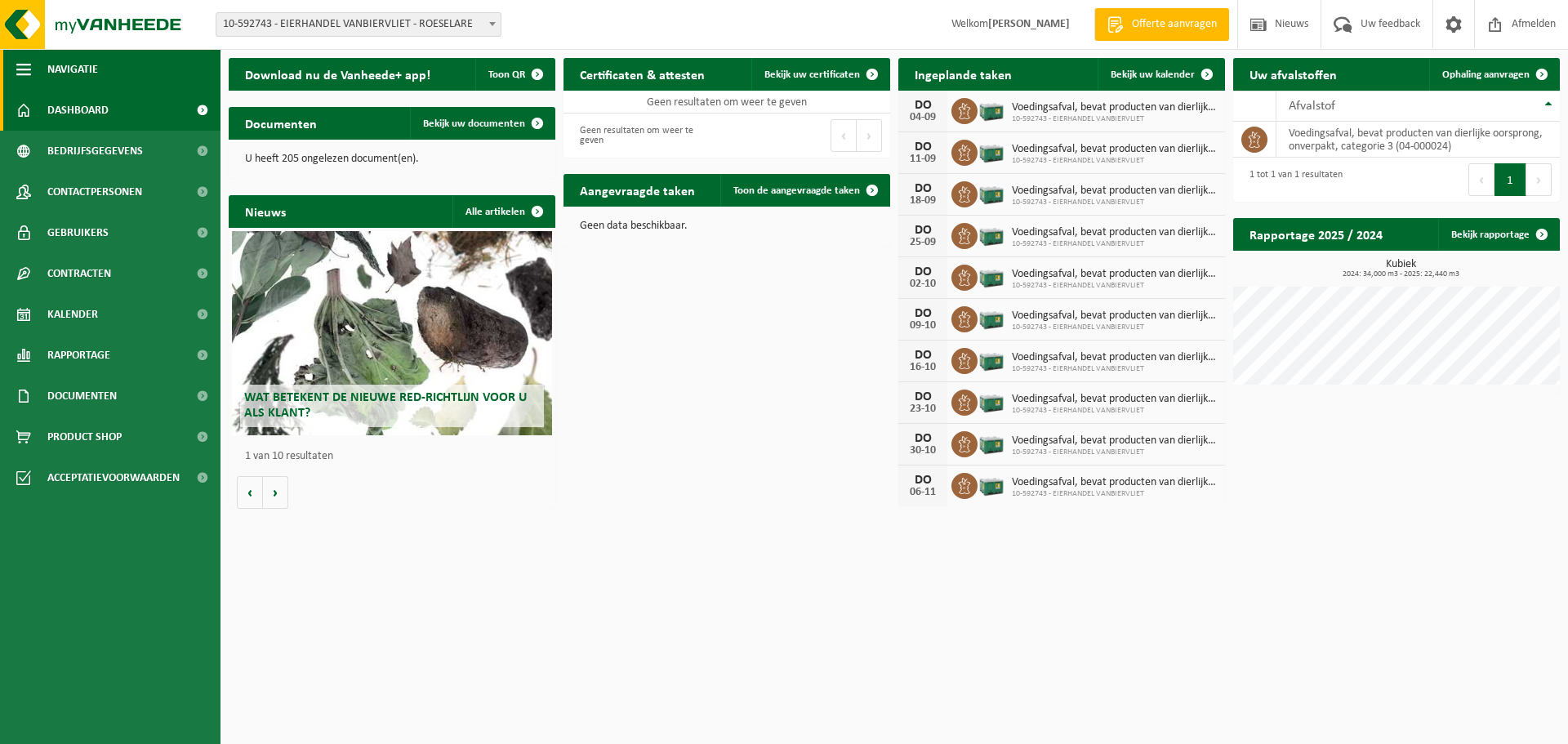
click at [48, 68] on span "Navigatie" at bounding box center [73, 69] width 51 height 41
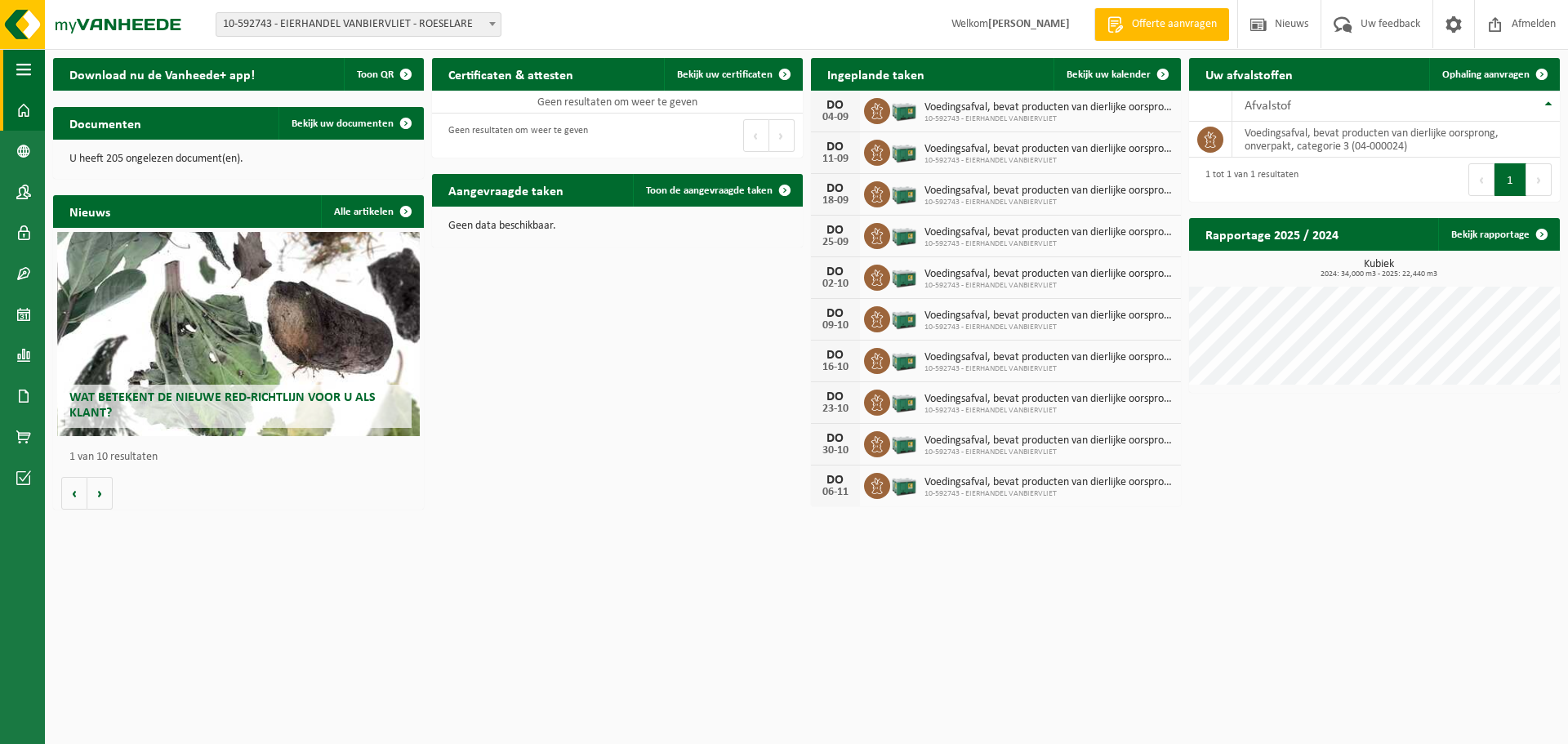
click at [47, 68] on div "Download nu de Vanheede+ app! Toon QR Certificaten & attesten Bekijk uw certifi…" at bounding box center [807, 283] width 1523 height 467
click at [9, 69] on button "Navigatie" at bounding box center [23, 69] width 45 height 41
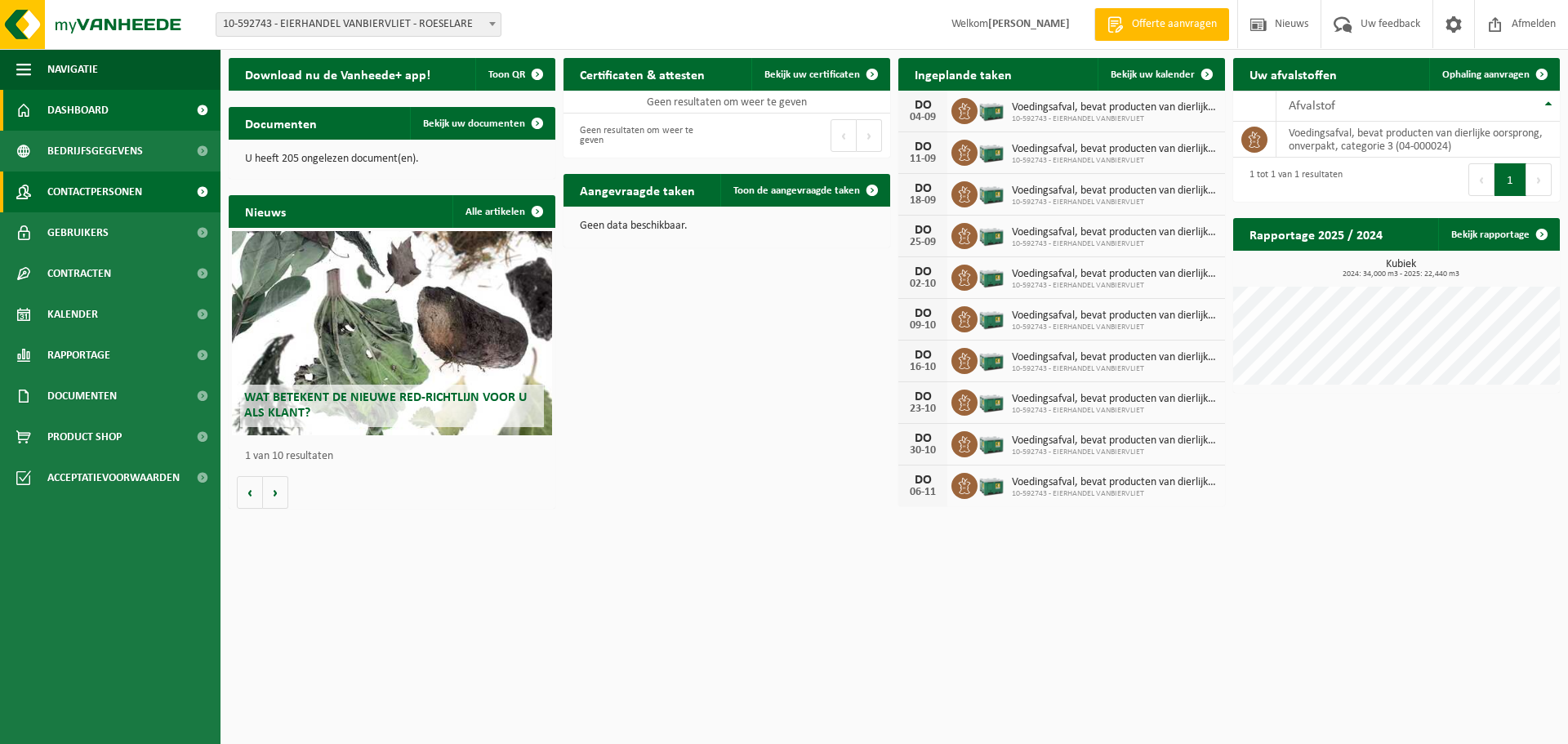
click at [125, 182] on span "Contactpersonen" at bounding box center [94, 191] width 94 height 41
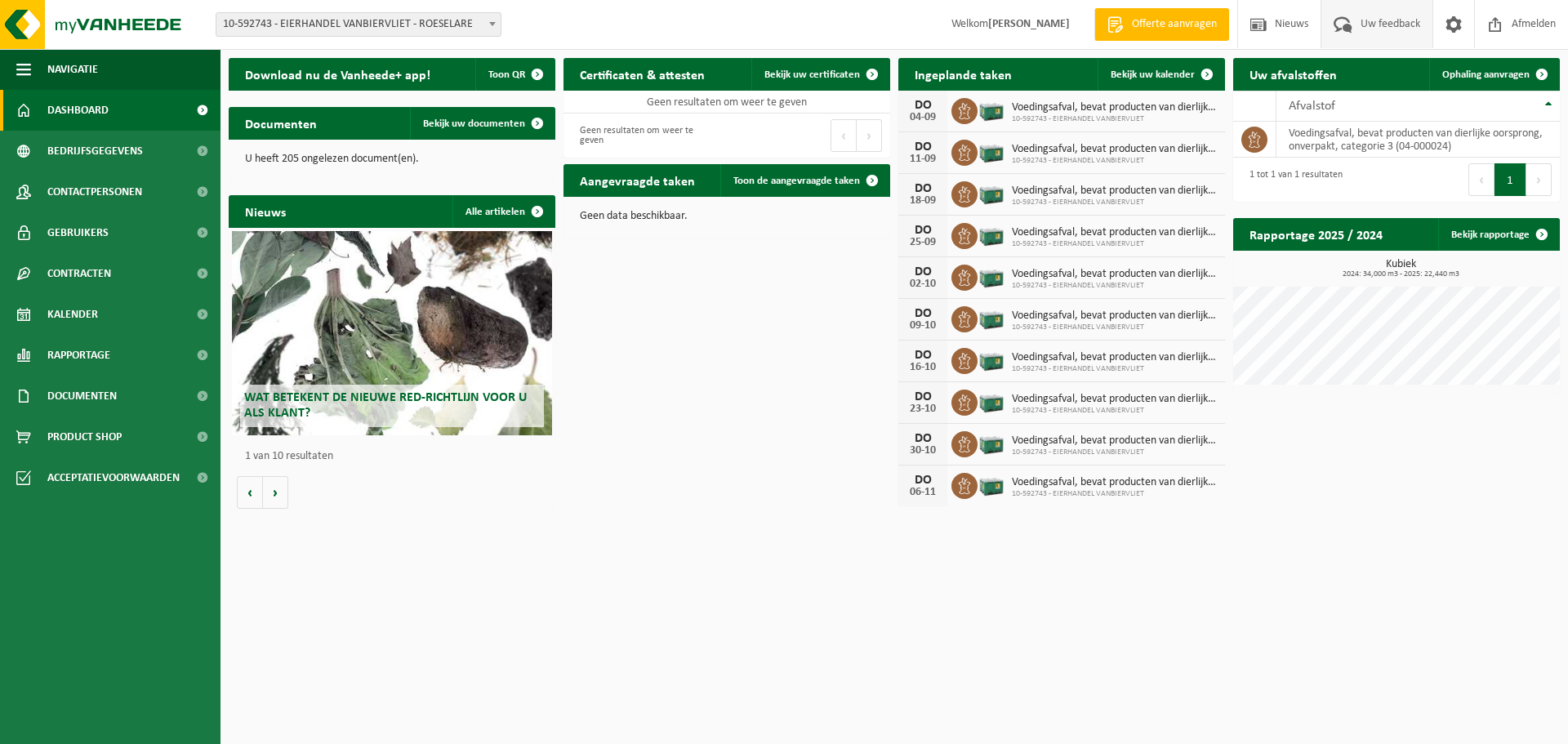
click at [1394, 28] on span "Uw feedback" at bounding box center [1390, 24] width 68 height 48
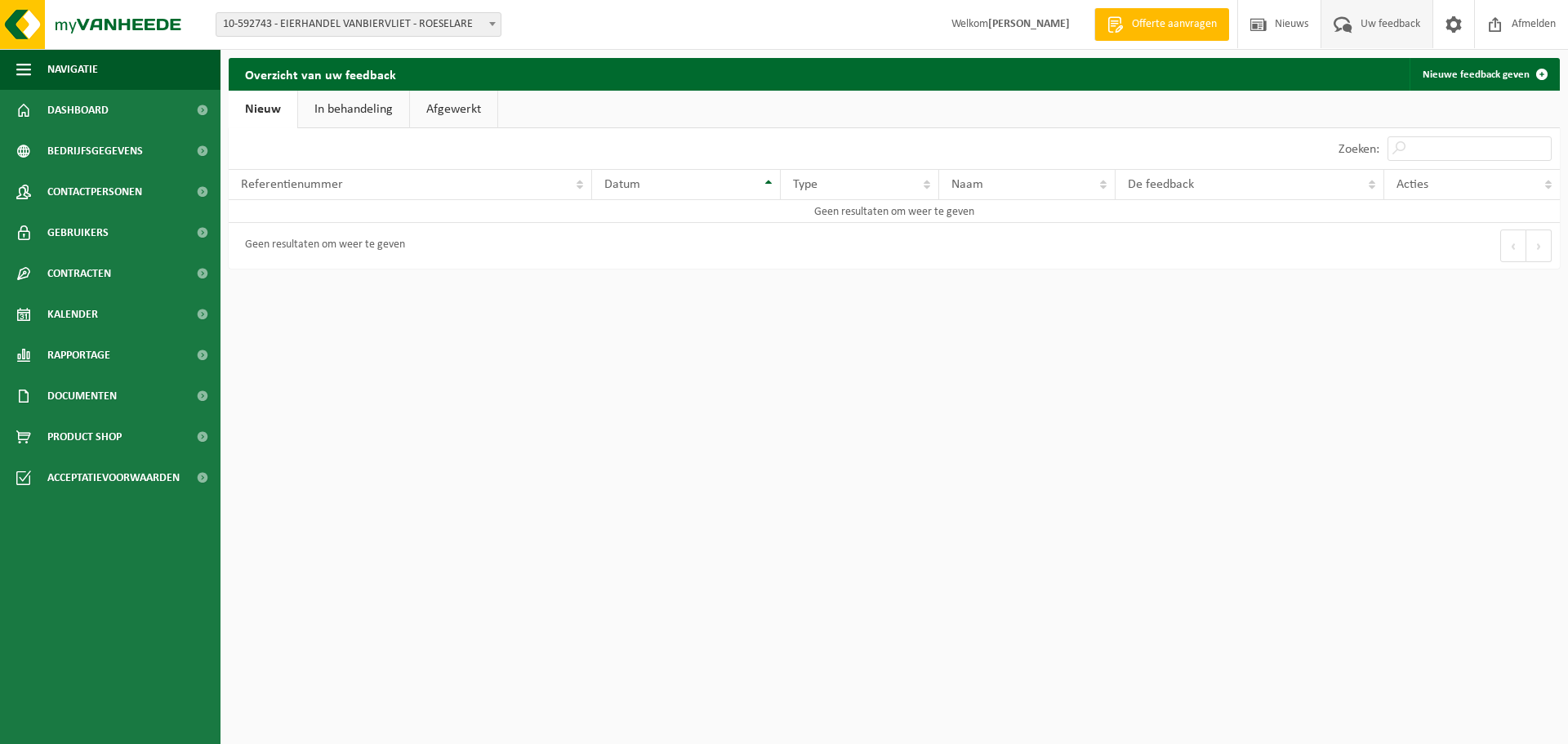
click at [325, 120] on link "In behandeling" at bounding box center [354, 109] width 111 height 38
click at [451, 109] on link "Afgewerkt" at bounding box center [456, 109] width 88 height 38
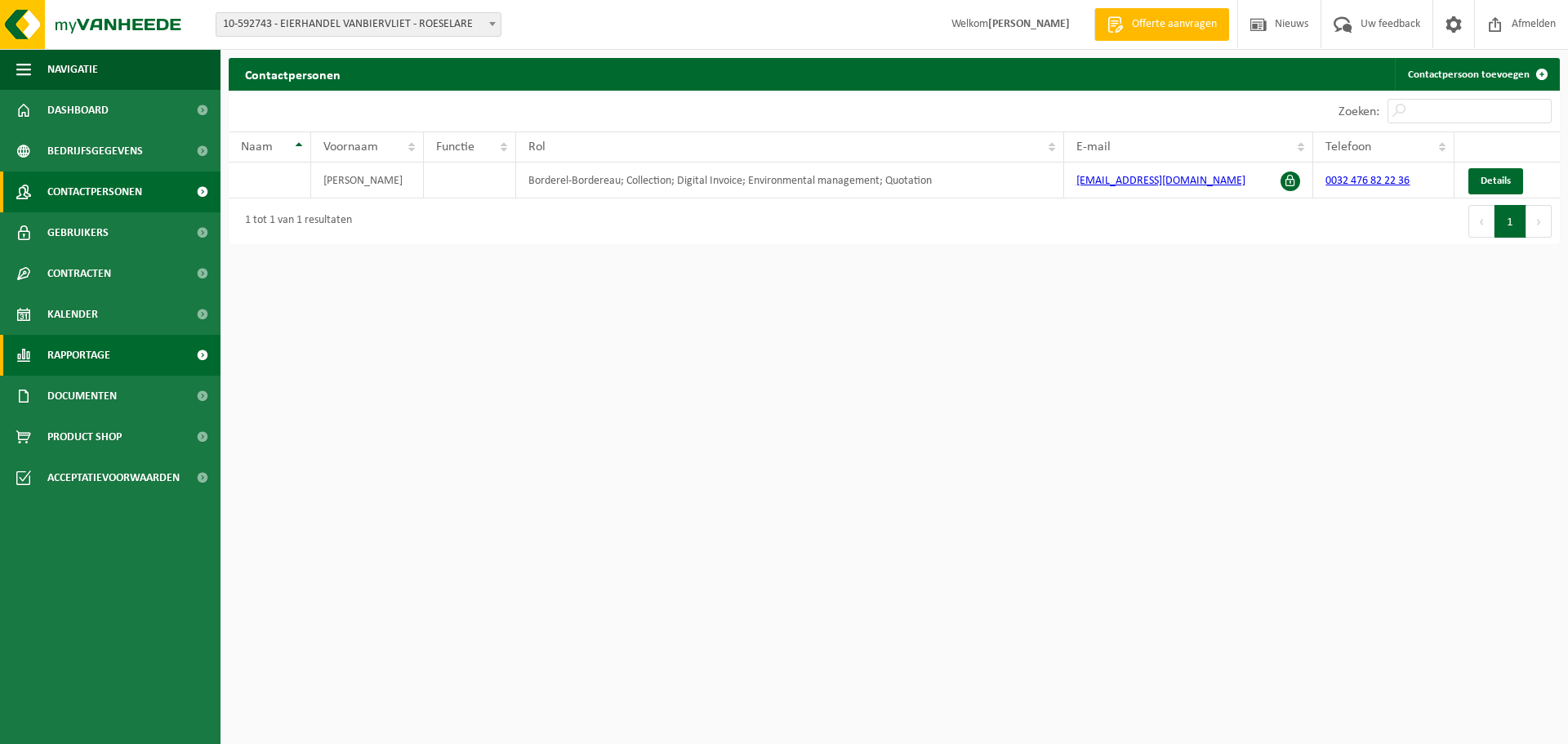
click at [74, 360] on span "Rapportage" at bounding box center [79, 355] width 63 height 41
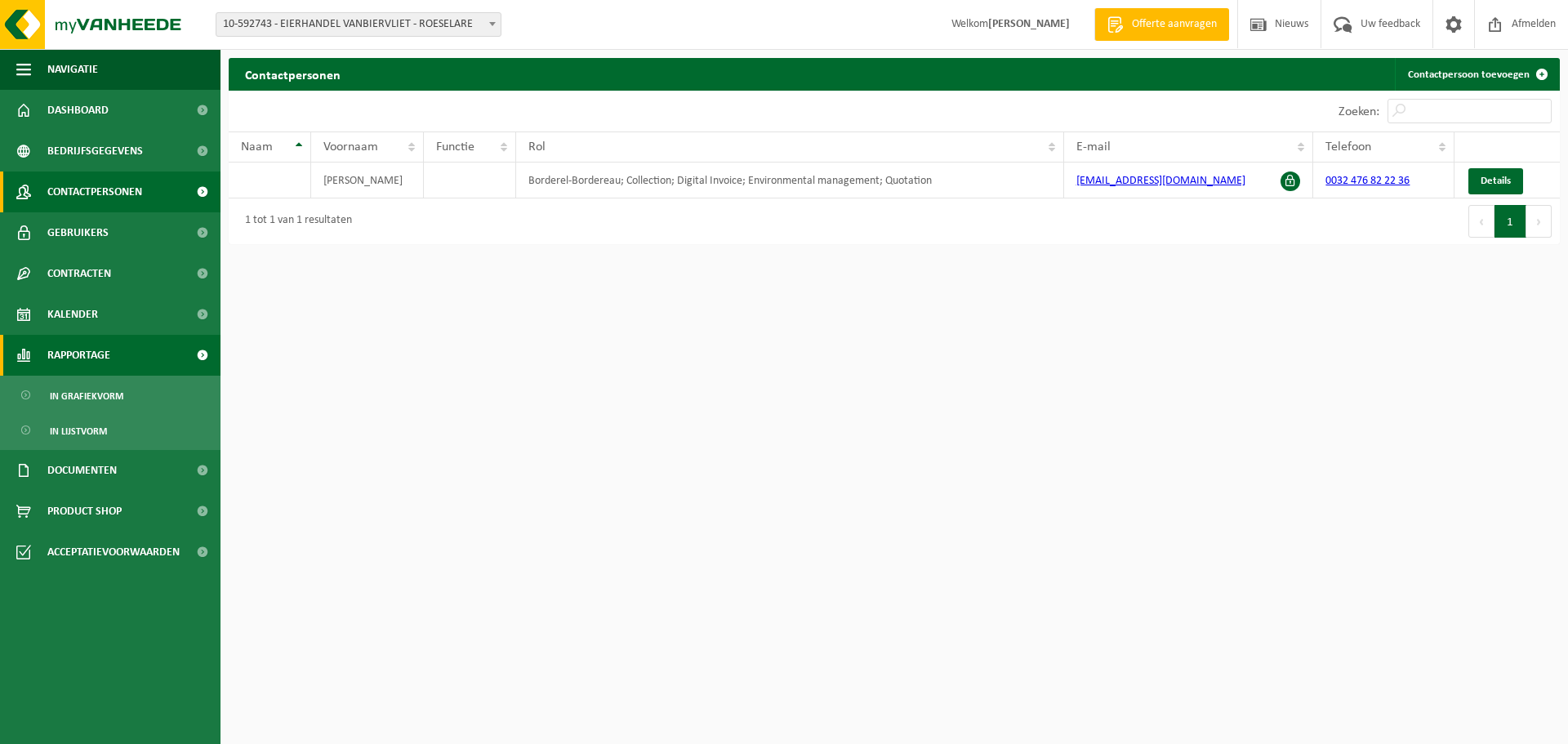
click at [89, 364] on span "Rapportage" at bounding box center [79, 355] width 63 height 41
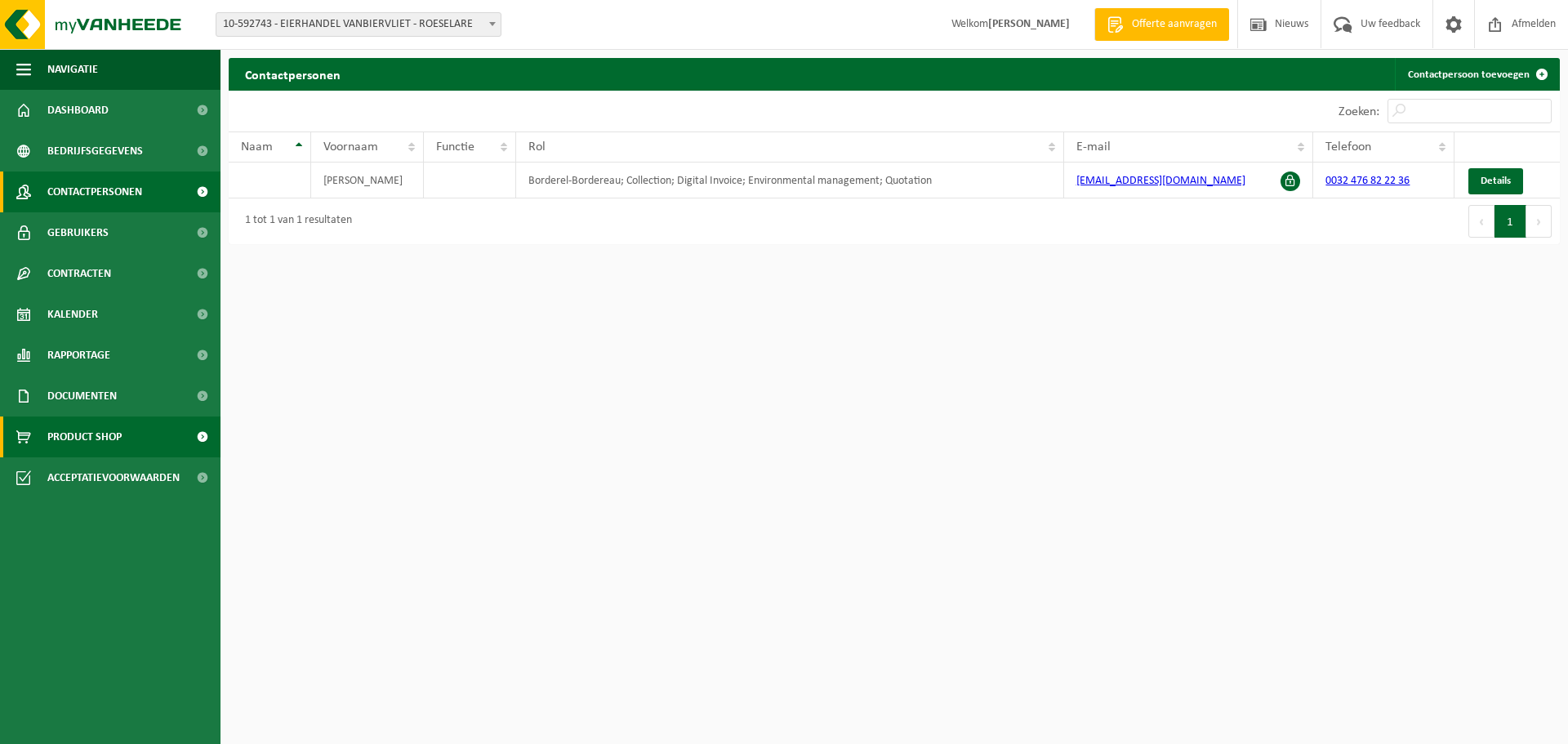
click at [99, 441] on span "Product Shop" at bounding box center [84, 436] width 74 height 41
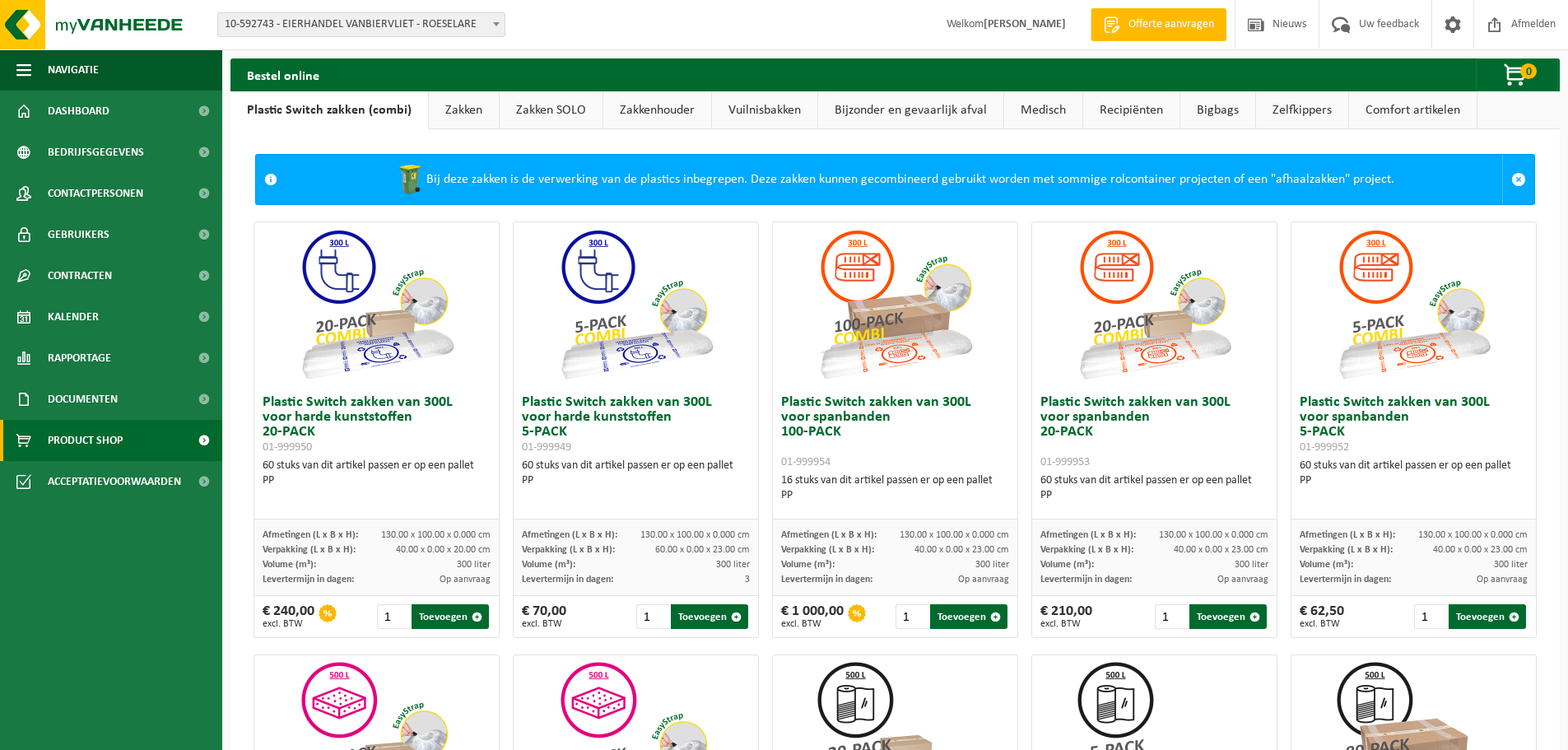
click at [100, 442] on span "Product Shop" at bounding box center [85, 440] width 75 height 41
click at [89, 391] on span "Documenten" at bounding box center [83, 399] width 70 height 41
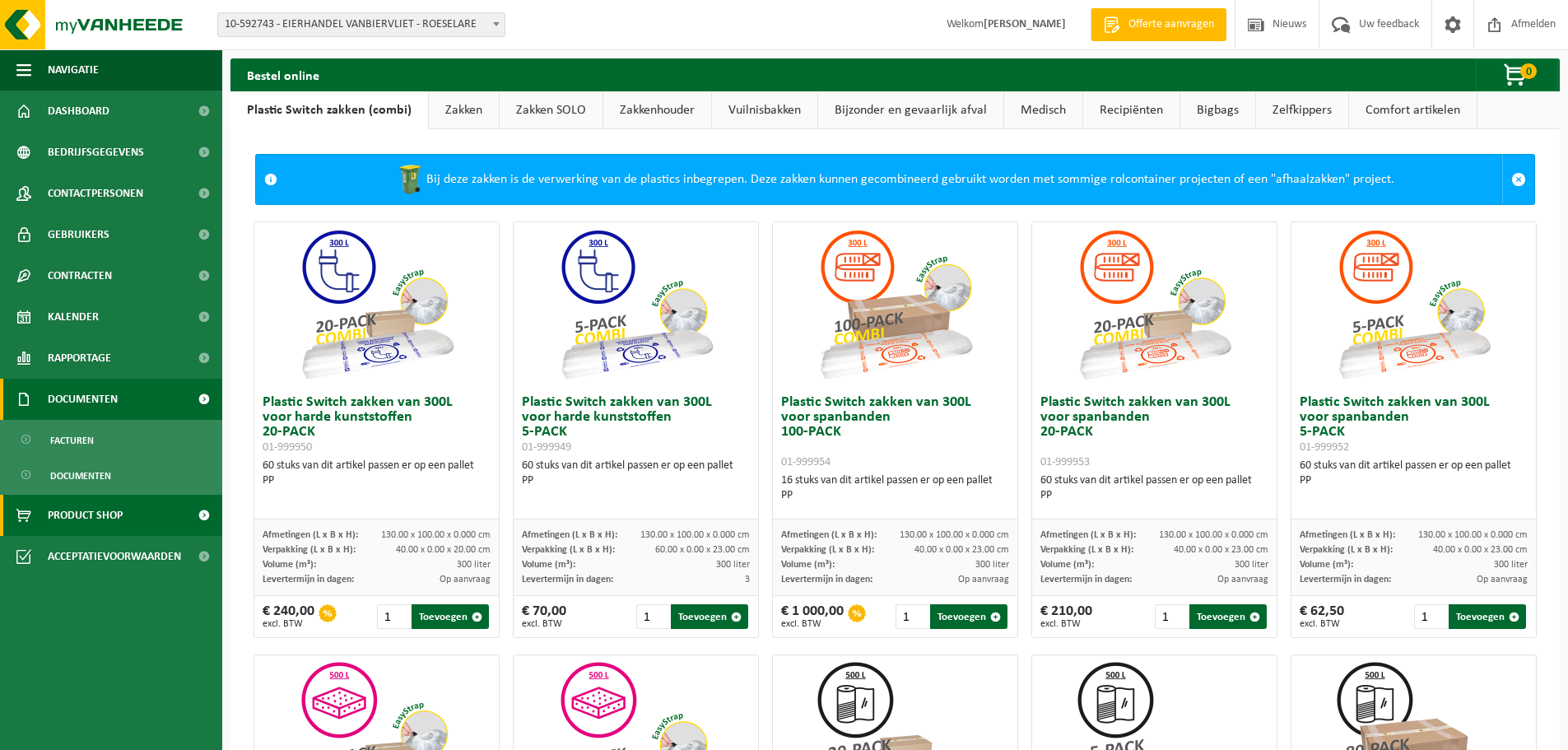
click at [103, 406] on span "Documenten" at bounding box center [83, 399] width 70 height 41
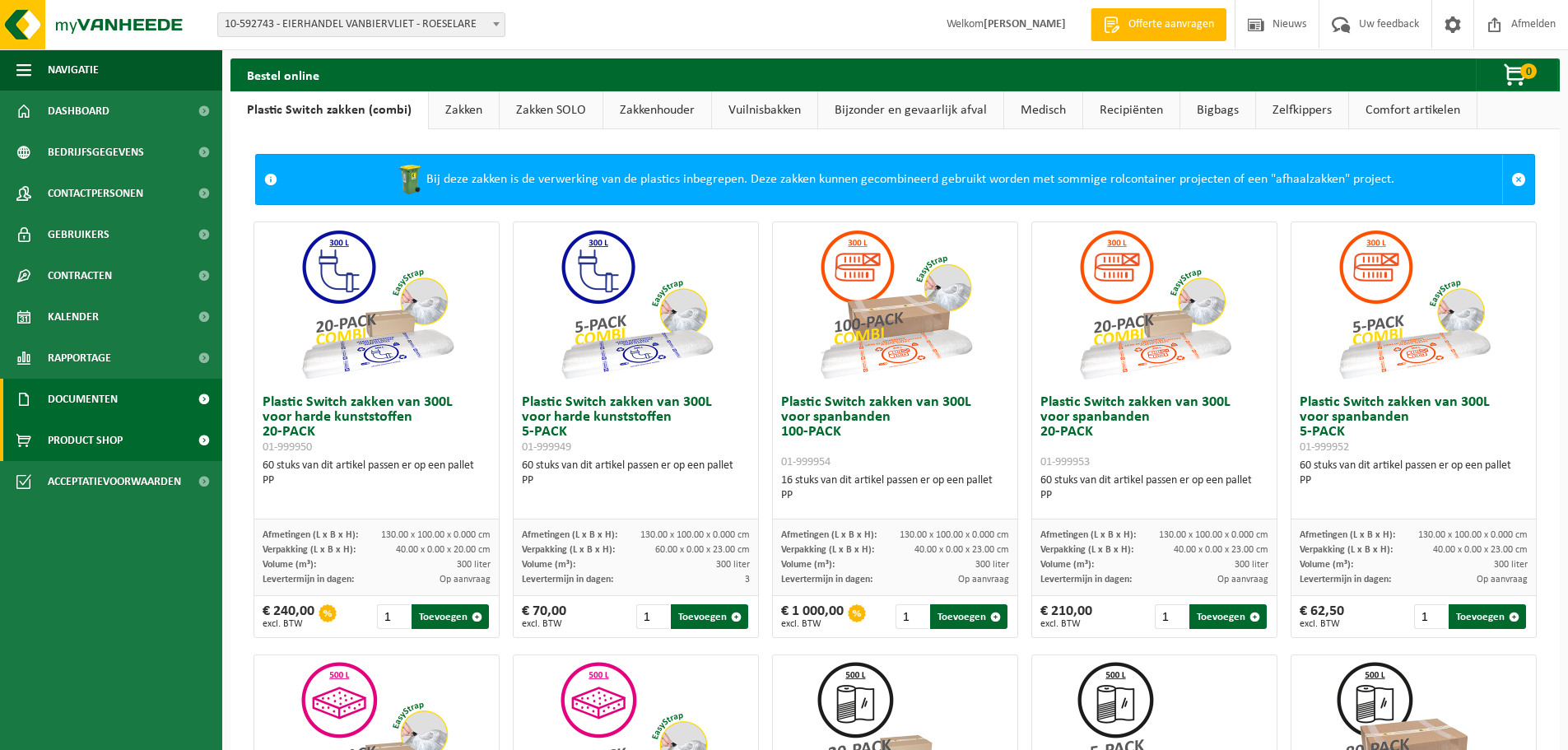
click at [90, 388] on span "Documenten" at bounding box center [83, 399] width 70 height 41
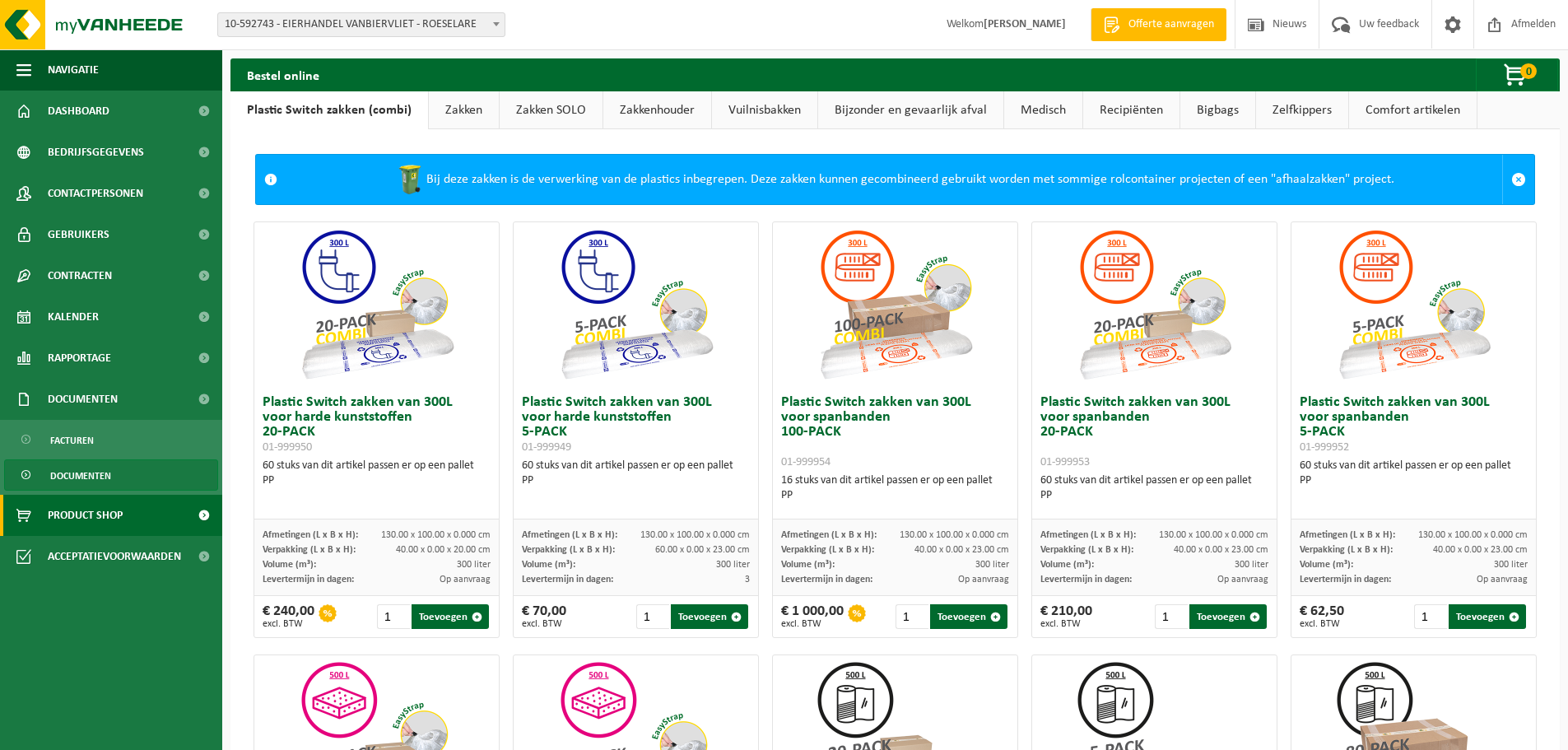
click at [77, 471] on span "Documenten" at bounding box center [81, 475] width 61 height 31
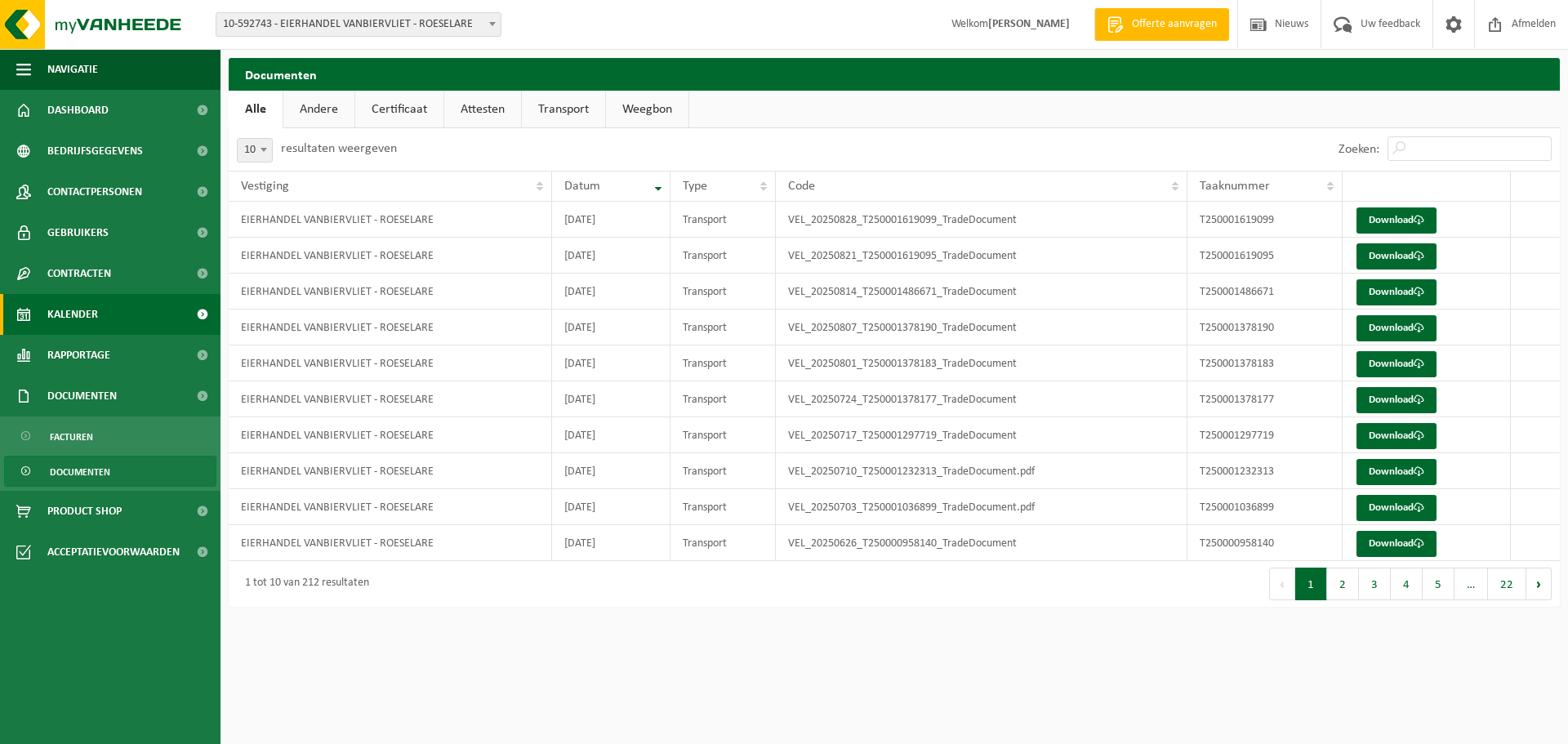
click at [81, 329] on span "Kalender" at bounding box center [73, 314] width 51 height 41
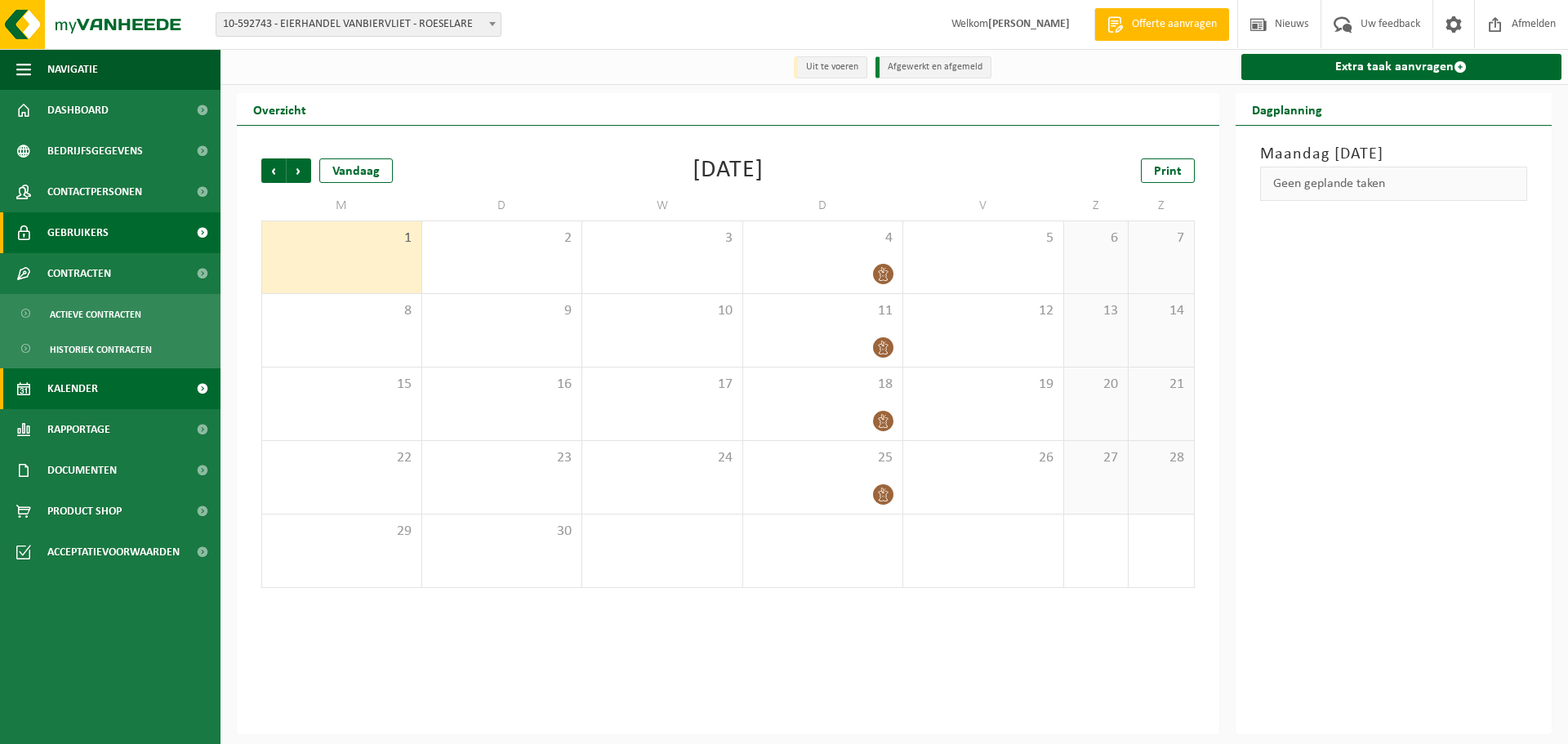
click at [94, 241] on span "Gebruikers" at bounding box center [78, 232] width 61 height 41
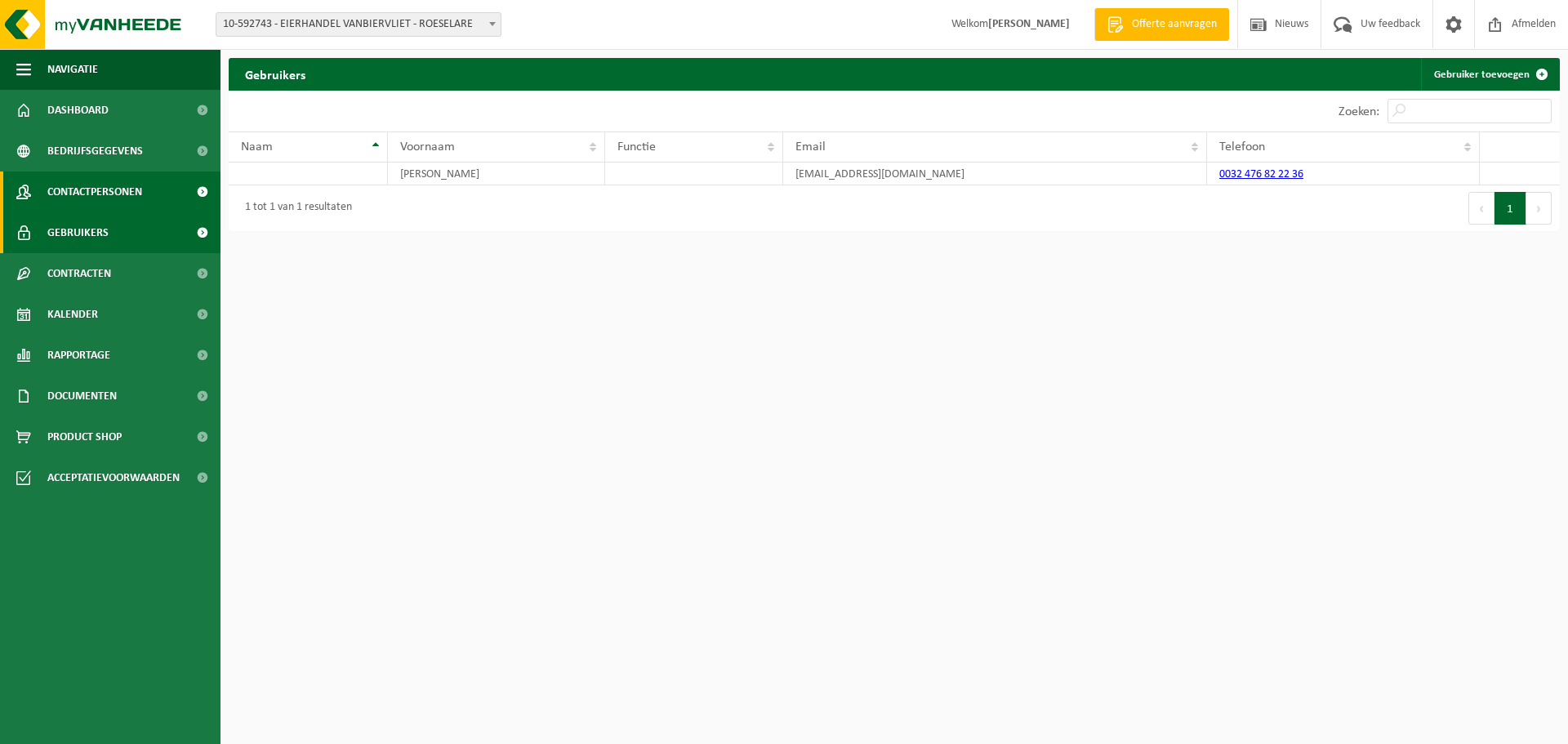
click at [101, 199] on span "Contactpersonen" at bounding box center [94, 191] width 94 height 41
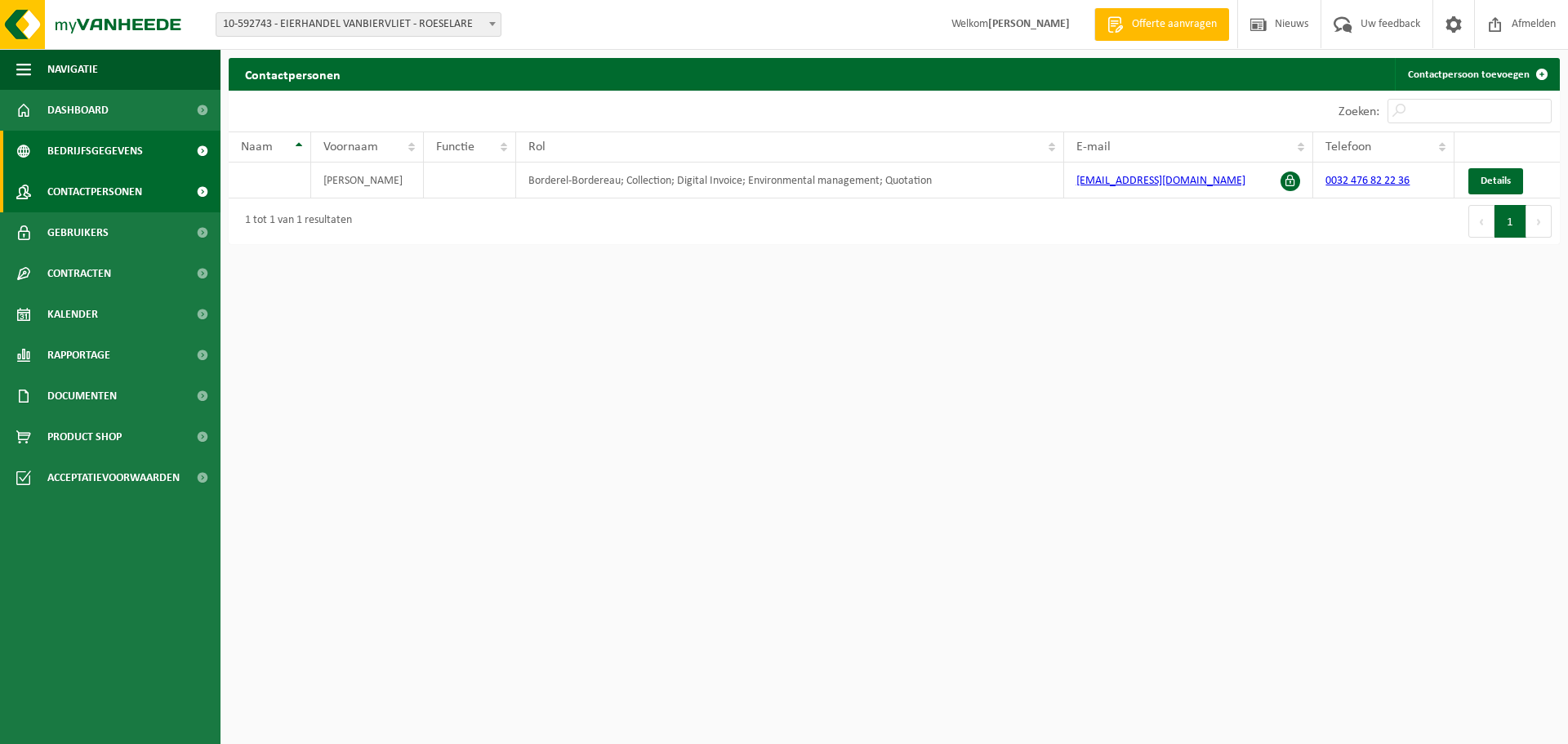
click at [104, 171] on span "Bedrijfsgegevens" at bounding box center [95, 150] width 95 height 41
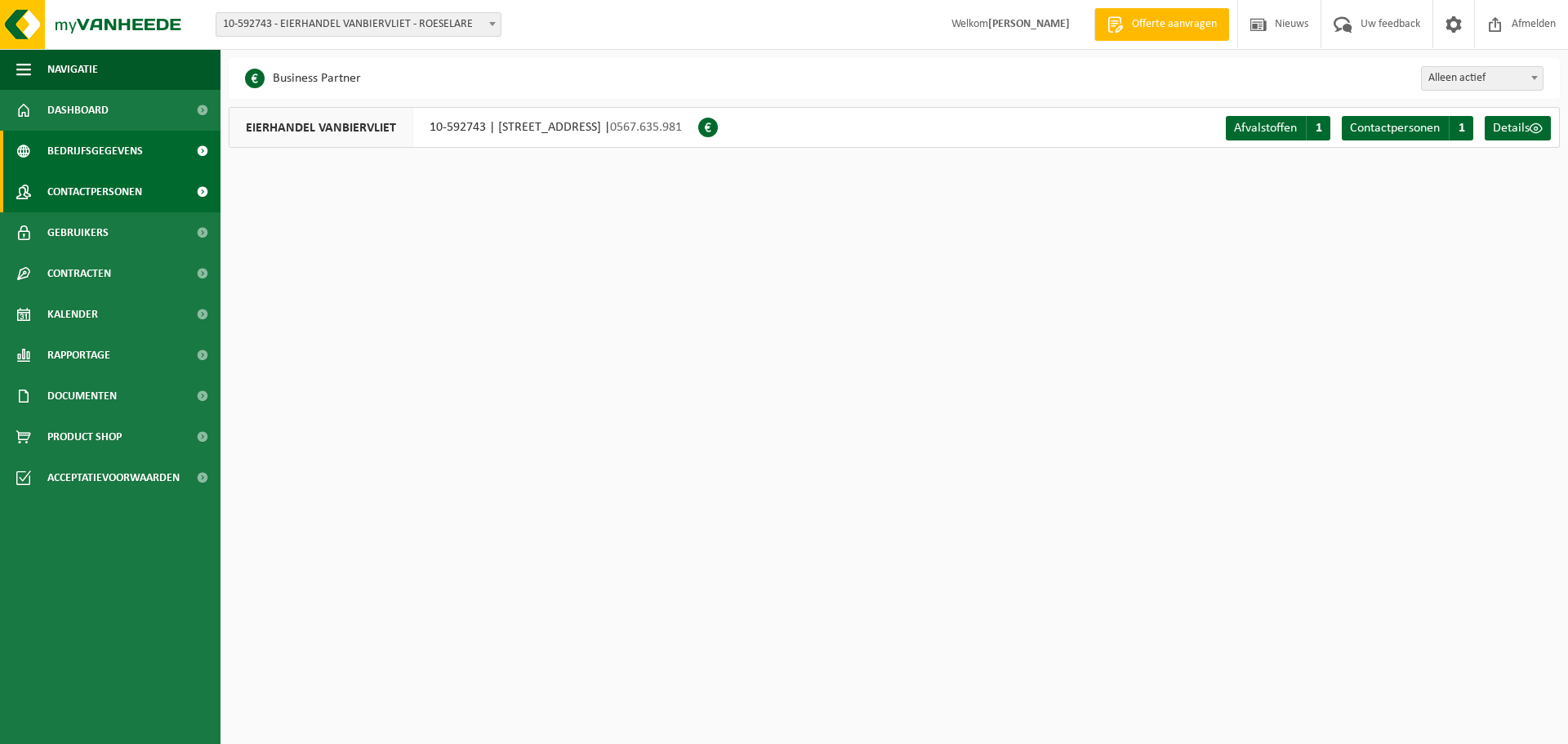
click at [91, 201] on span "Contactpersonen" at bounding box center [94, 191] width 94 height 41
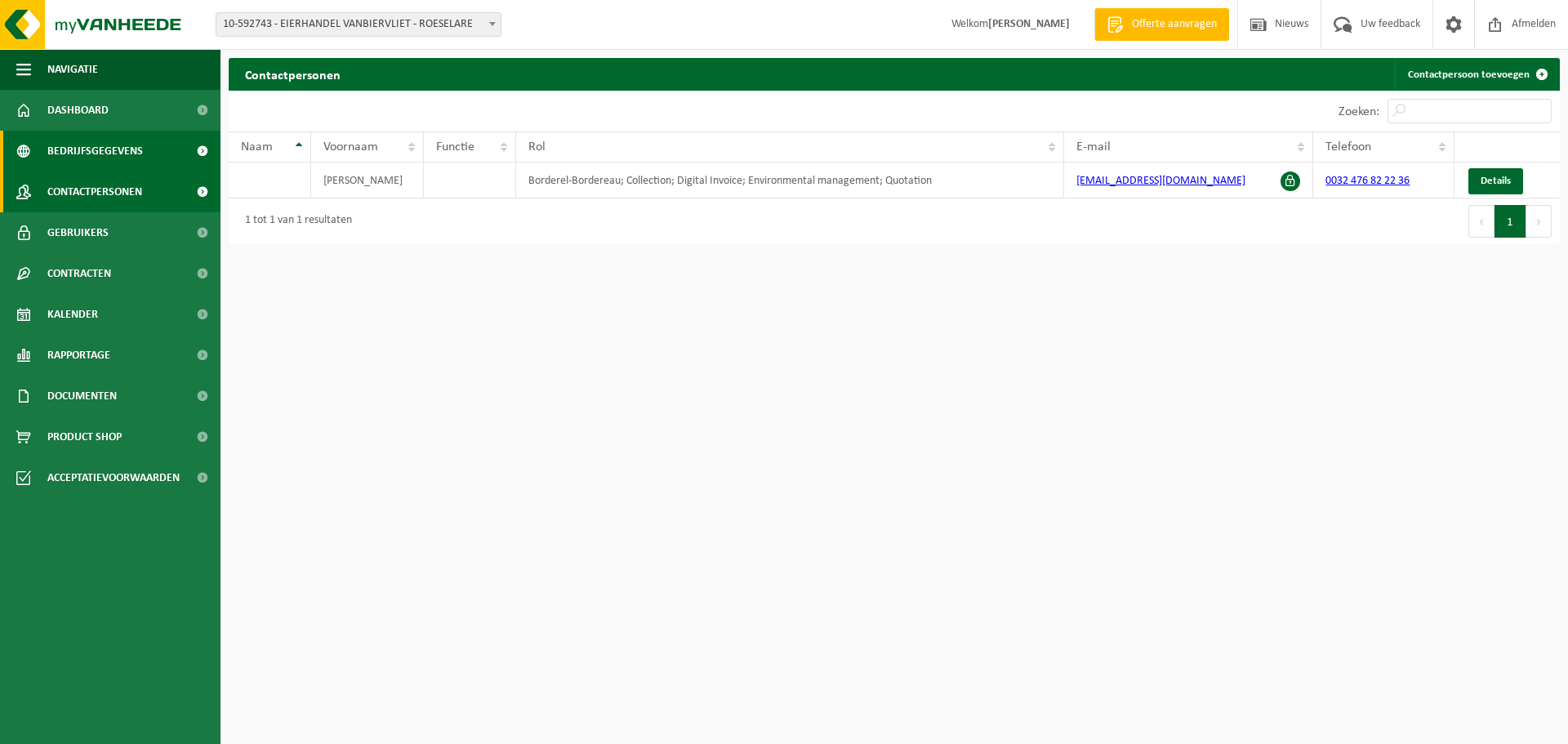
click at [97, 146] on span "Bedrijfsgegevens" at bounding box center [95, 150] width 95 height 41
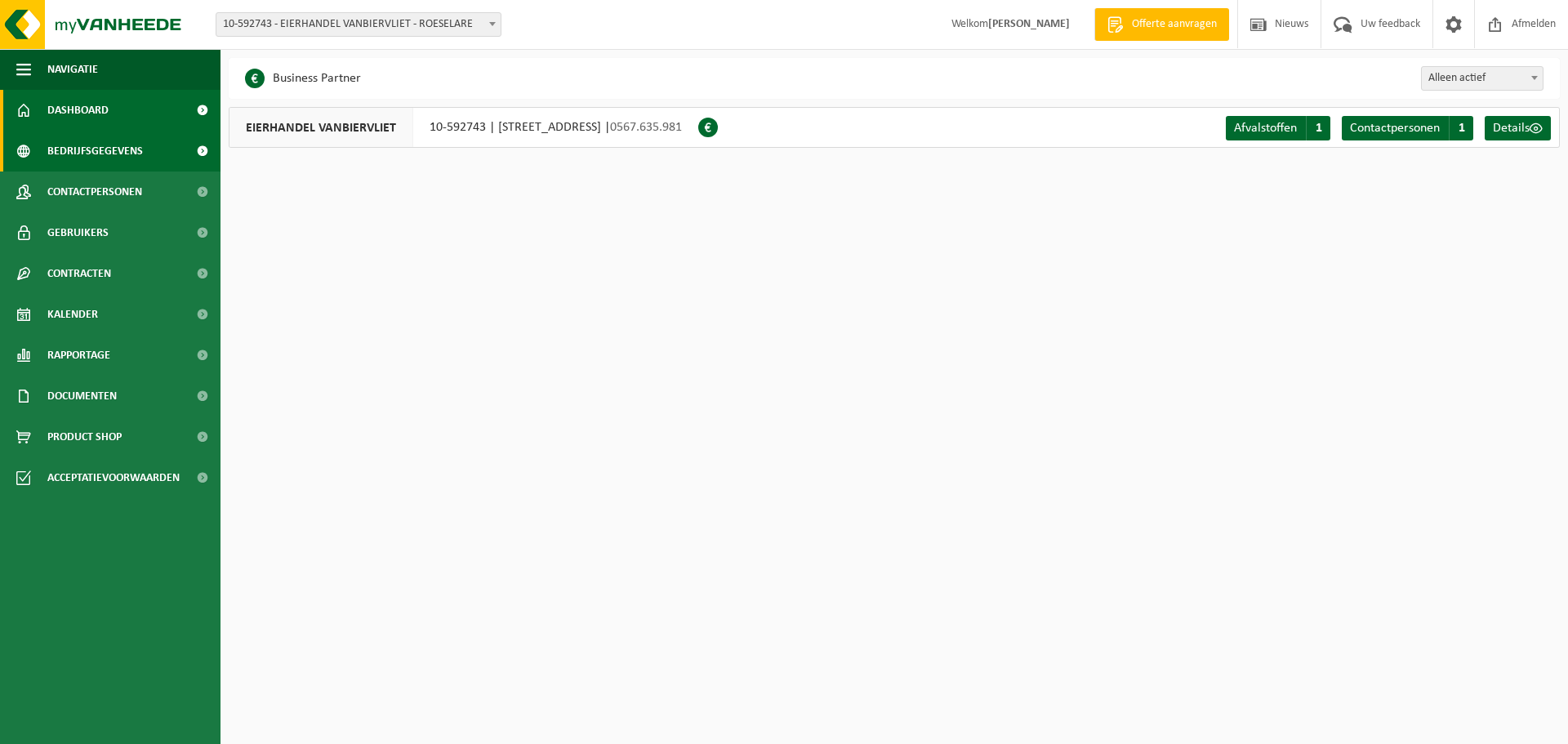
click at [99, 128] on span "Dashboard" at bounding box center [78, 110] width 61 height 41
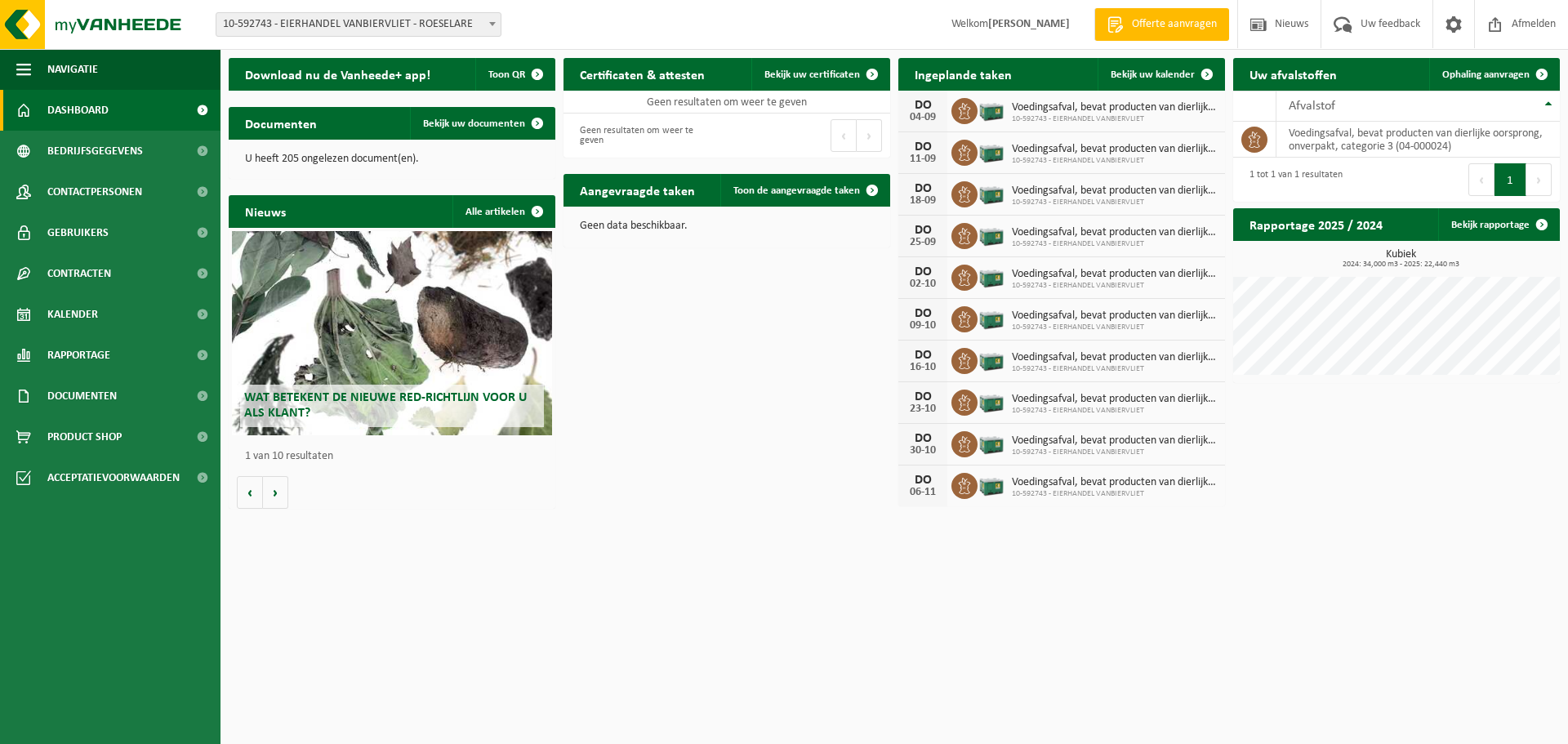
click at [413, 328] on div "Wat betekent de nieuwe RED-richtlijn voor u als klant?" at bounding box center [391, 334] width 320 height 204
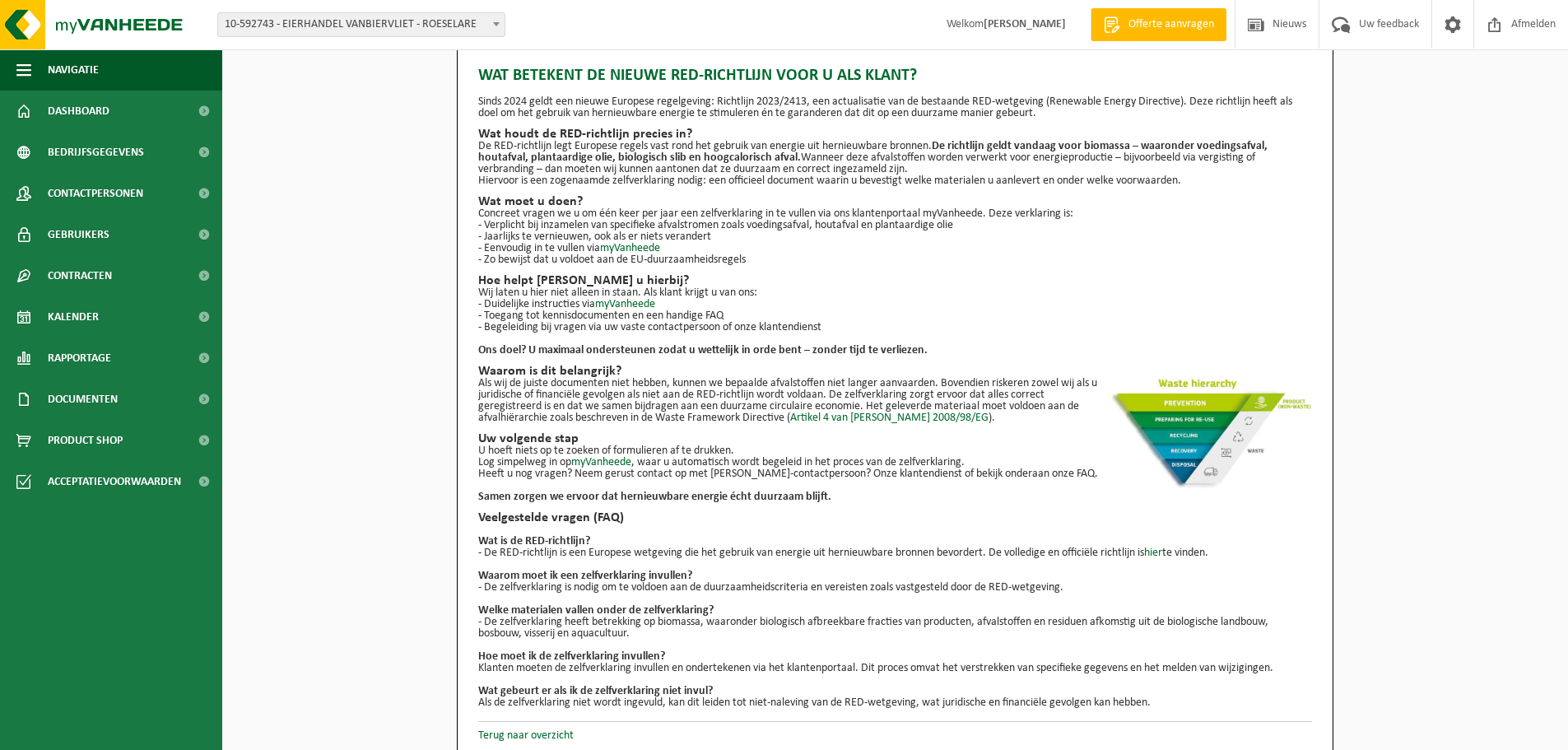
scroll to position [29, 0]
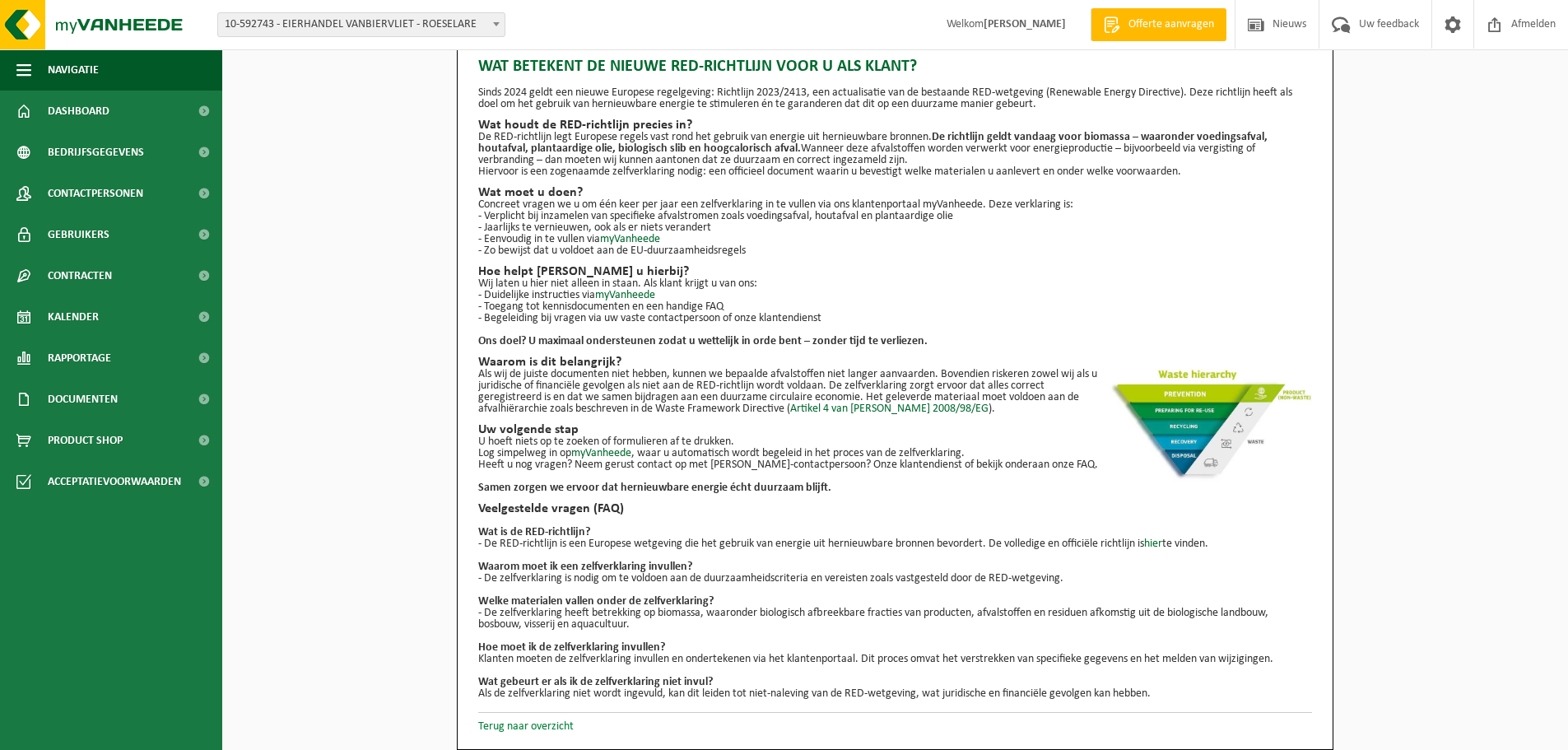
click at [555, 724] on link "Terug naar overzicht" at bounding box center [526, 726] width 95 height 13
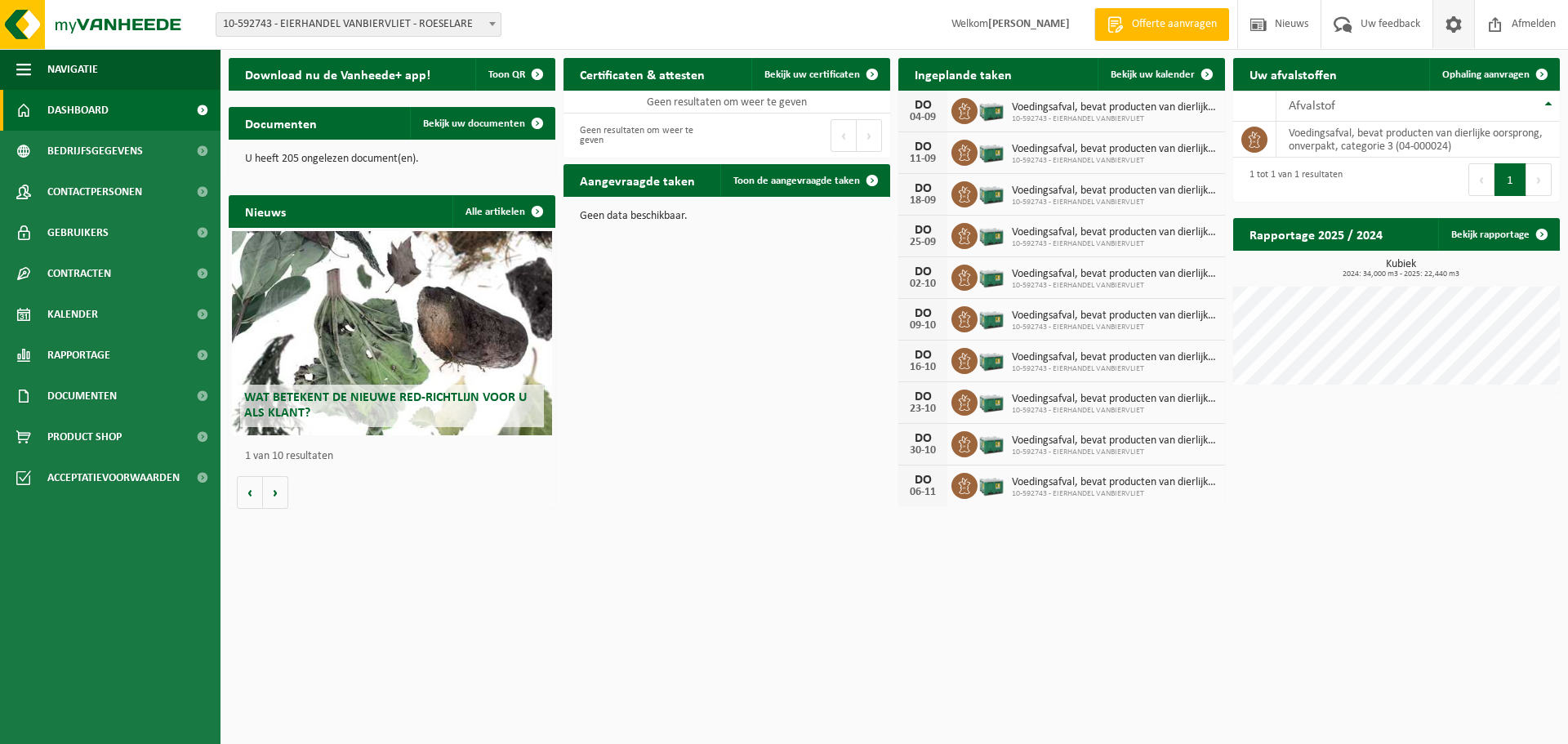
click at [1442, 36] on span at bounding box center [1453, 24] width 24 height 48
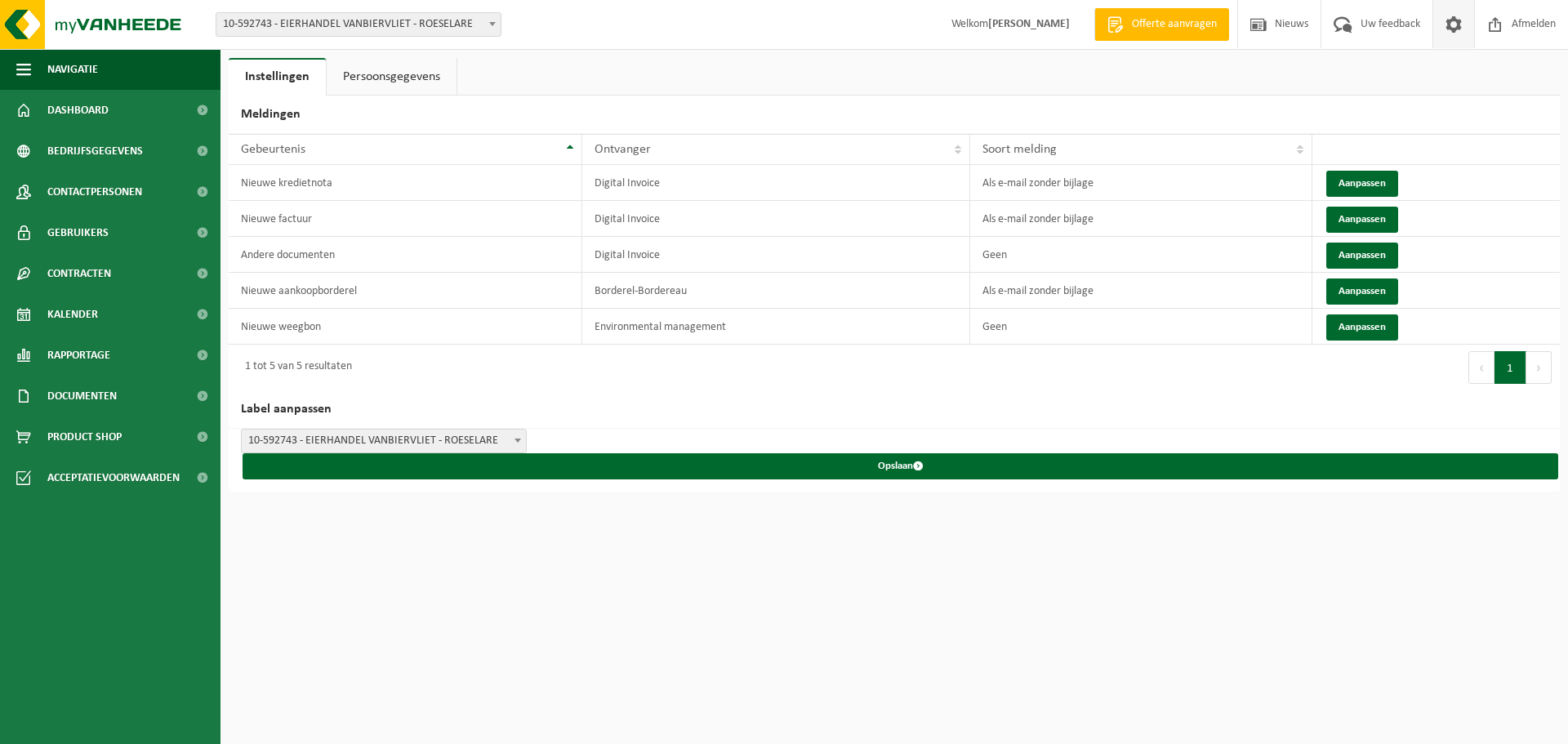
click at [402, 74] on link "Persoonsgegevens" at bounding box center [391, 76] width 130 height 38
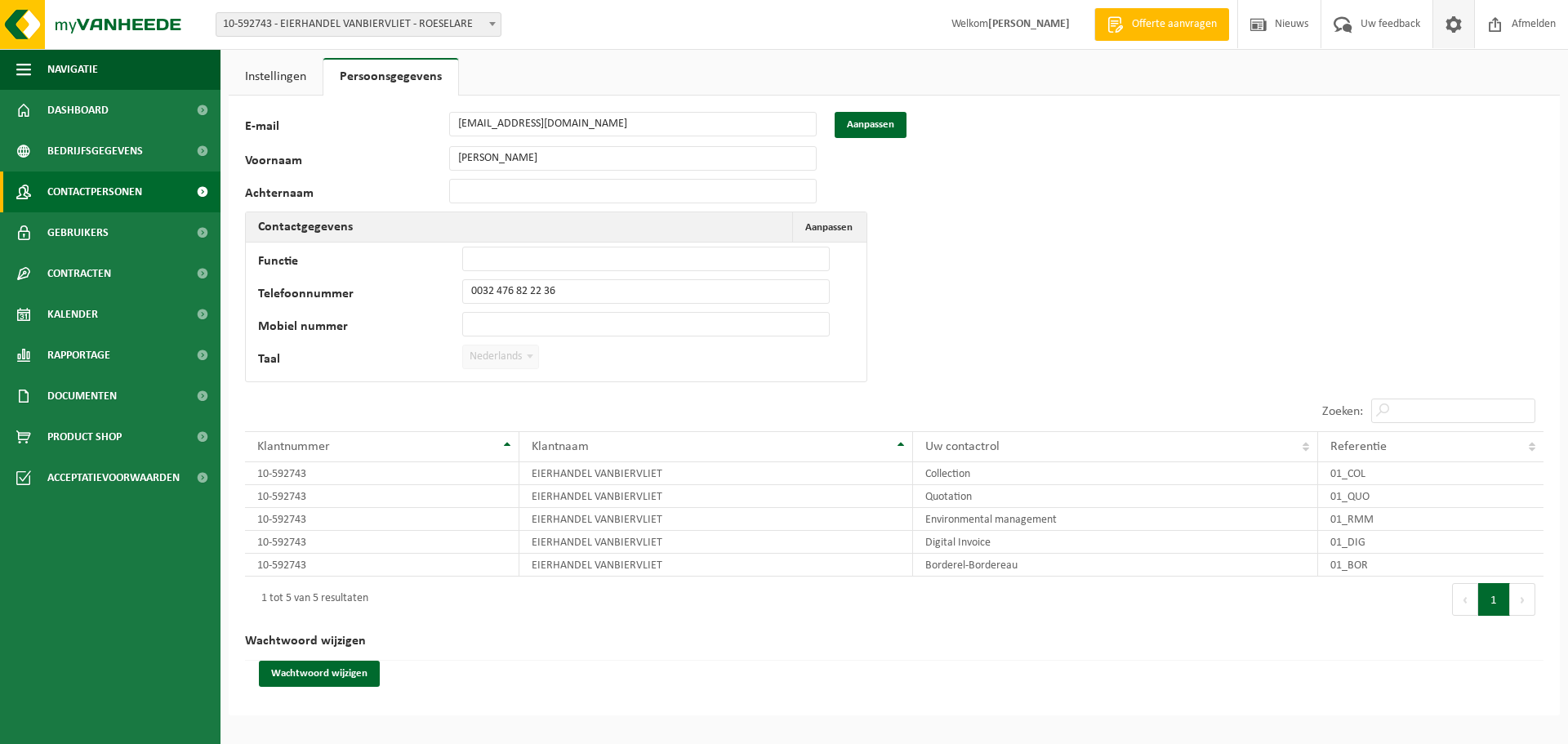
click at [70, 191] on span "Contactpersonen" at bounding box center [94, 191] width 94 height 41
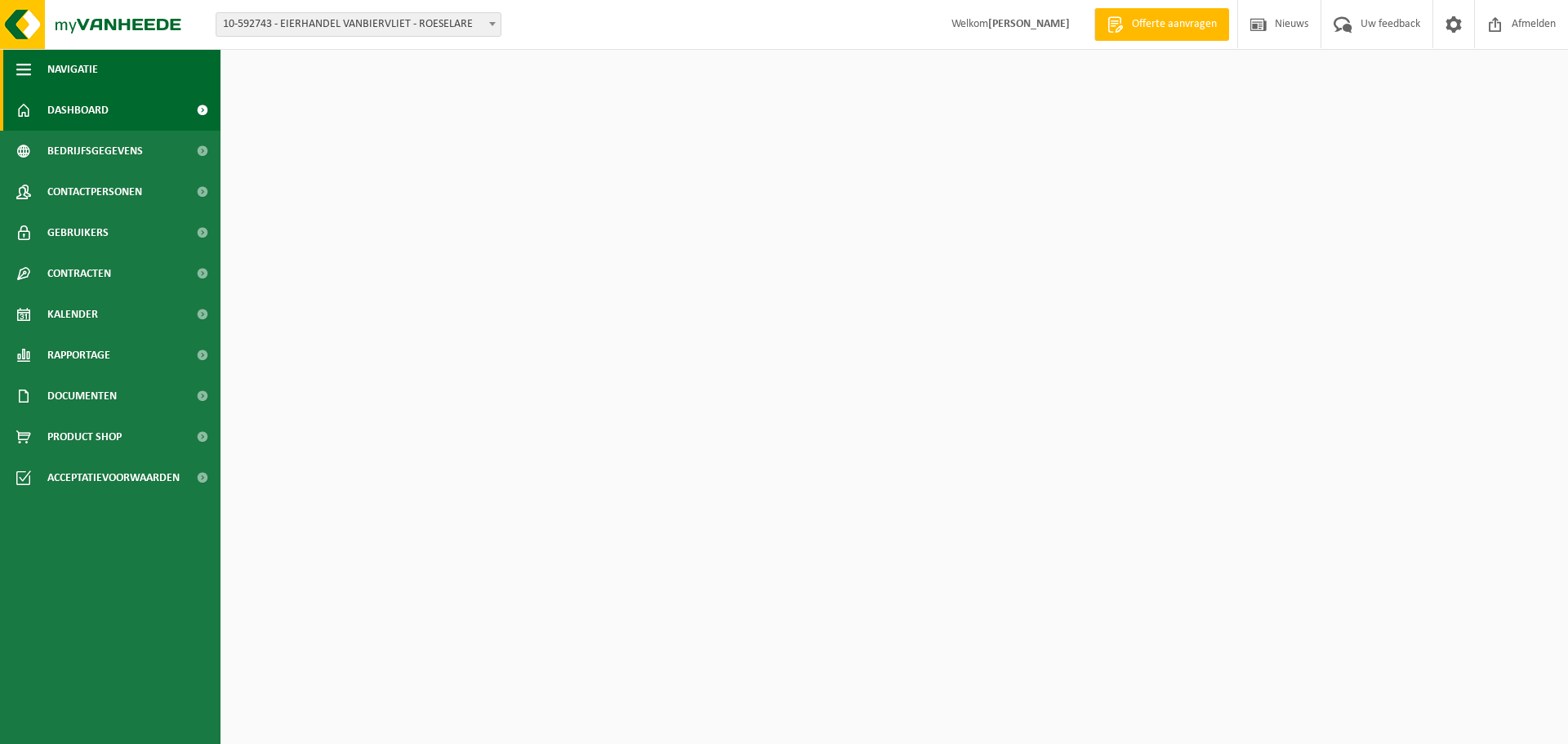
click at [49, 72] on span "Navigatie" at bounding box center [73, 69] width 51 height 41
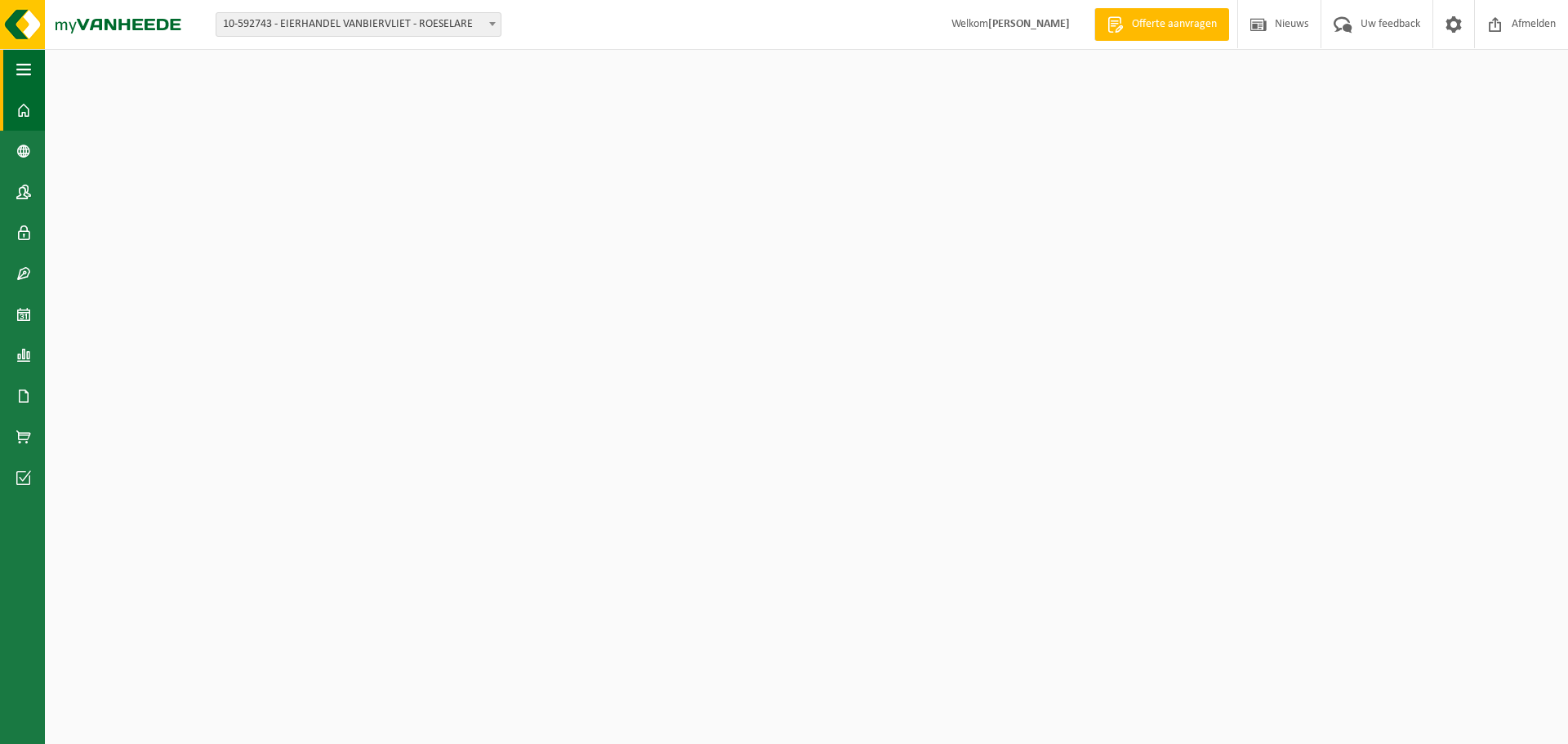
click at [48, 72] on div "Download nu de Vanheede+ app! Toon QR Certificaten & attesten Bekijk uw certifi…" at bounding box center [807, 283] width 1523 height 467
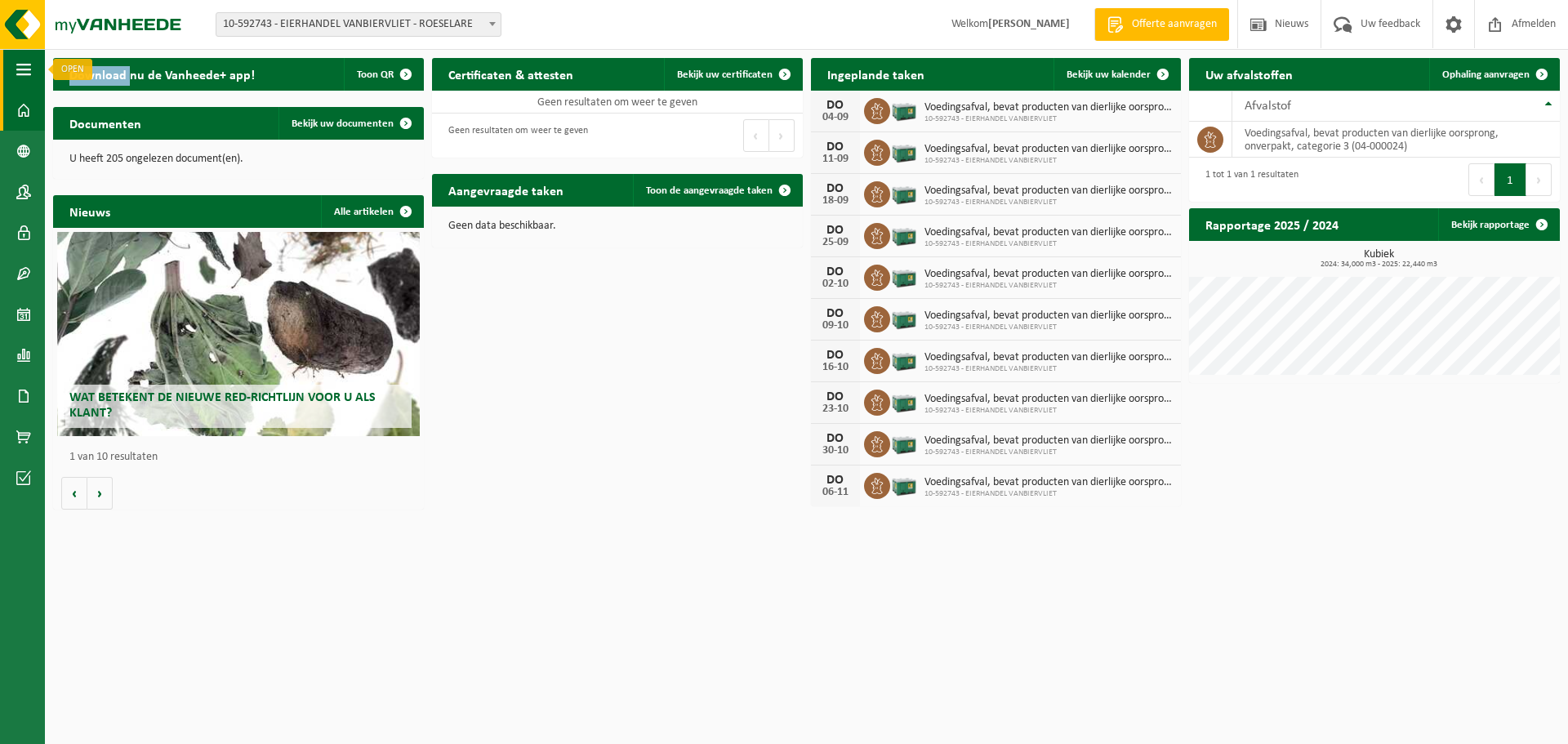
click at [40, 70] on button "Navigatie" at bounding box center [23, 69] width 45 height 41
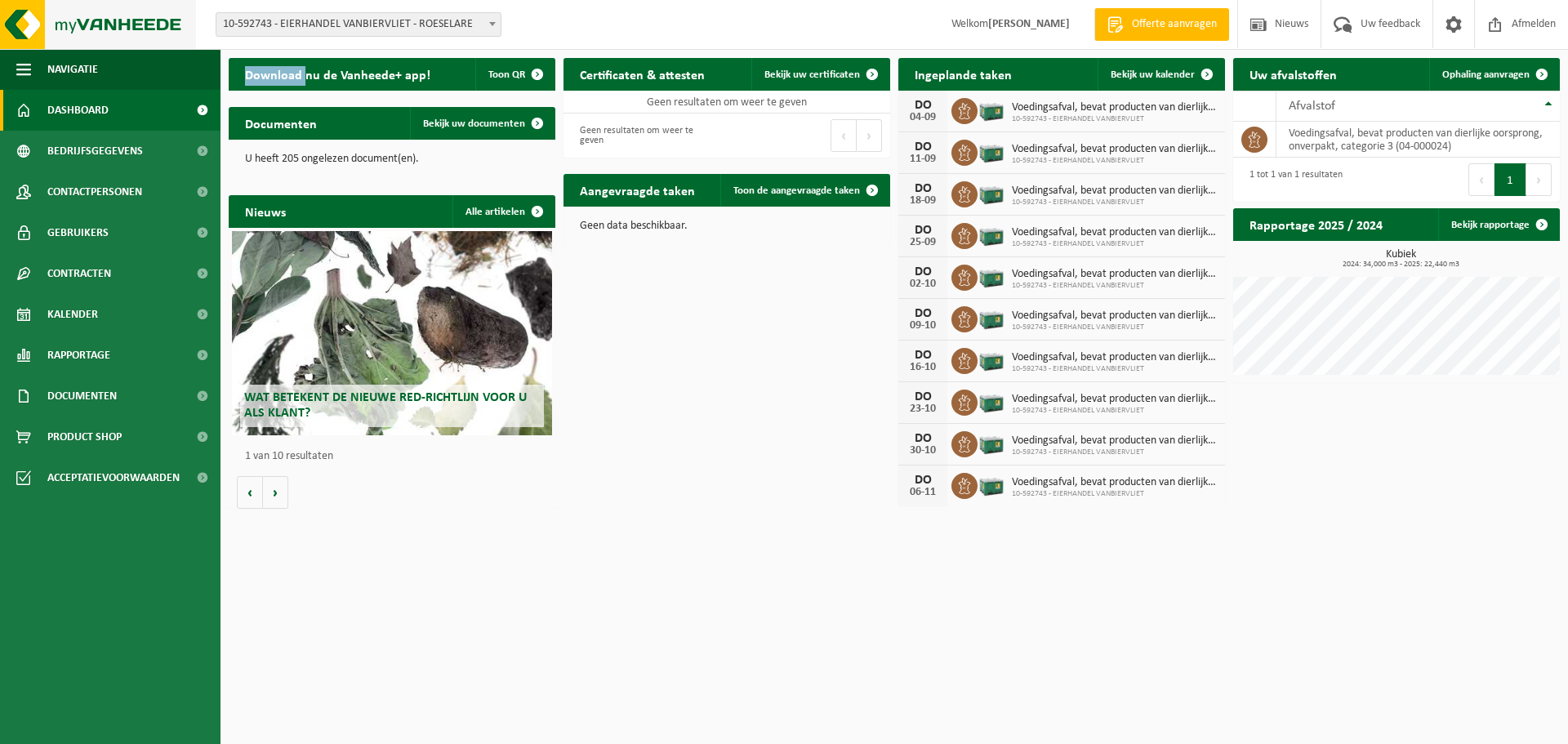
click at [3, 17] on img at bounding box center [98, 24] width 196 height 49
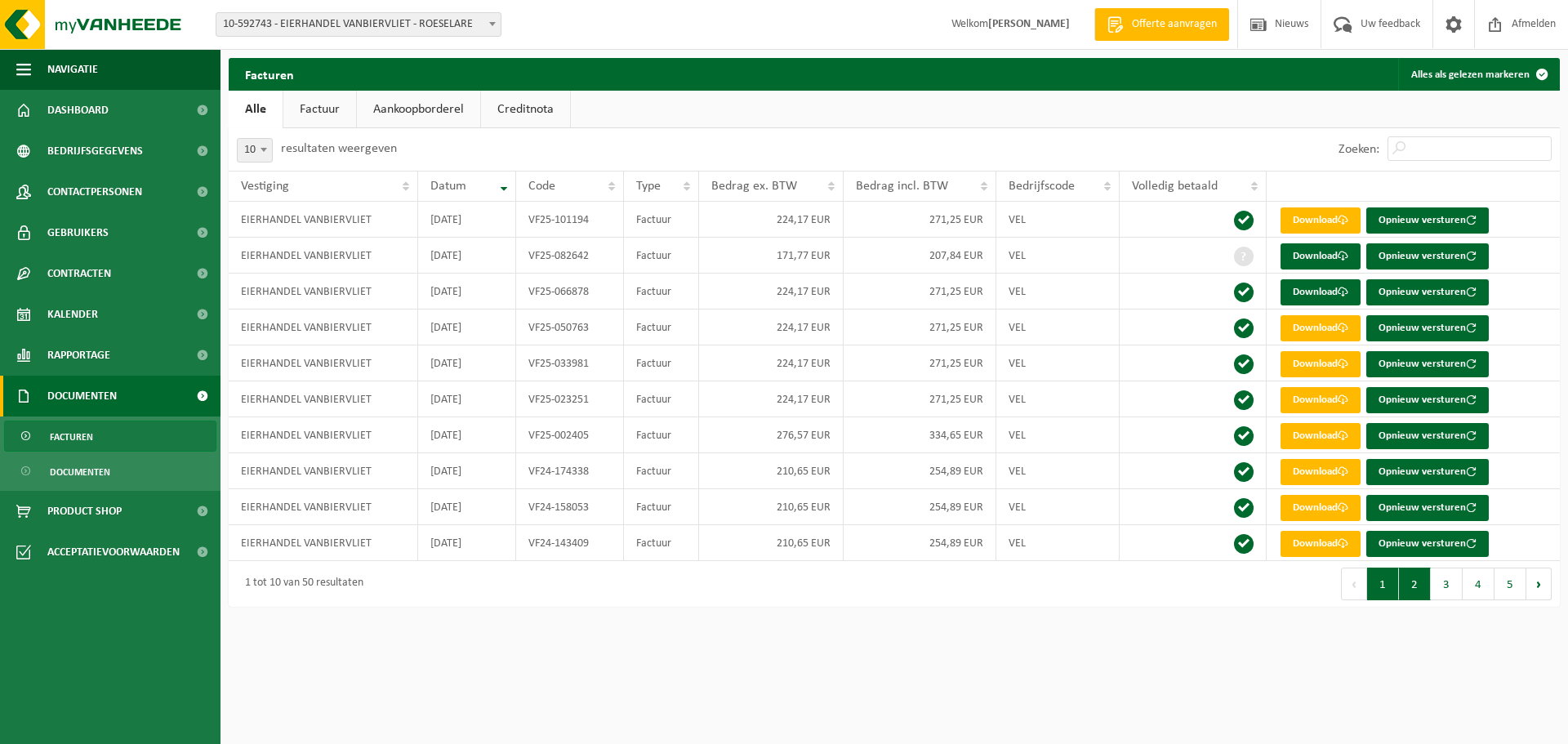
click at [1406, 583] on button "2" at bounding box center [1415, 583] width 32 height 33
click at [1448, 586] on button "3" at bounding box center [1447, 583] width 32 height 33
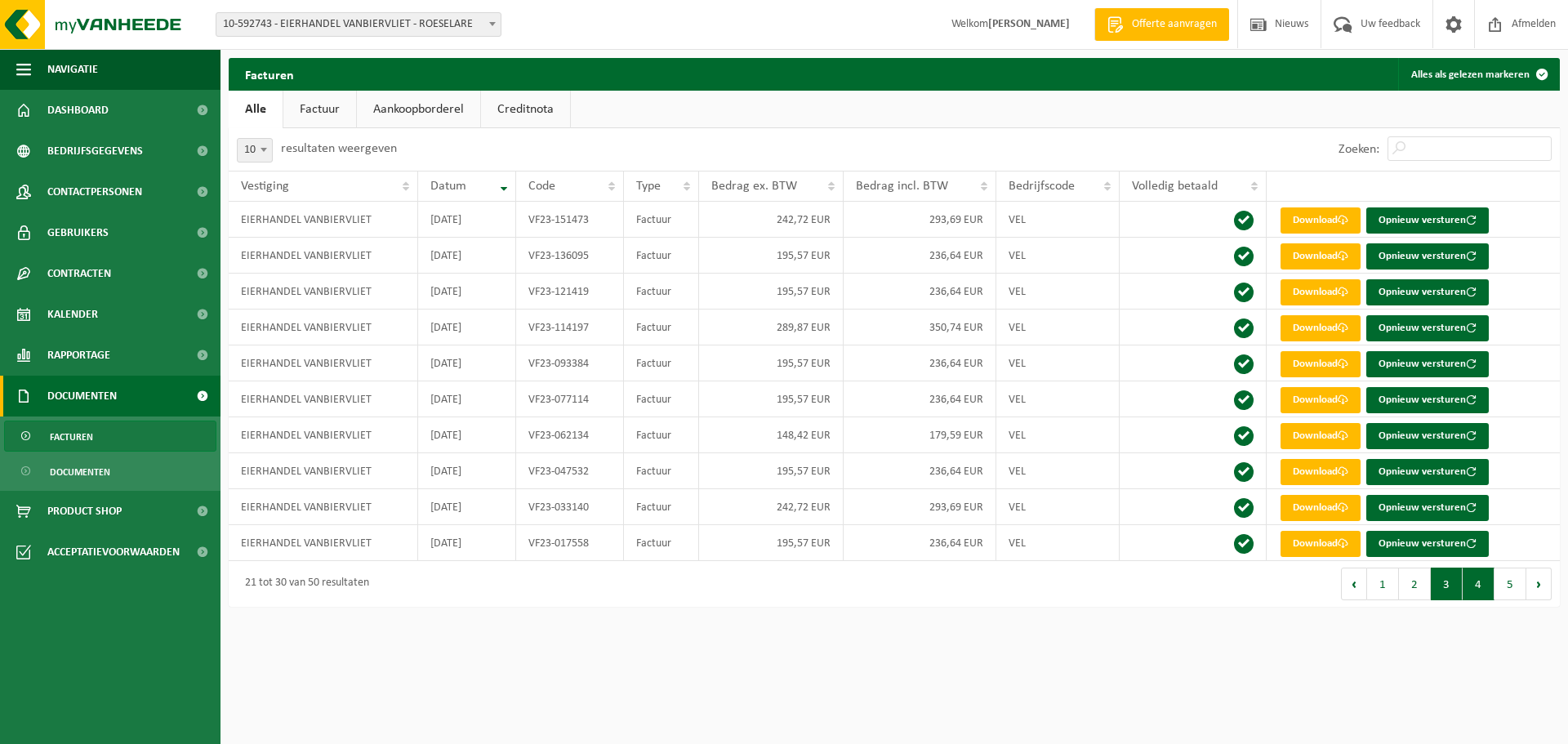
click at [1464, 585] on button "4" at bounding box center [1479, 583] width 32 height 33
click at [1495, 588] on button "5" at bounding box center [1510, 583] width 32 height 33
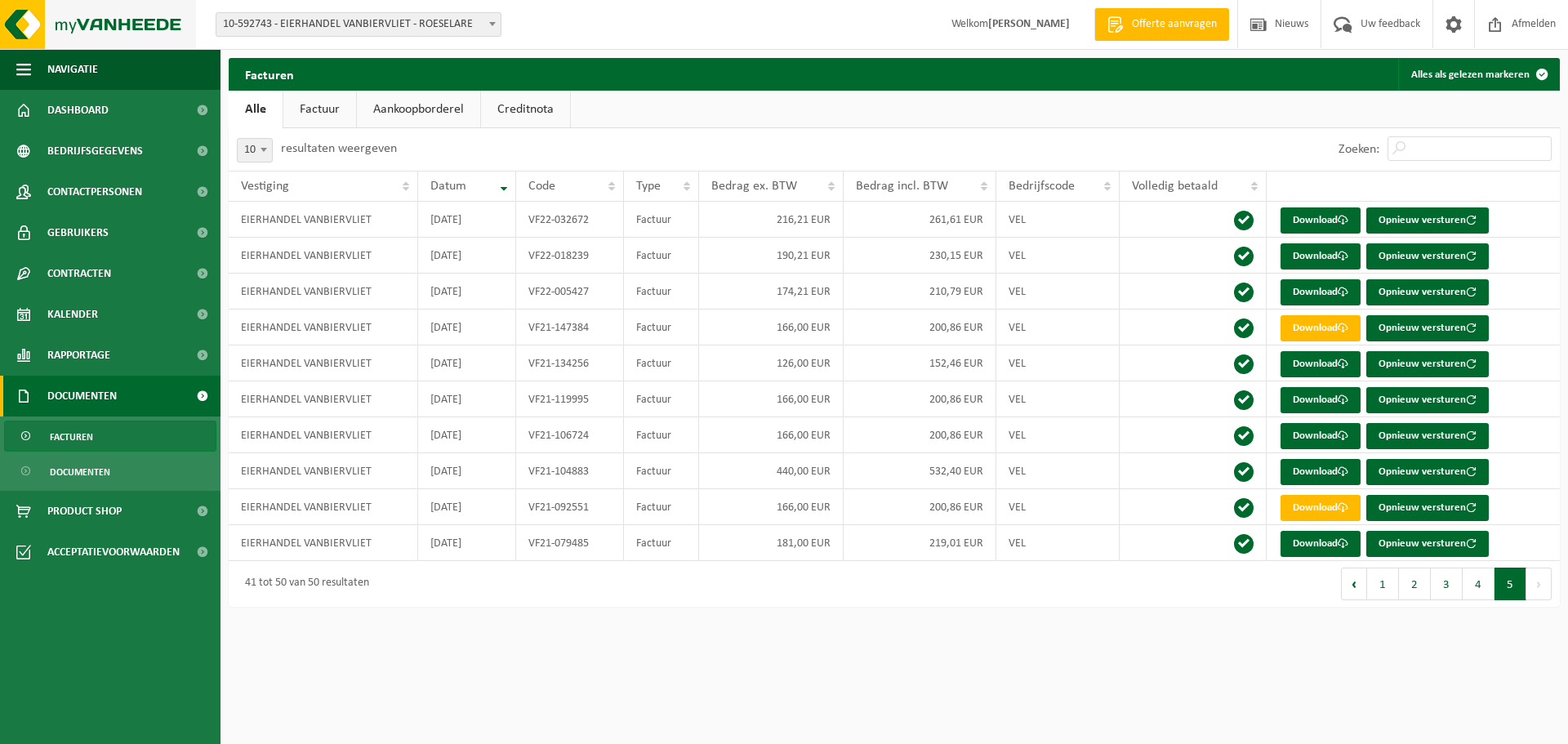
click at [110, 23] on img at bounding box center [98, 24] width 196 height 49
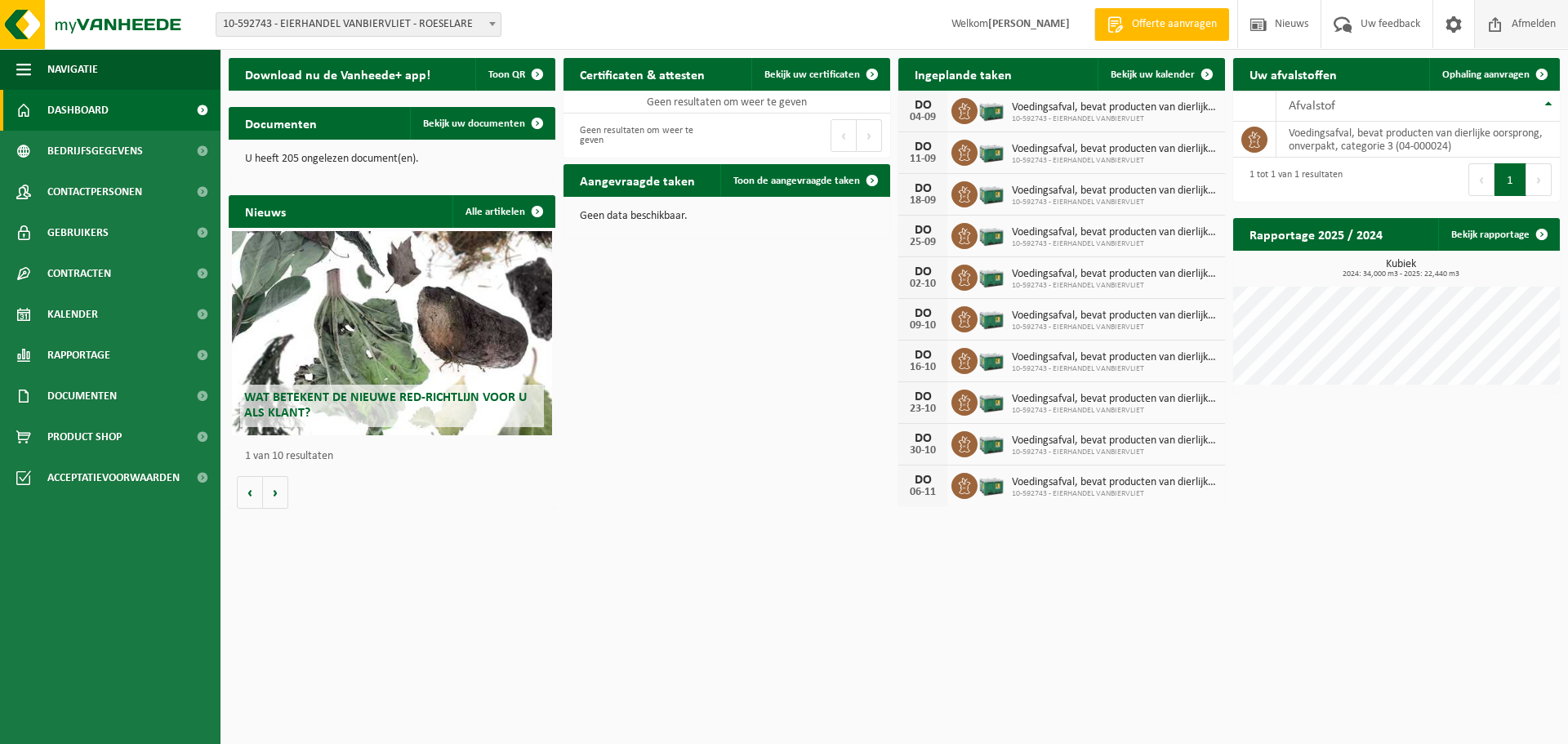
click at [1522, 28] on span "Afmelden" at bounding box center [1534, 24] width 53 height 48
